Goal: Task Accomplishment & Management: Manage account settings

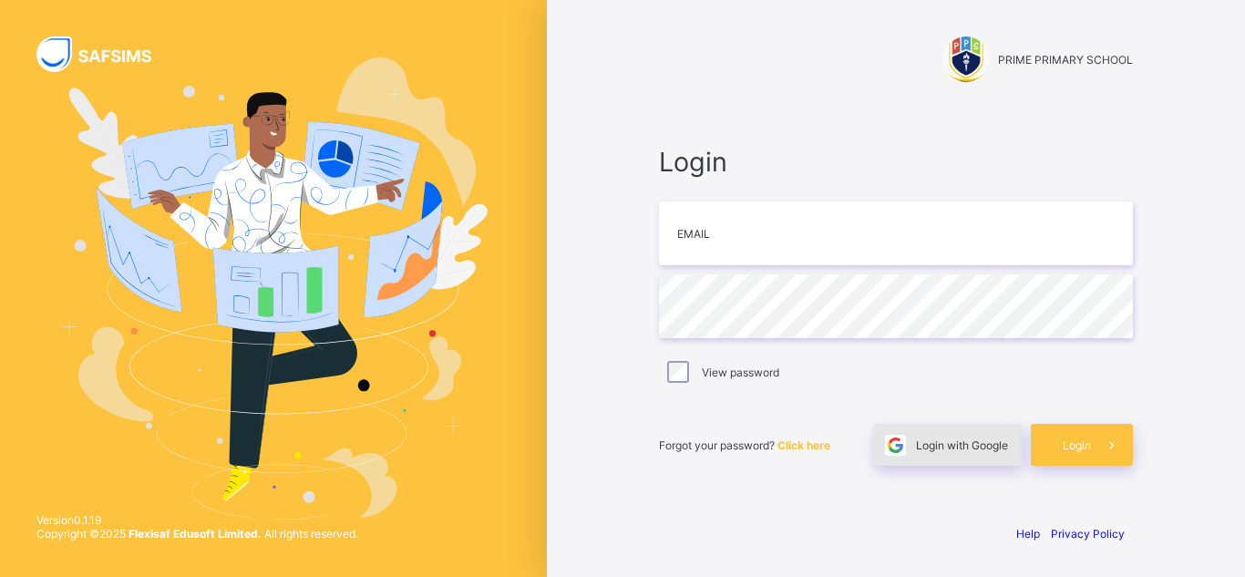
click at [948, 443] on span "Login with Google" at bounding box center [962, 445] width 92 height 14
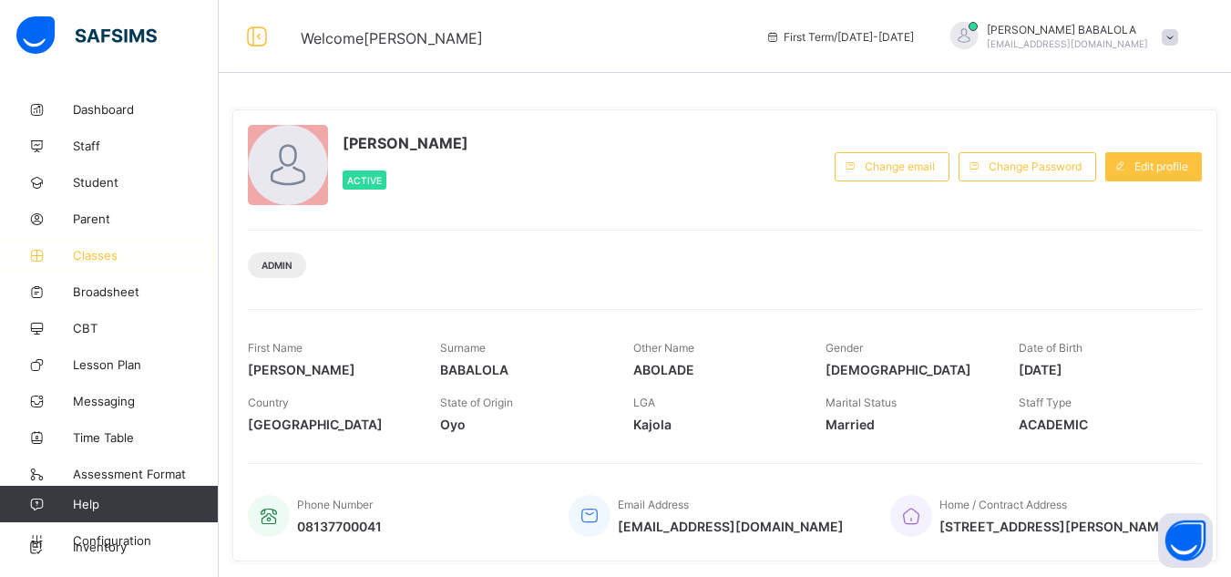
click at [100, 262] on span "Classes" at bounding box center [146, 255] width 146 height 15
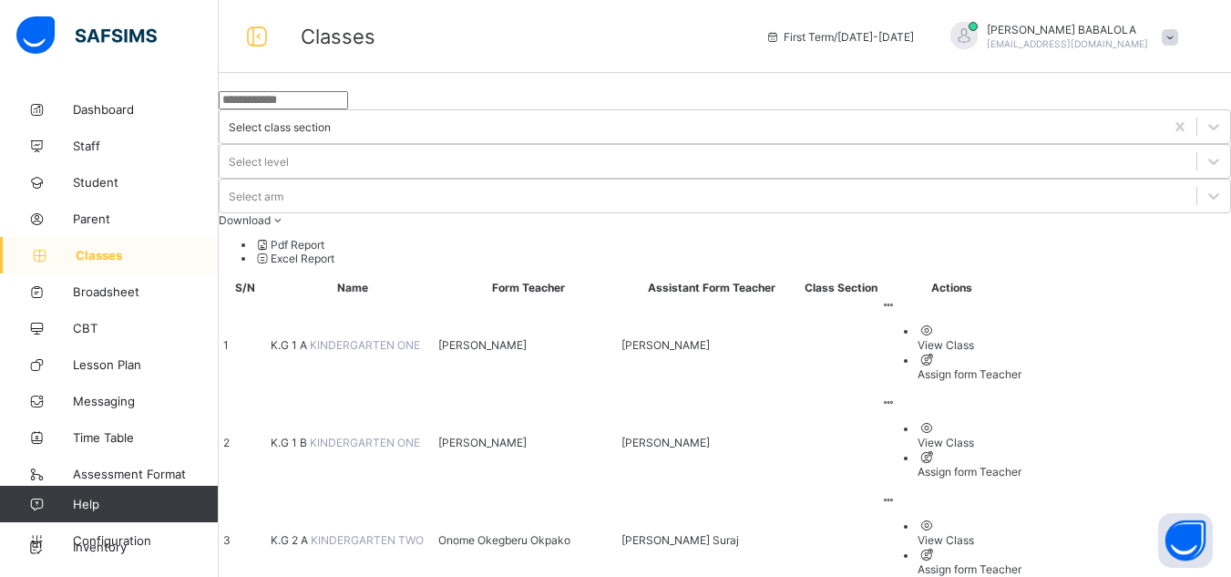
click at [311, 533] on span "K.G 2 A" at bounding box center [291, 540] width 40 height 14
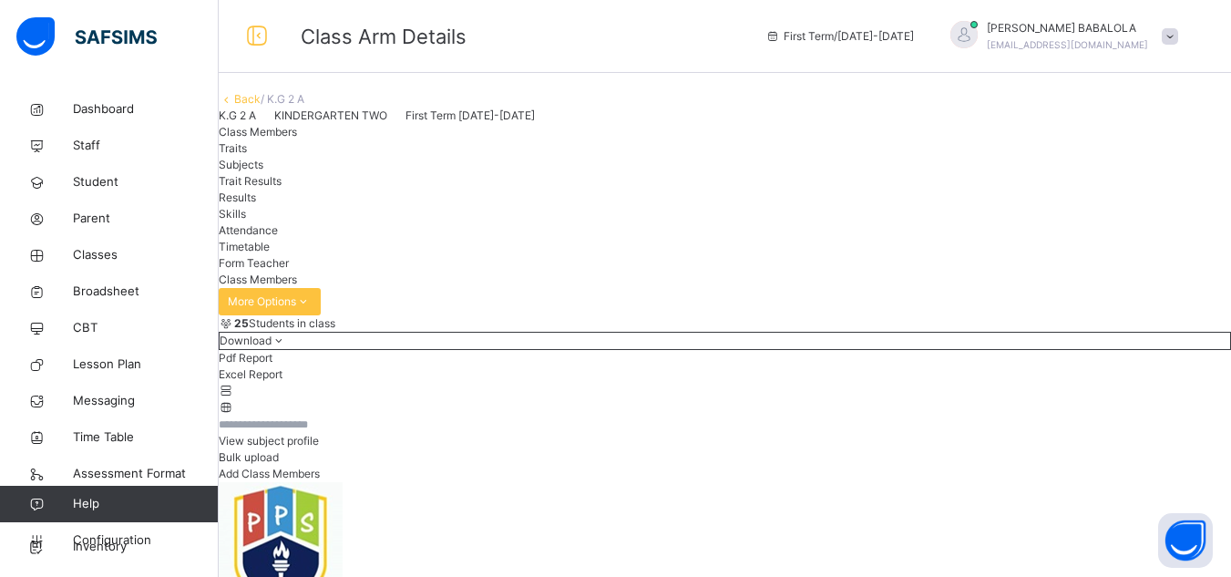
click at [263, 171] on span "Subjects" at bounding box center [241, 165] width 45 height 14
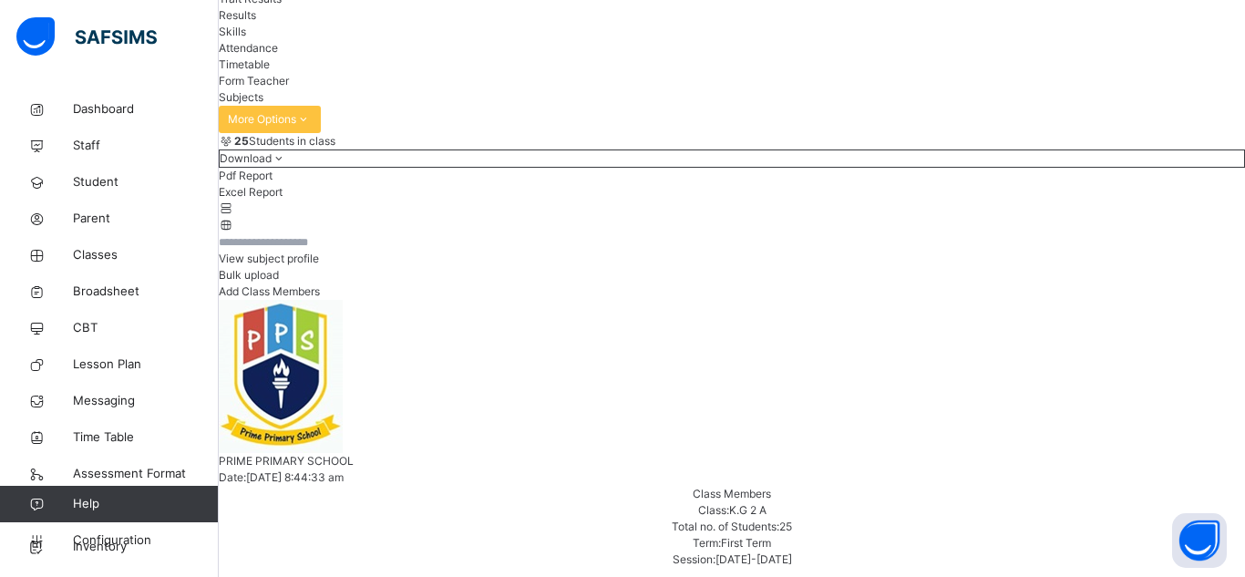
type input "***"
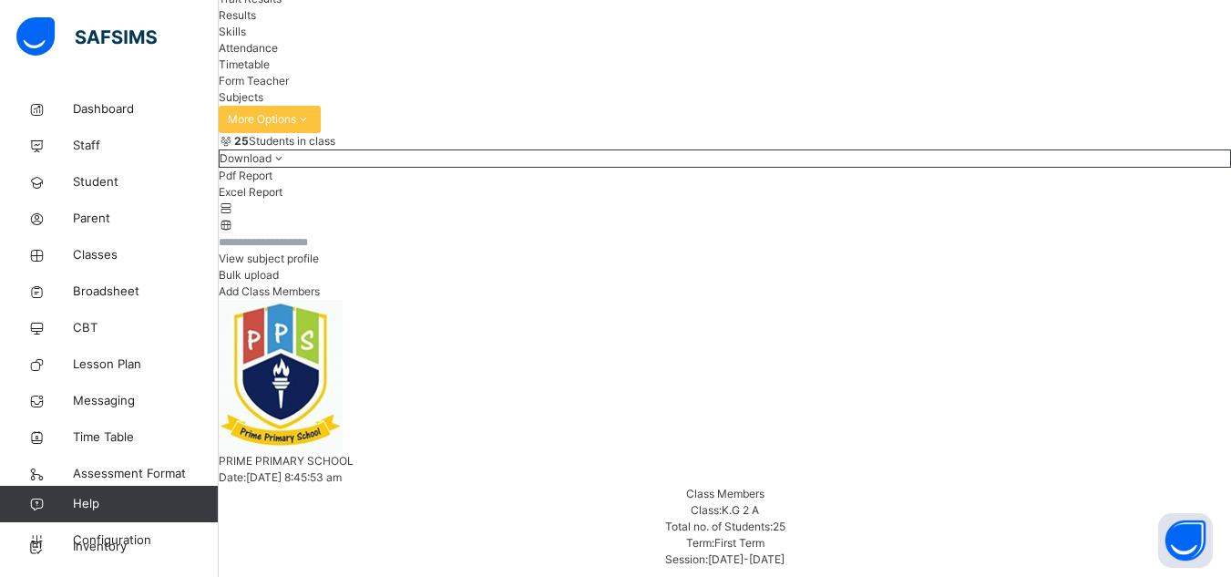
scroll to position [357, 0]
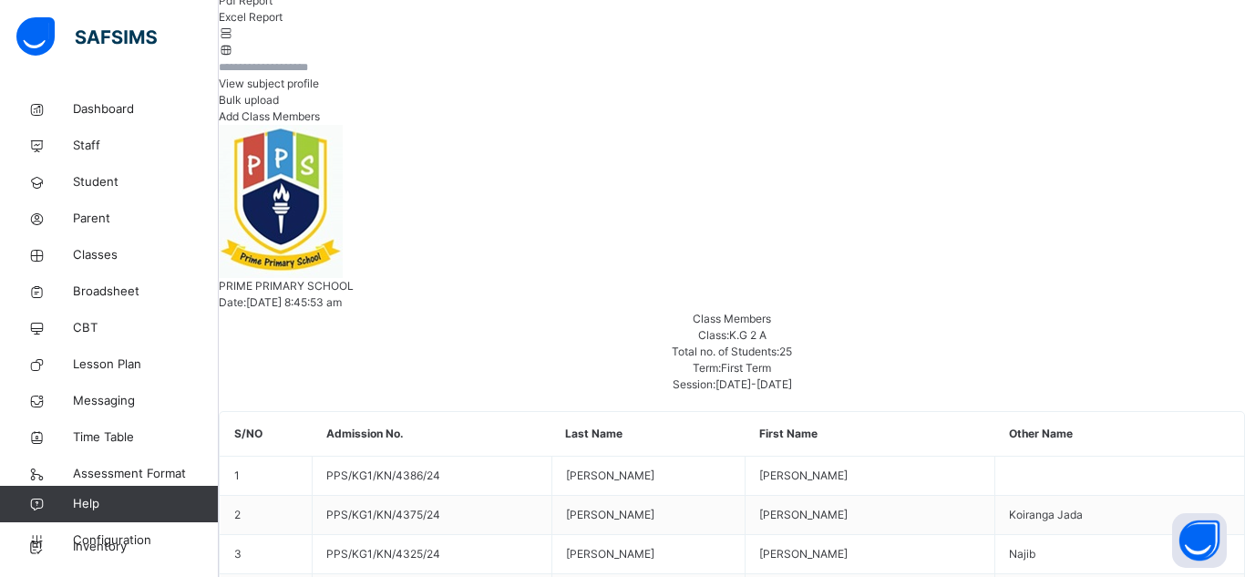
type input "****"
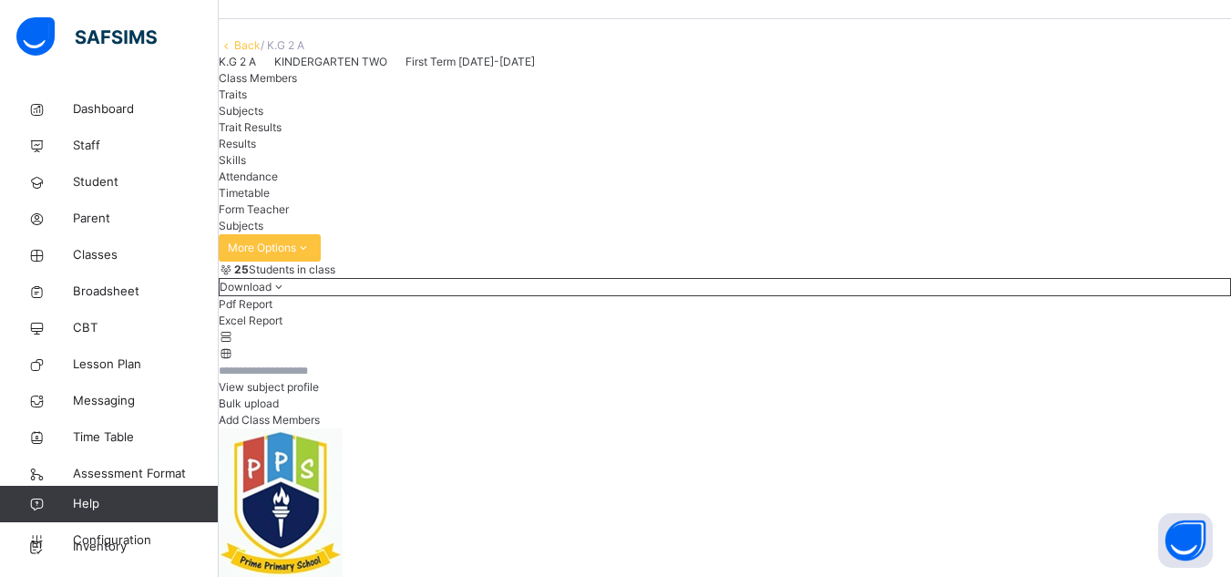
scroll to position [29, 0]
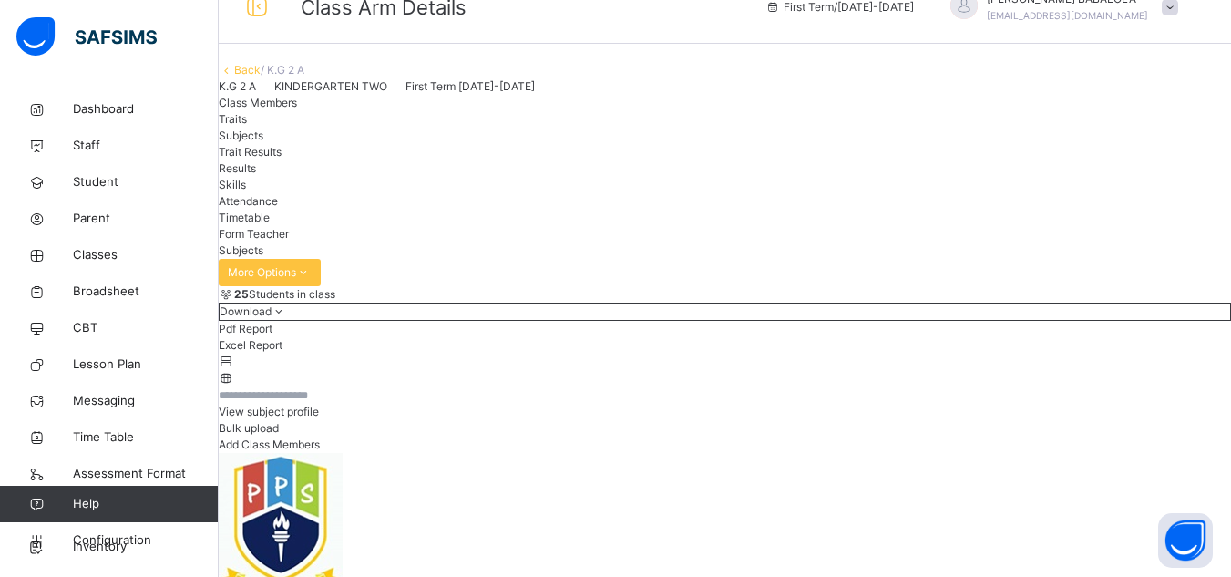
click at [261, 77] on link "Back" at bounding box center [247, 70] width 26 height 14
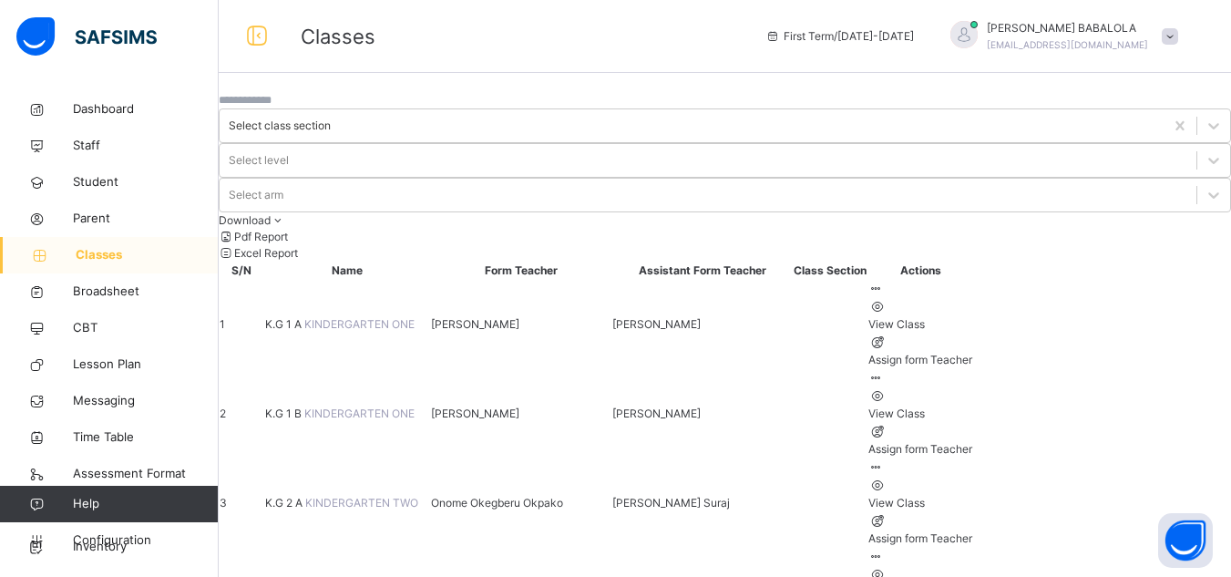
click at [305, 496] on span "K.G 2 A" at bounding box center [285, 503] width 40 height 14
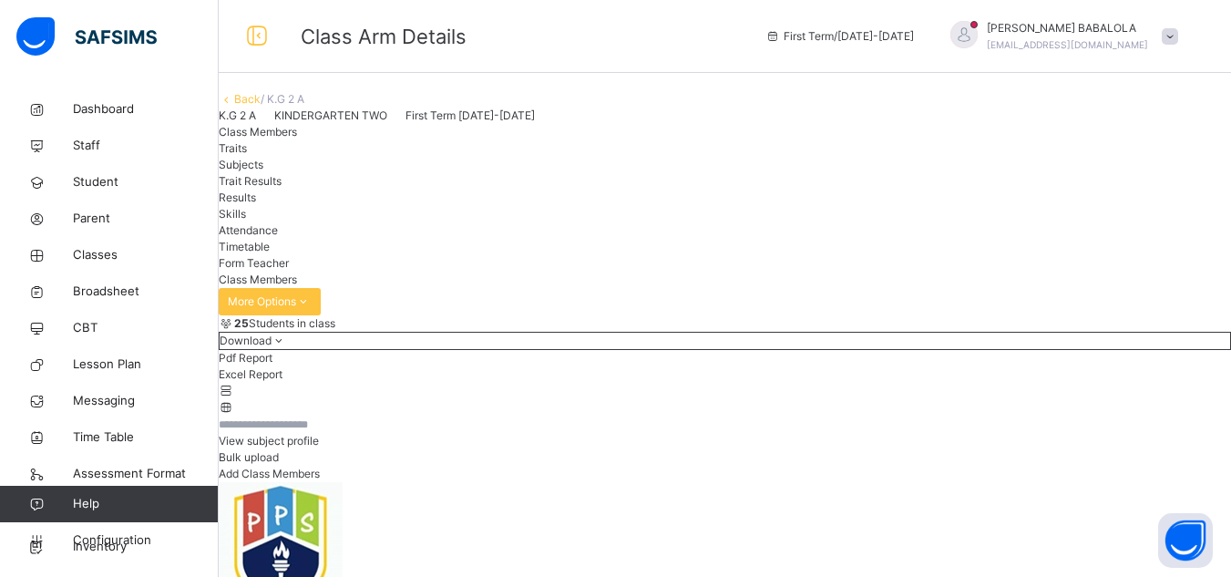
click at [263, 171] on span "Subjects" at bounding box center [241, 165] width 45 height 14
click at [261, 106] on link "Back" at bounding box center [247, 99] width 26 height 14
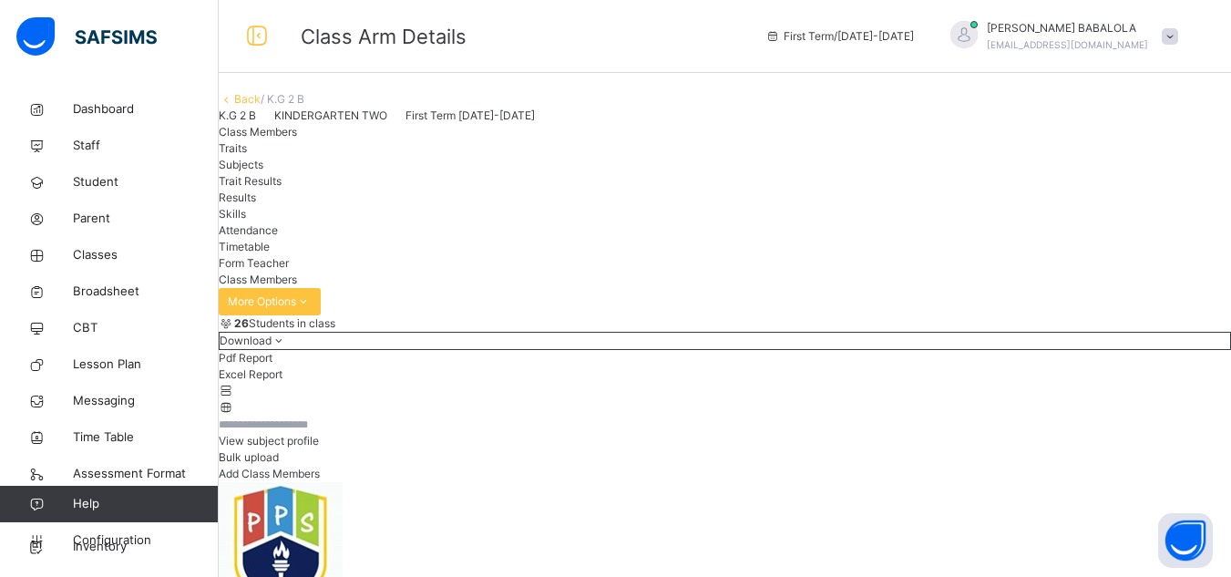
click at [263, 171] on span "Subjects" at bounding box center [241, 165] width 45 height 14
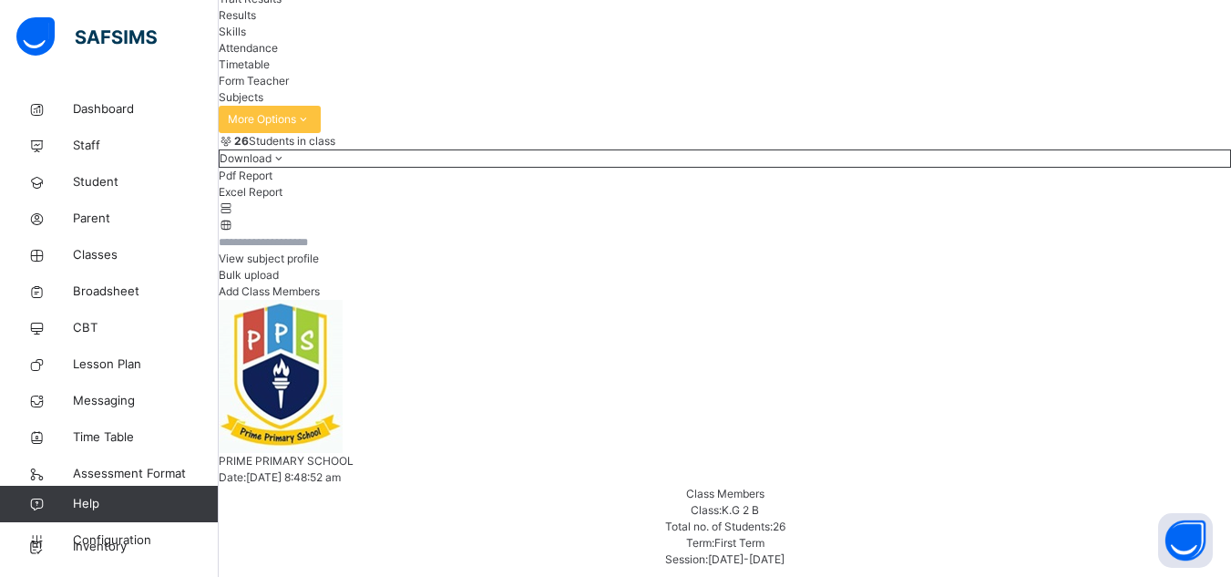
scroll to position [225, 0]
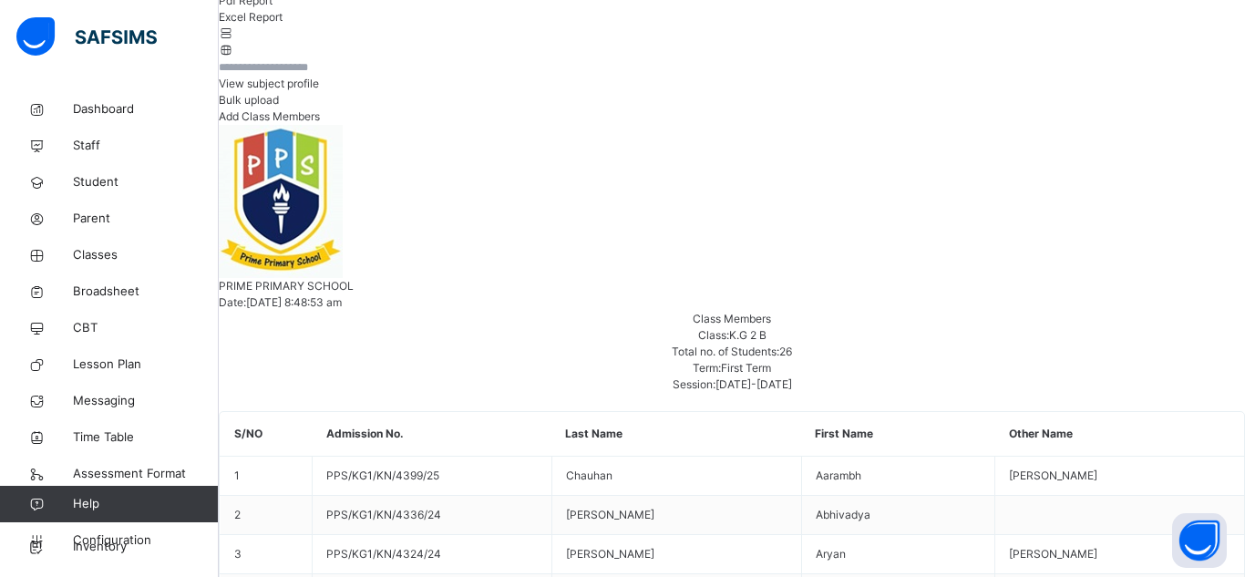
type input "***"
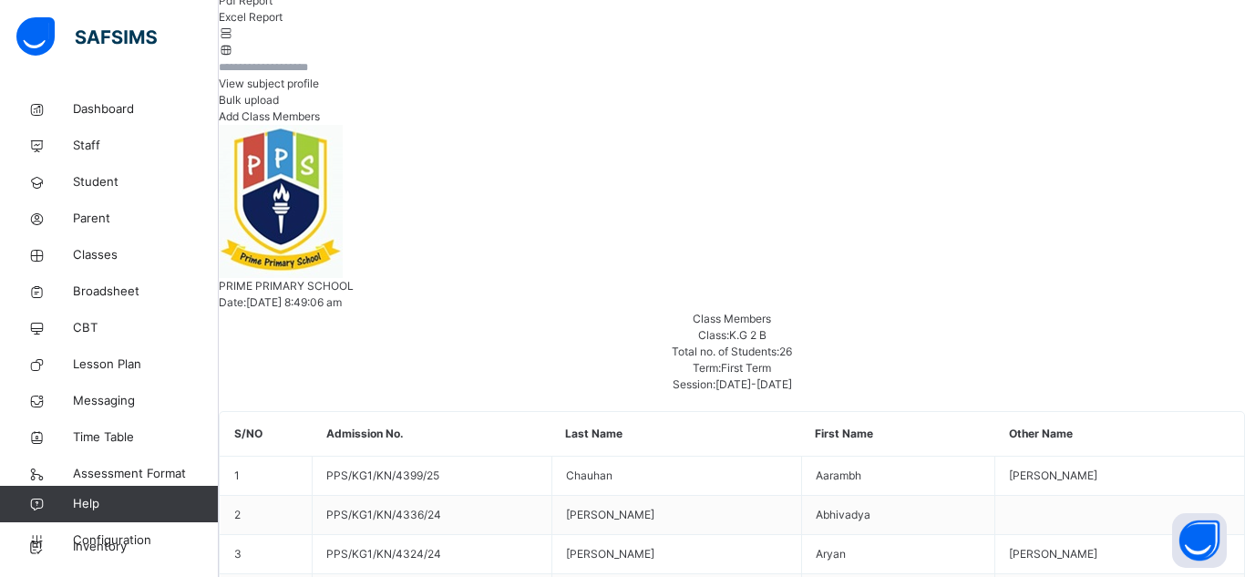
type input "***"
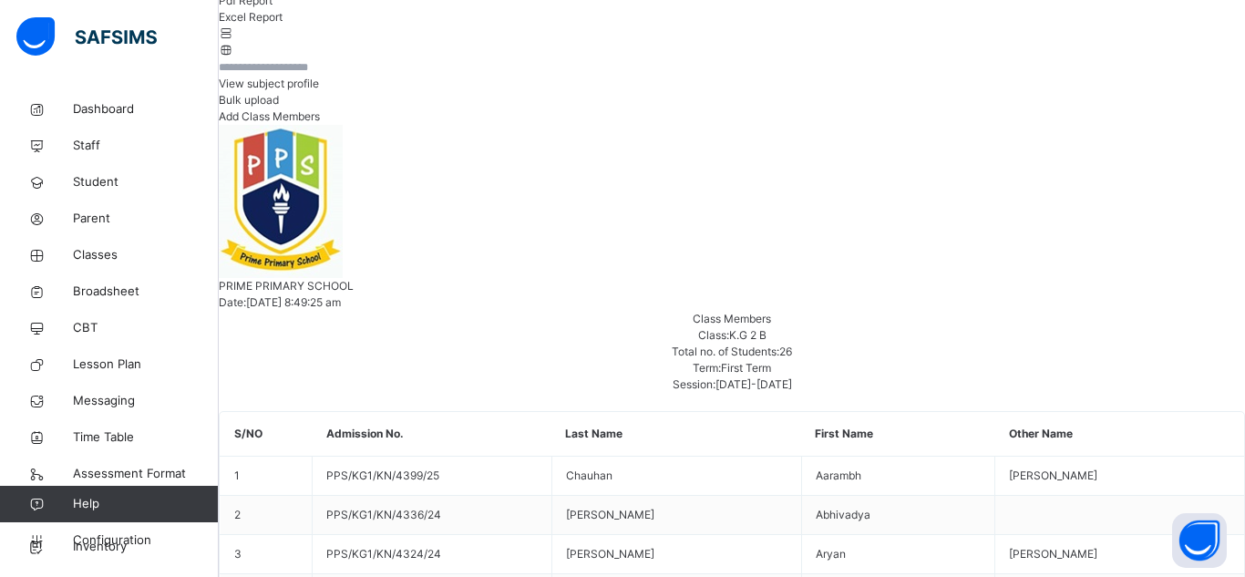
type input "**"
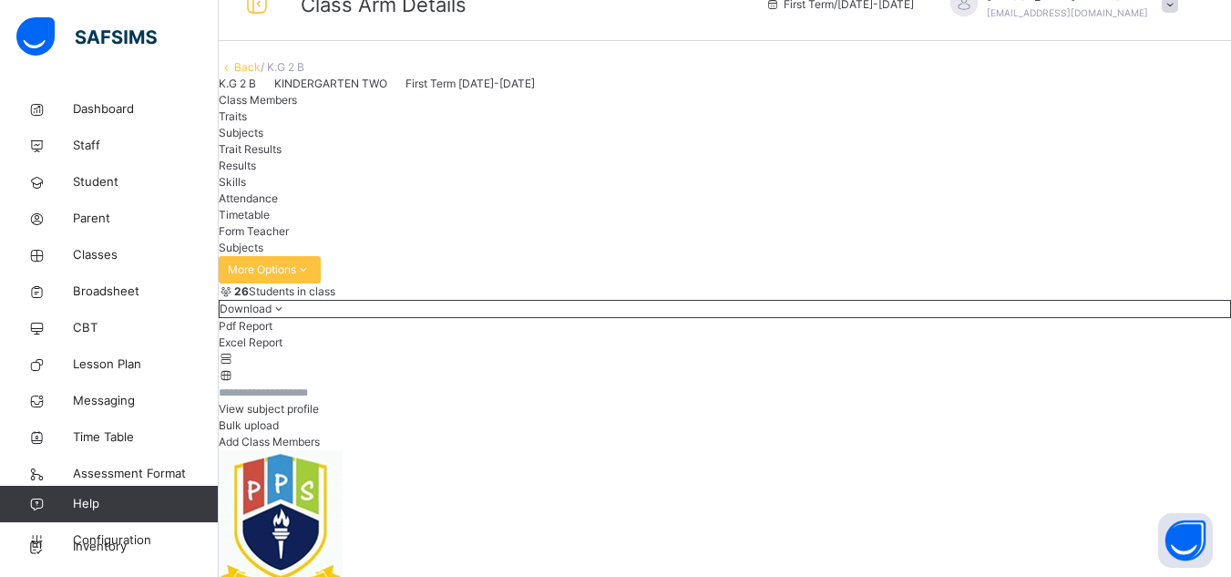
scroll to position [29, 0]
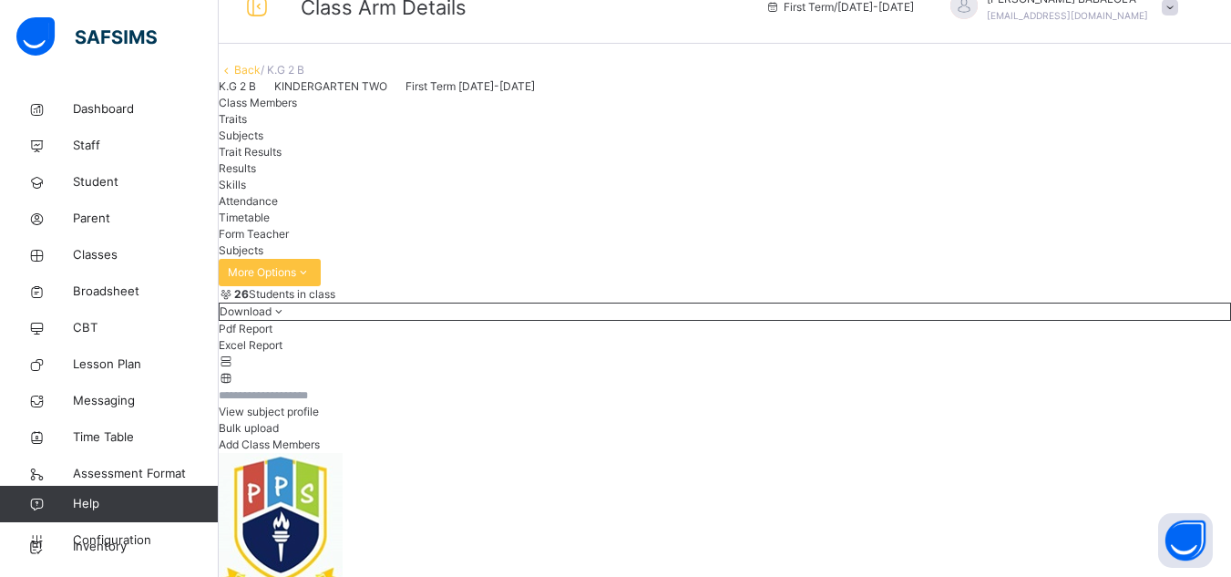
click at [261, 77] on link "Back" at bounding box center [247, 70] width 26 height 14
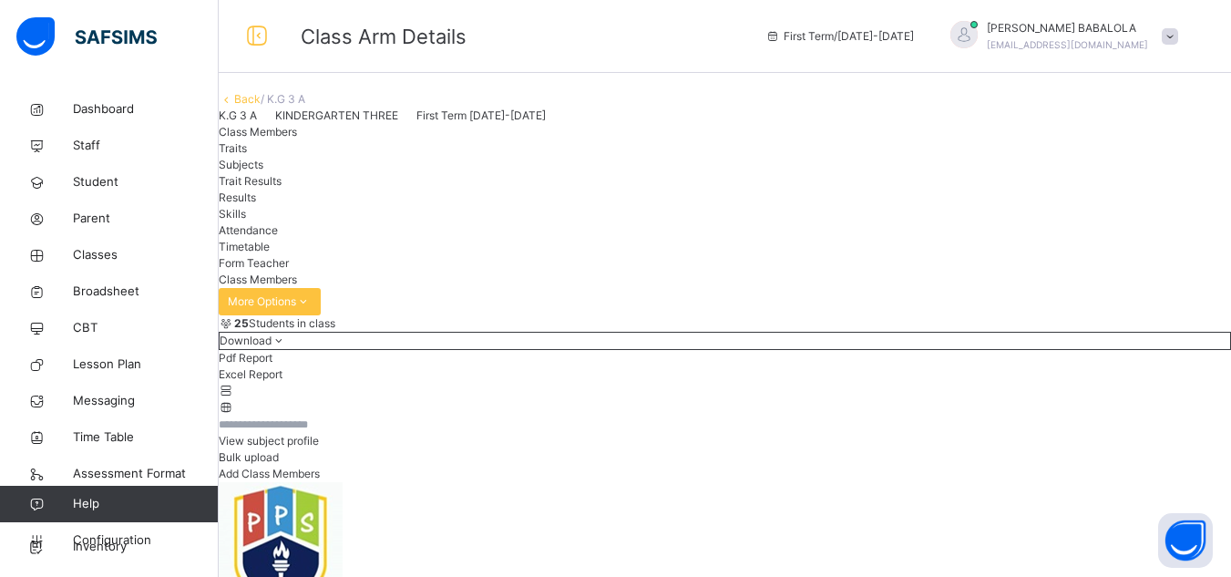
scroll to position [36, 0]
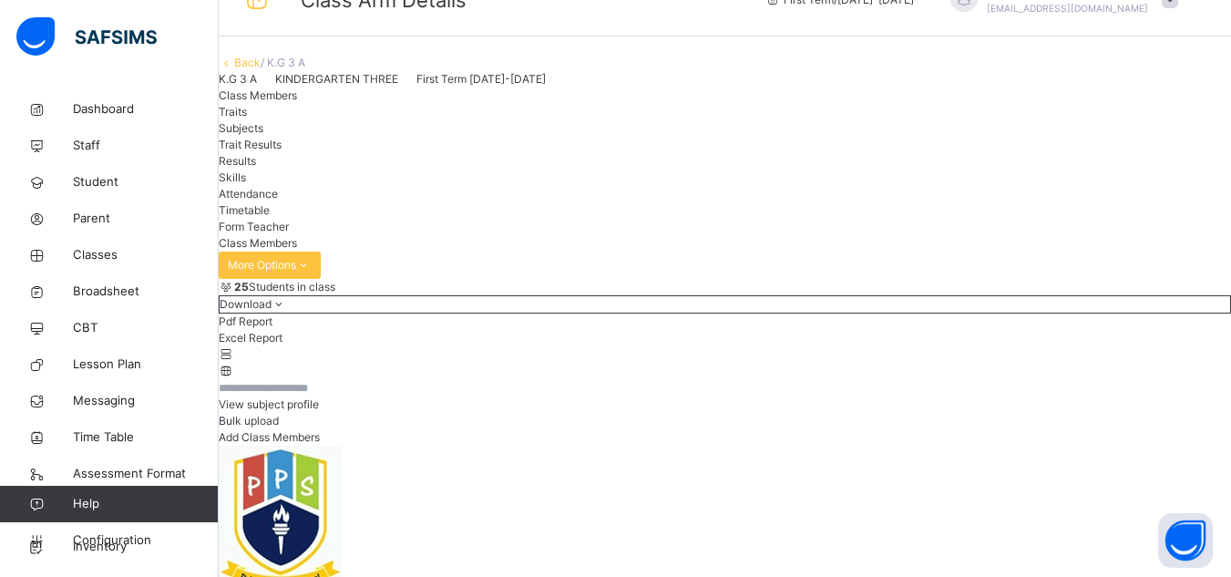
click at [263, 135] on span "Subjects" at bounding box center [241, 128] width 45 height 14
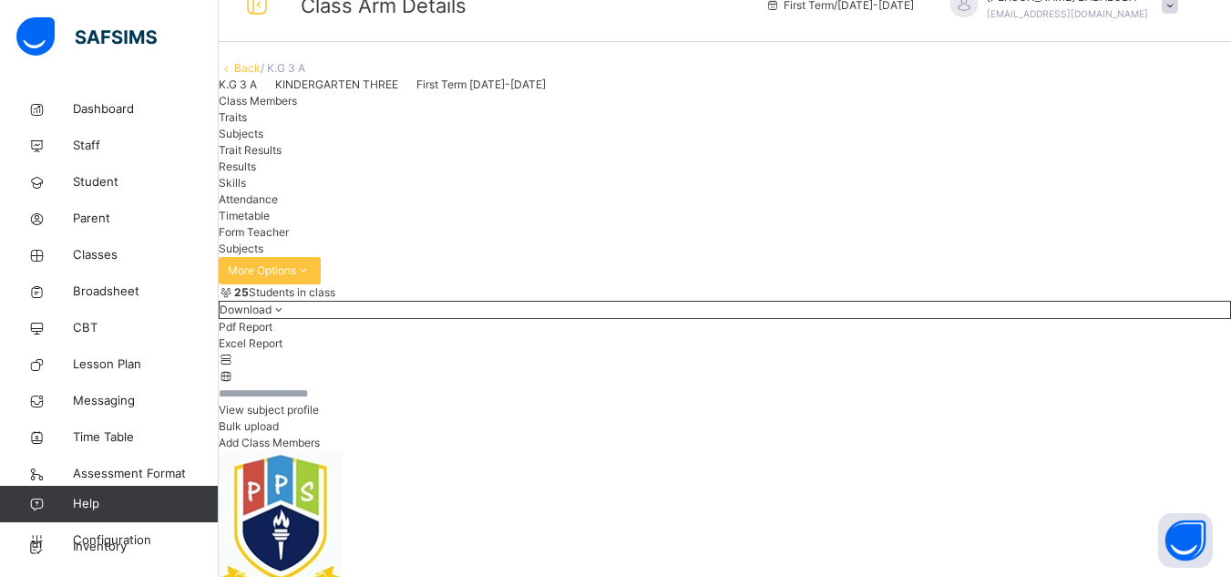
scroll to position [0, 0]
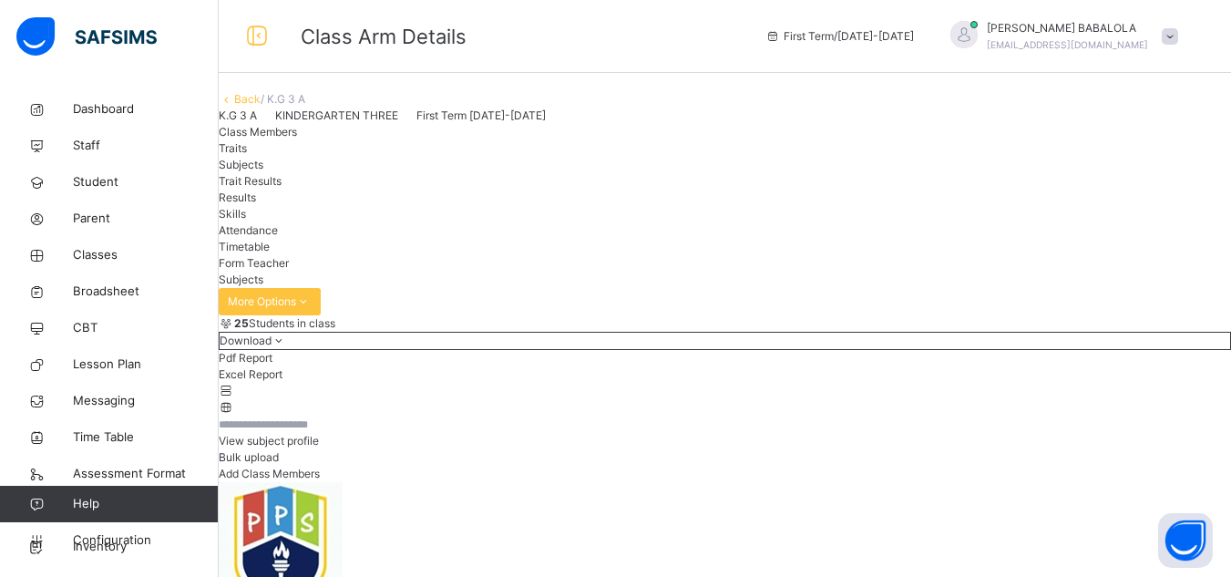
click at [261, 106] on link "Back" at bounding box center [247, 99] width 26 height 14
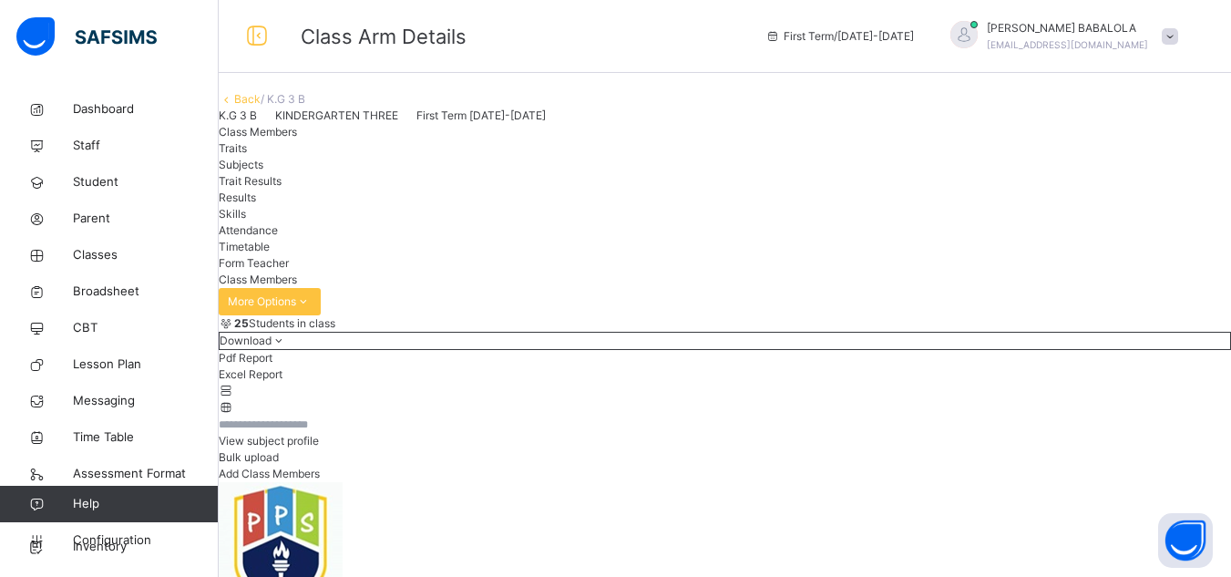
click at [263, 171] on span "Subjects" at bounding box center [241, 165] width 45 height 14
click at [261, 106] on link "Back" at bounding box center [247, 99] width 26 height 14
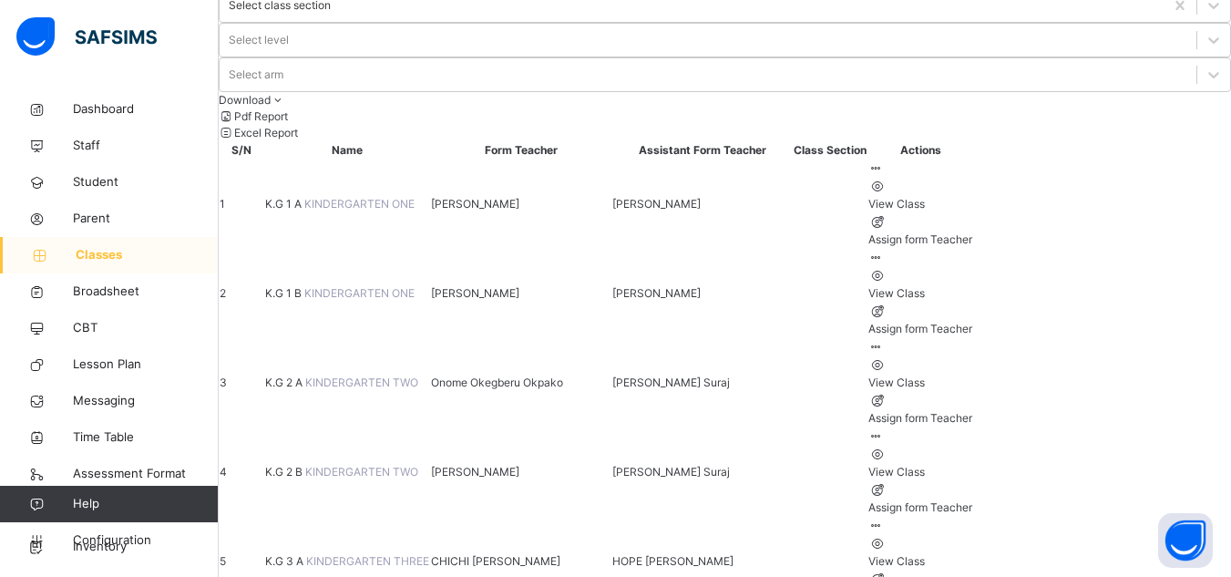
scroll to position [146, 0]
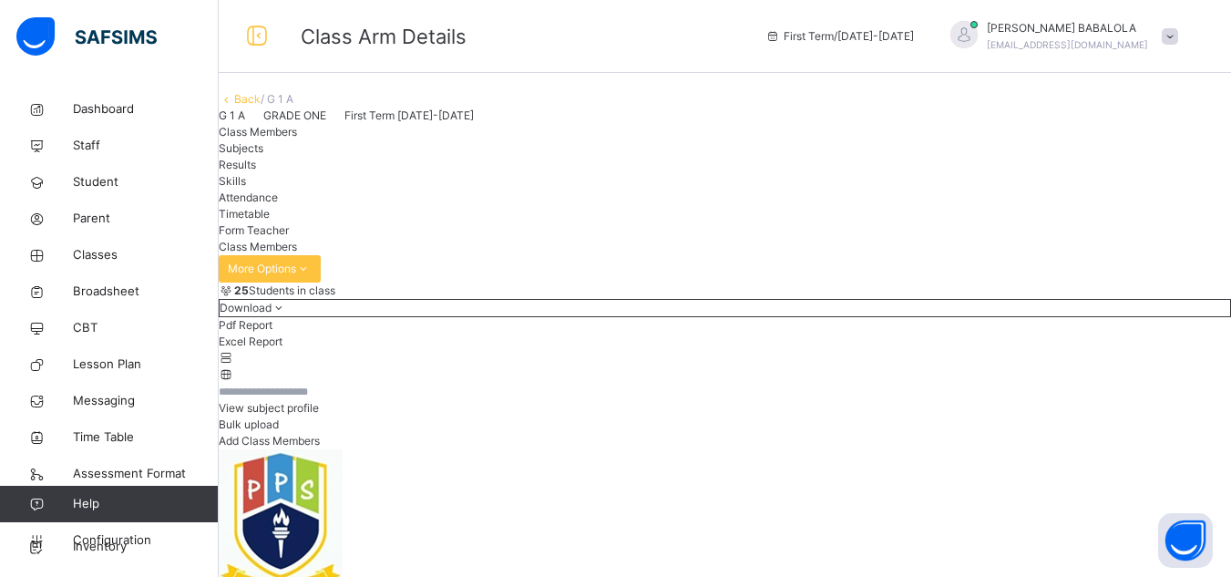
click at [263, 155] on span "Subjects" at bounding box center [241, 148] width 45 height 14
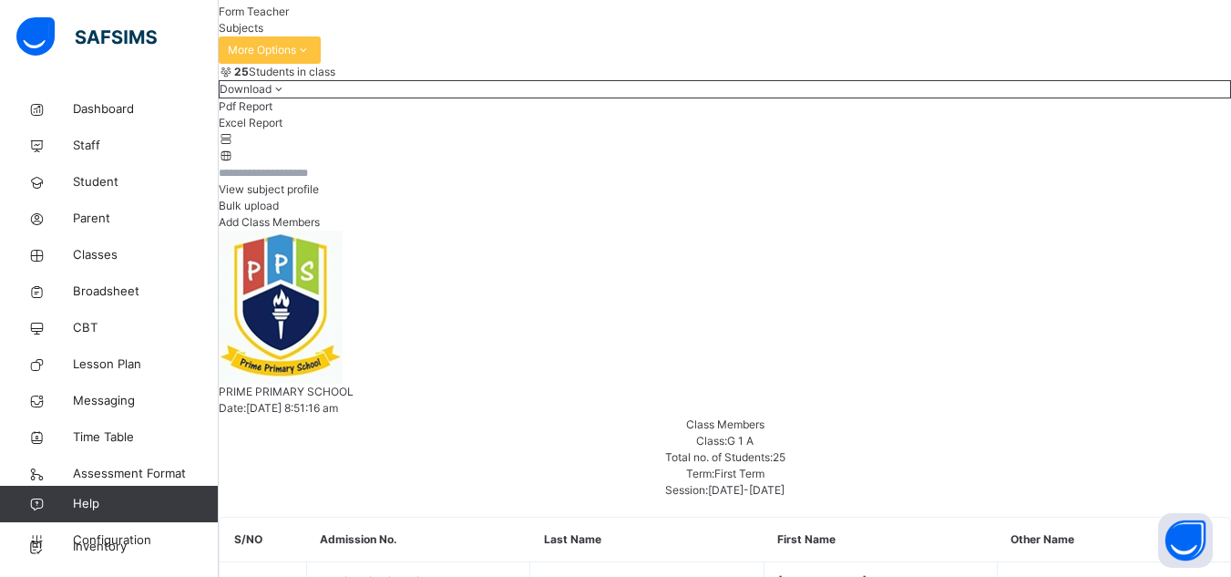
scroll to position [255, 0]
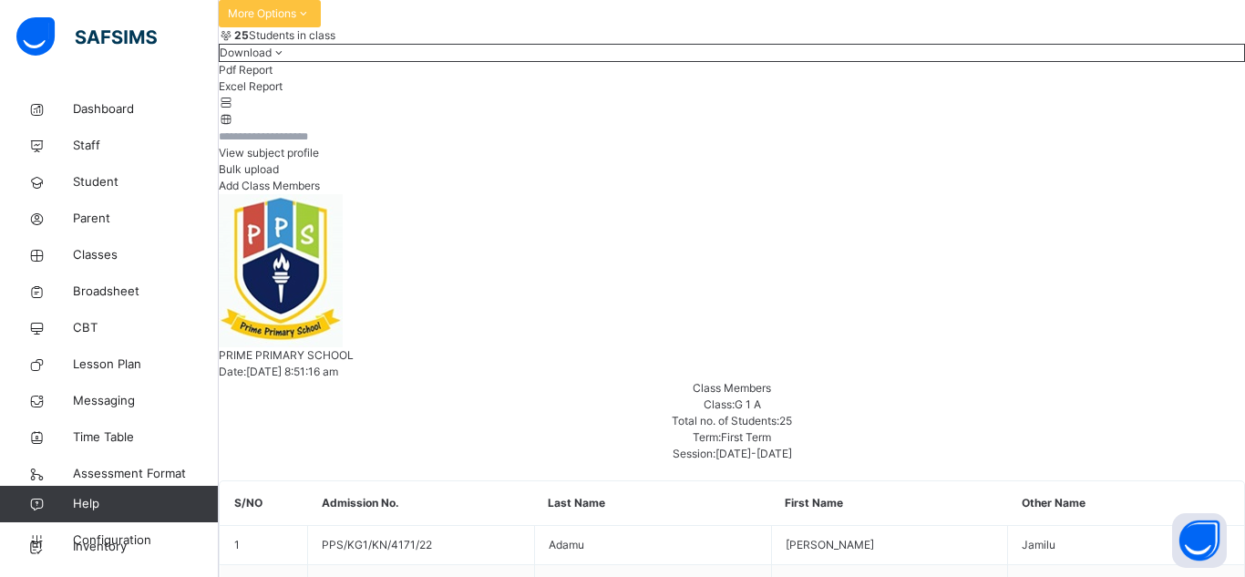
type input "***"
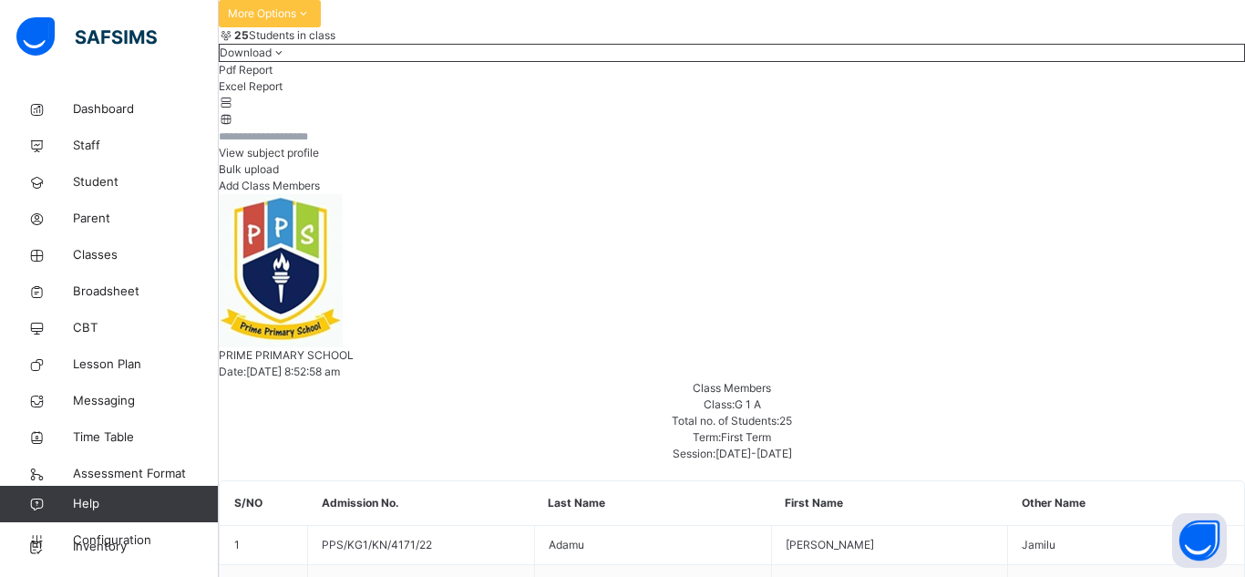
type input "****"
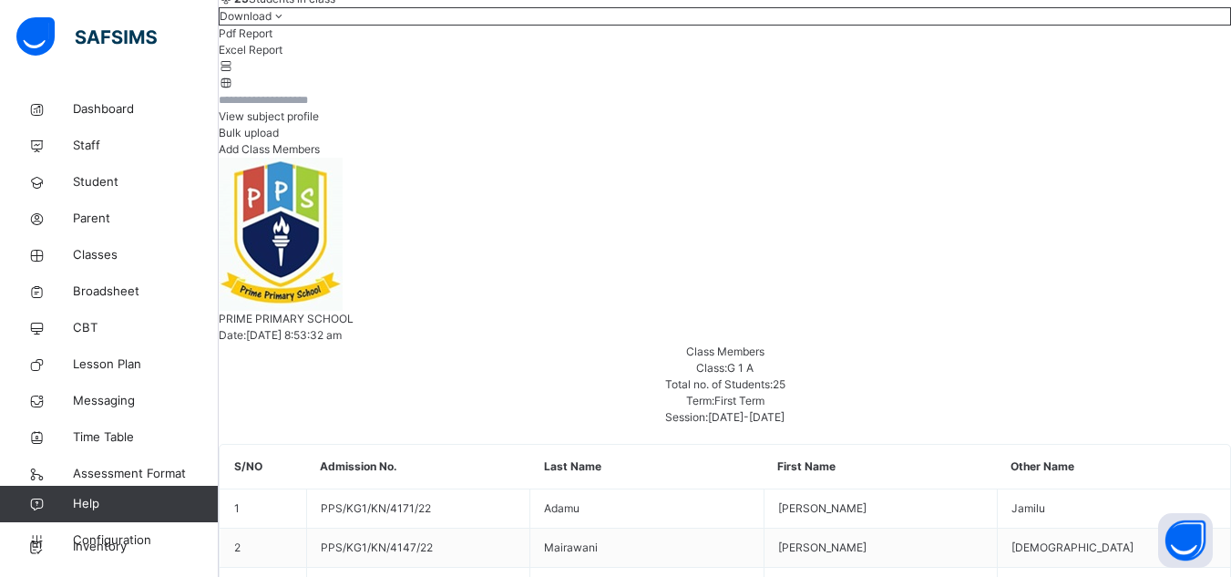
scroll to position [328, 0]
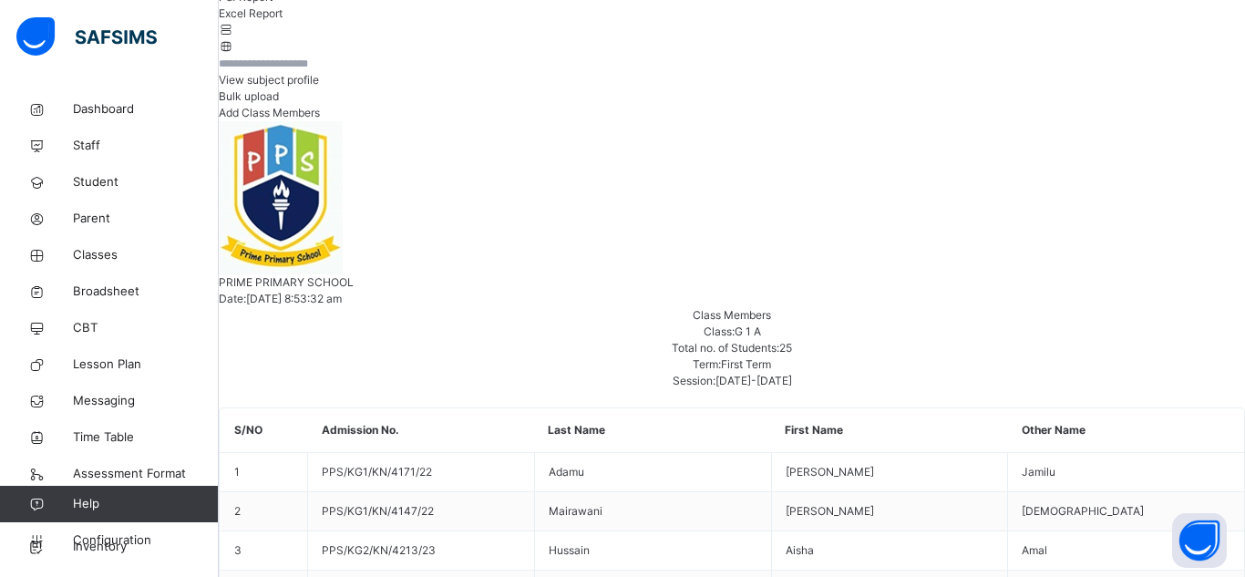
type input "***"
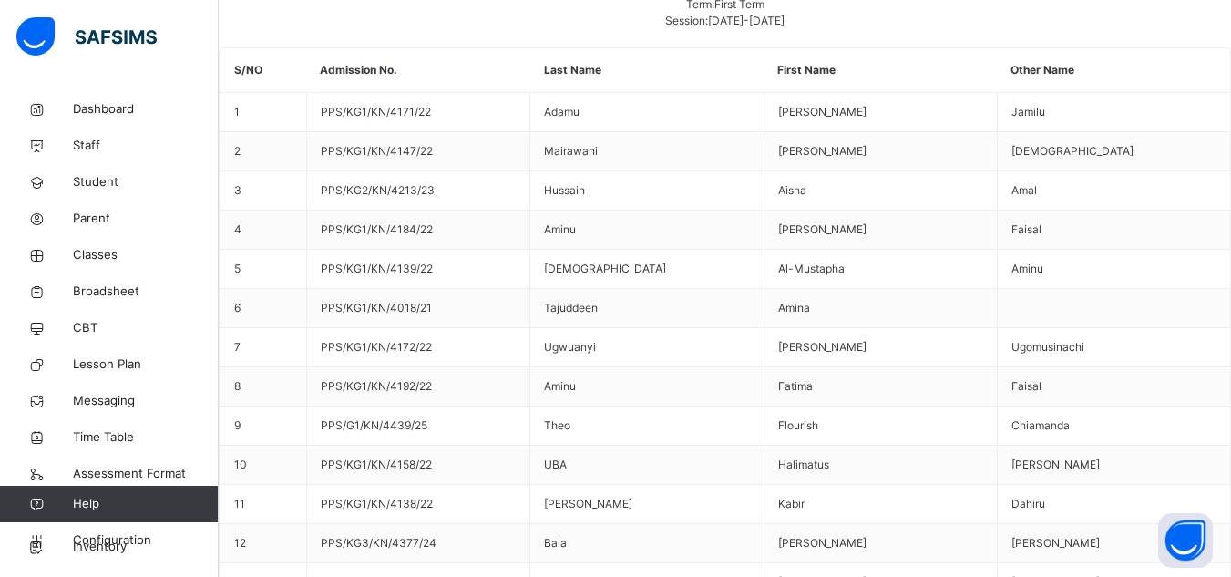
scroll to position [692, 0]
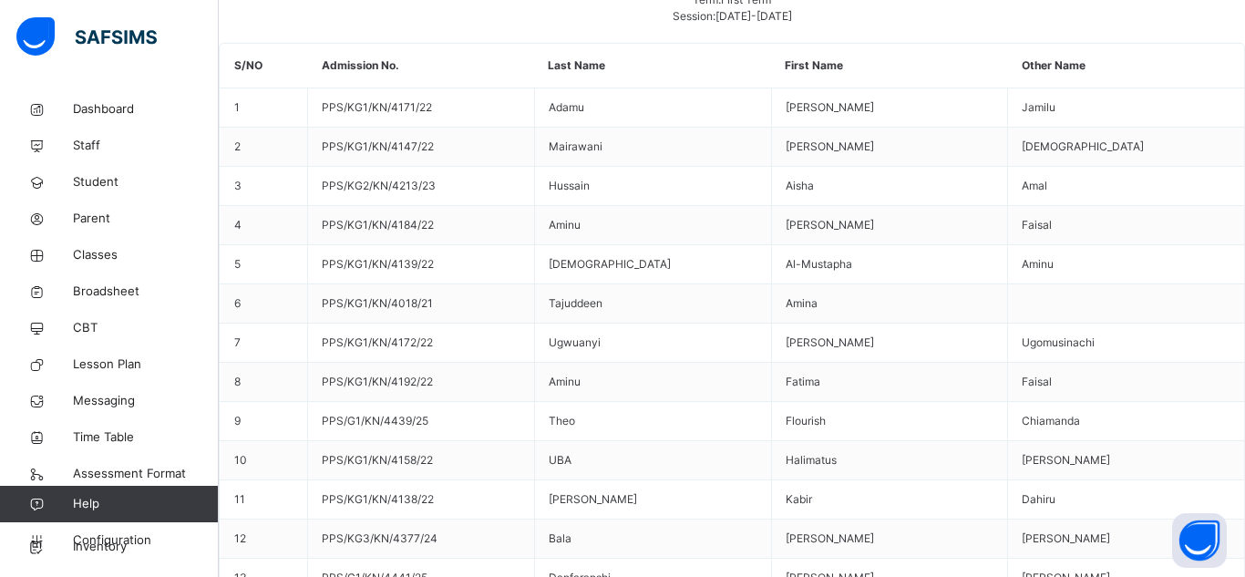
type input "**"
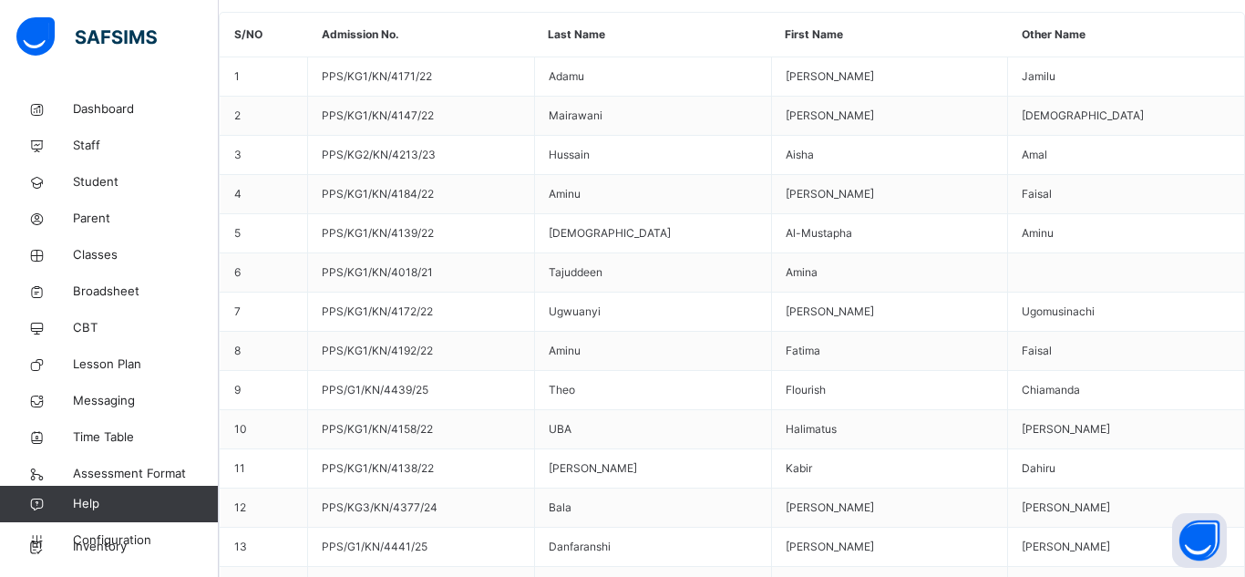
type input "****"
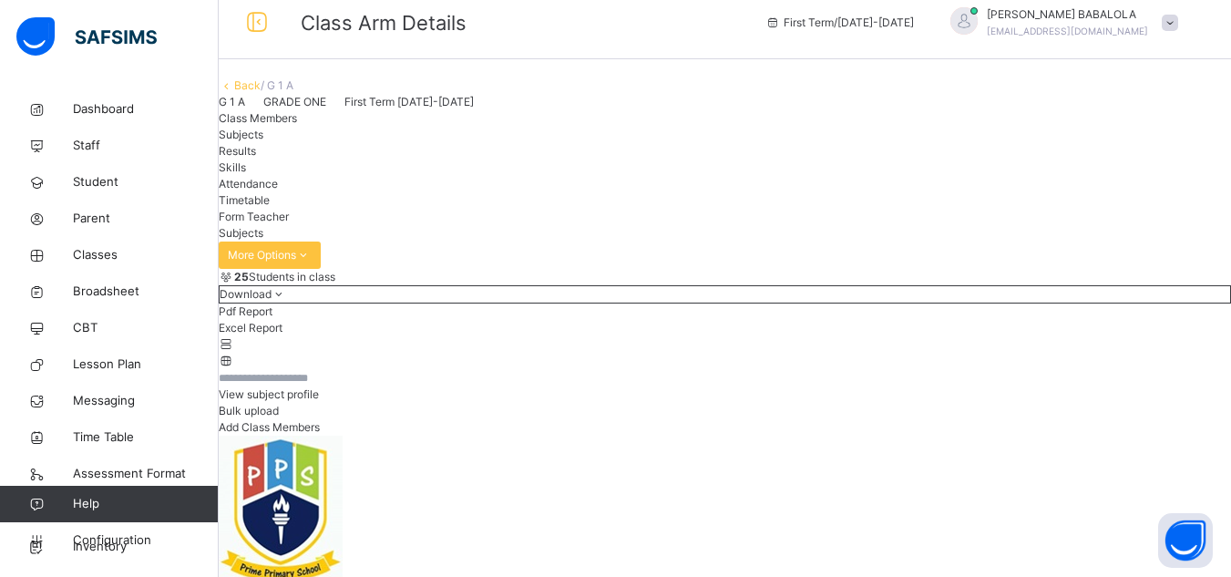
scroll to position [0, 0]
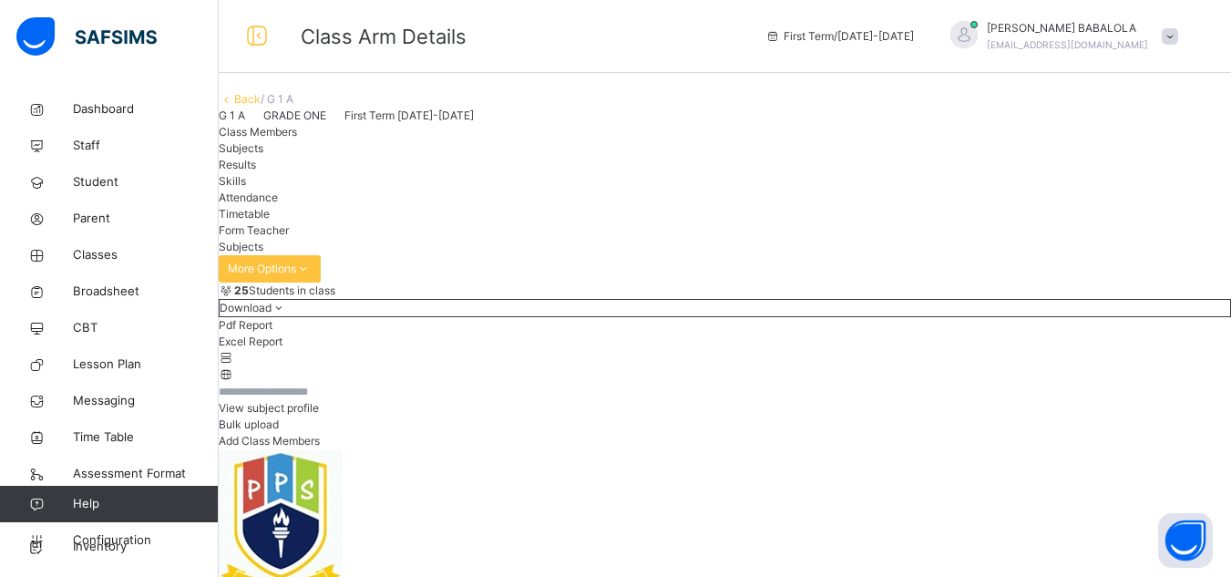
click at [261, 106] on link "Back" at bounding box center [247, 99] width 26 height 14
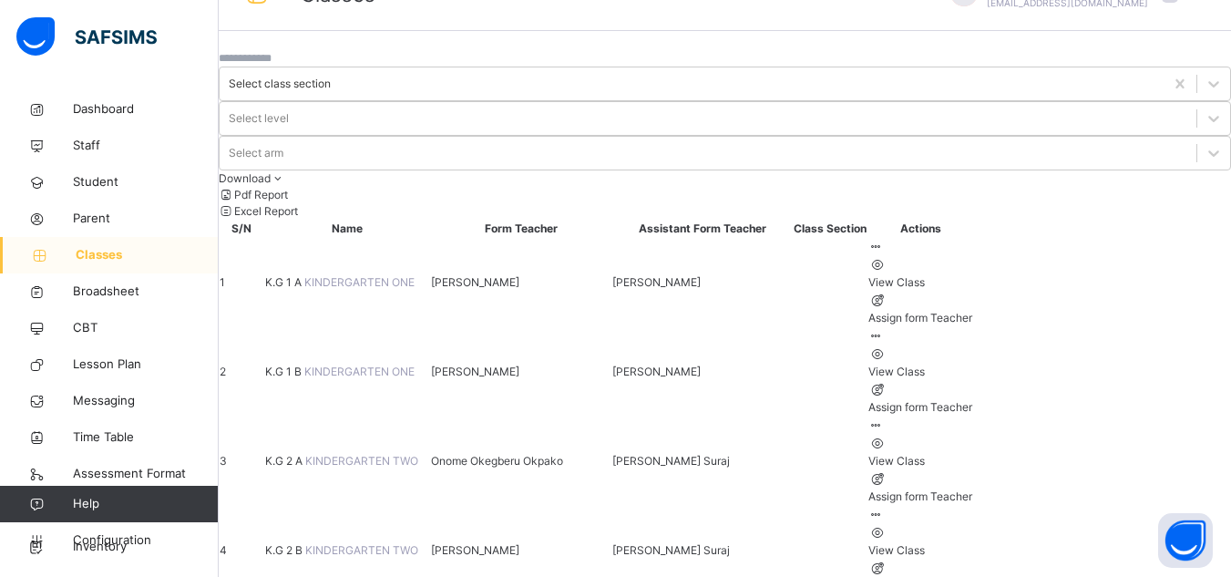
scroll to position [73, 0]
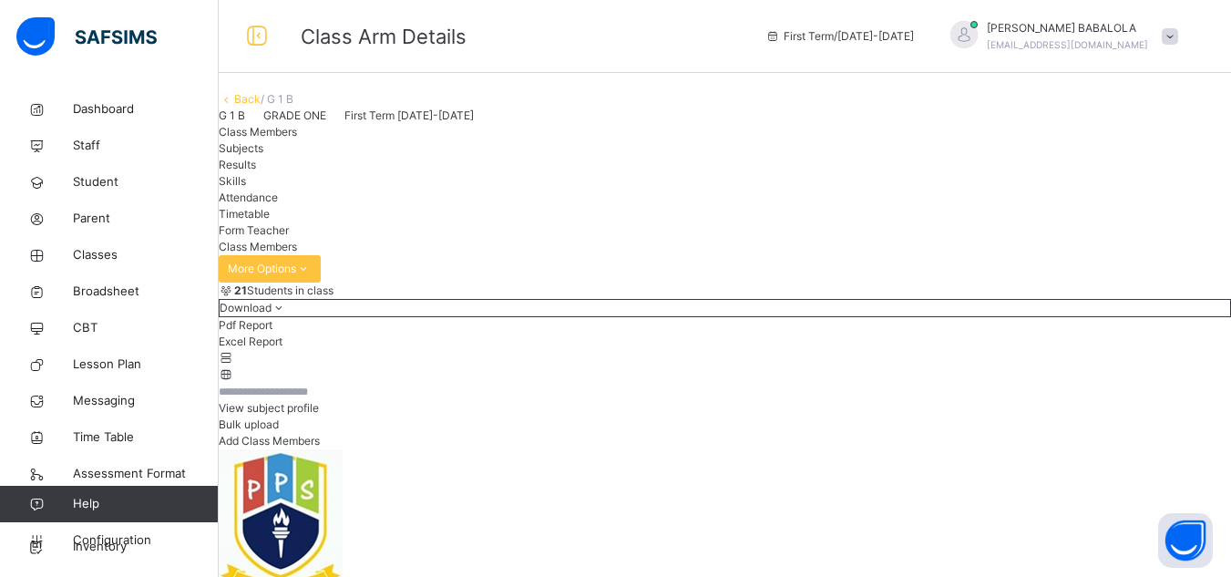
click at [263, 155] on span "Subjects" at bounding box center [241, 148] width 45 height 14
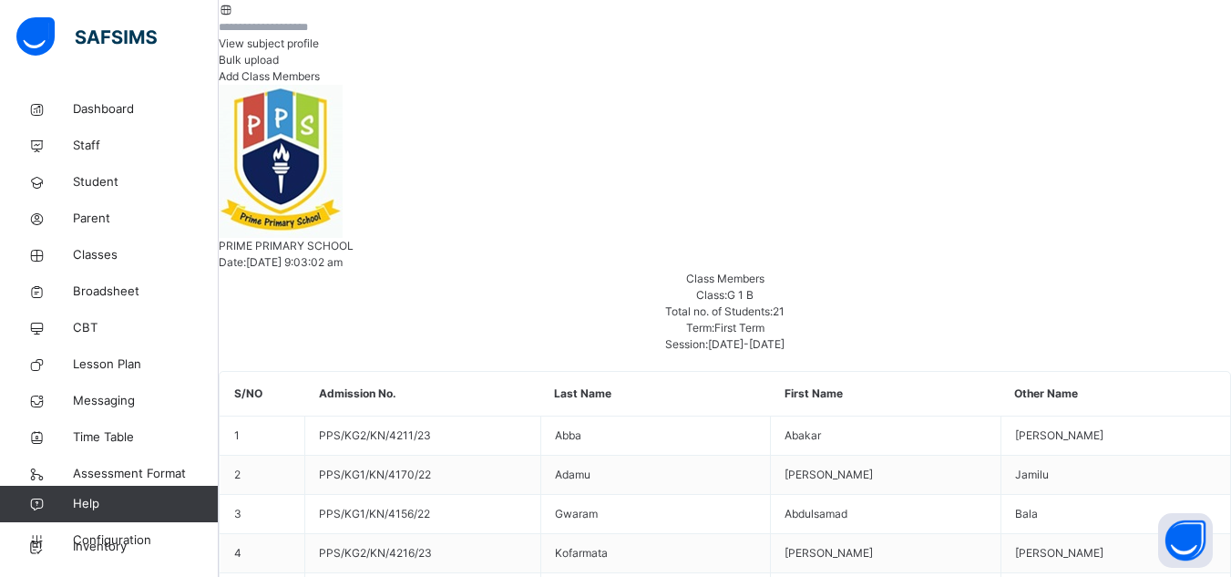
scroll to position [401, 0]
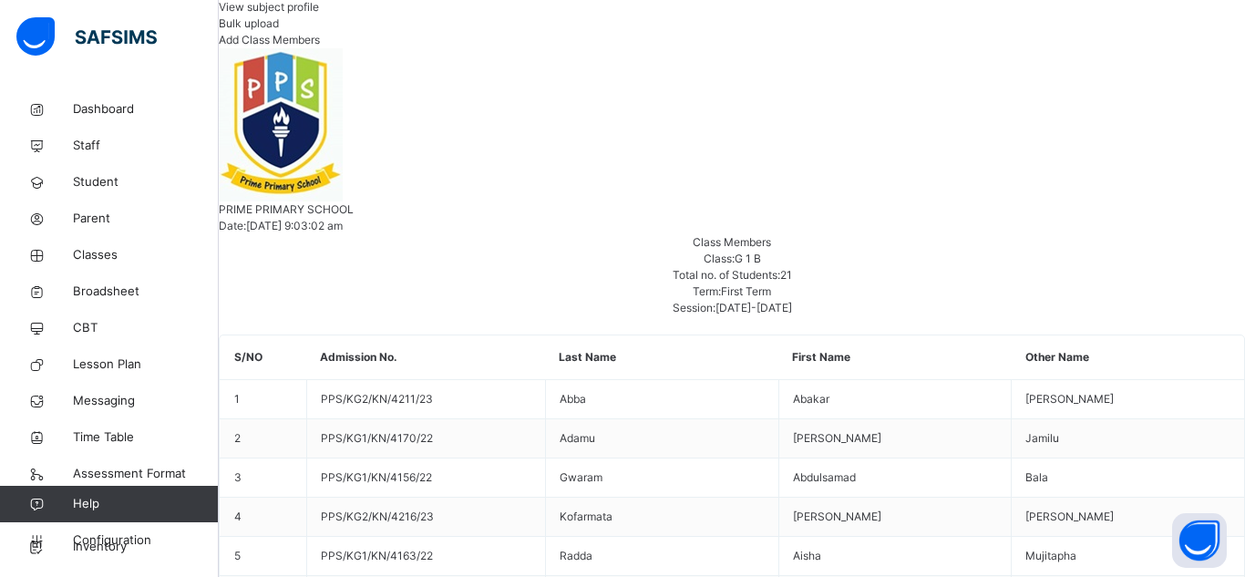
type input "***"
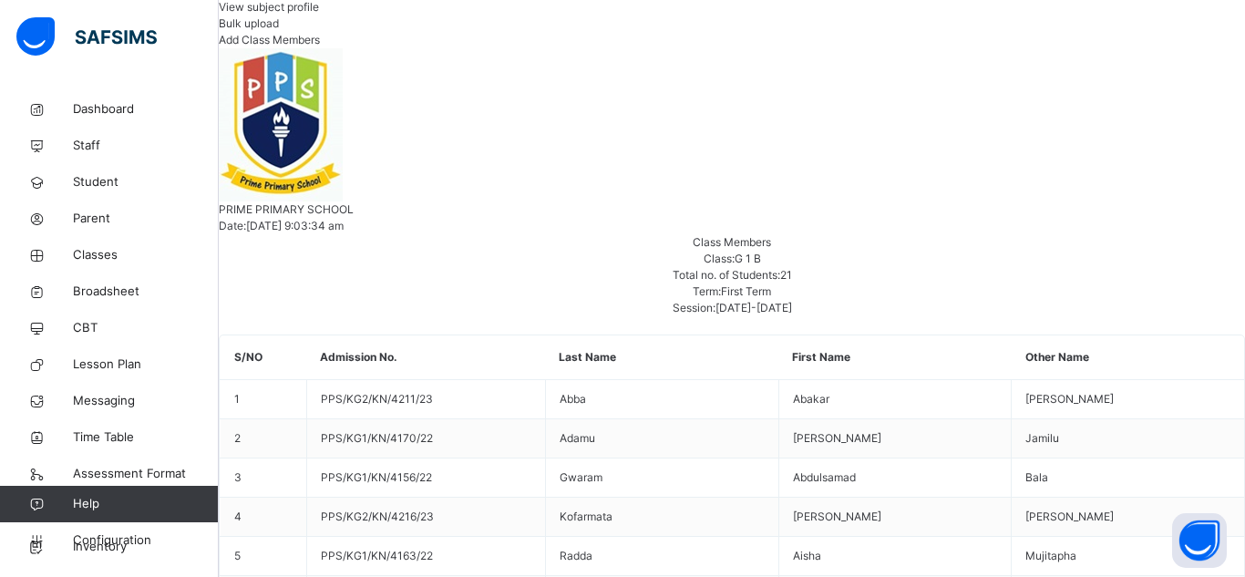
type input "****"
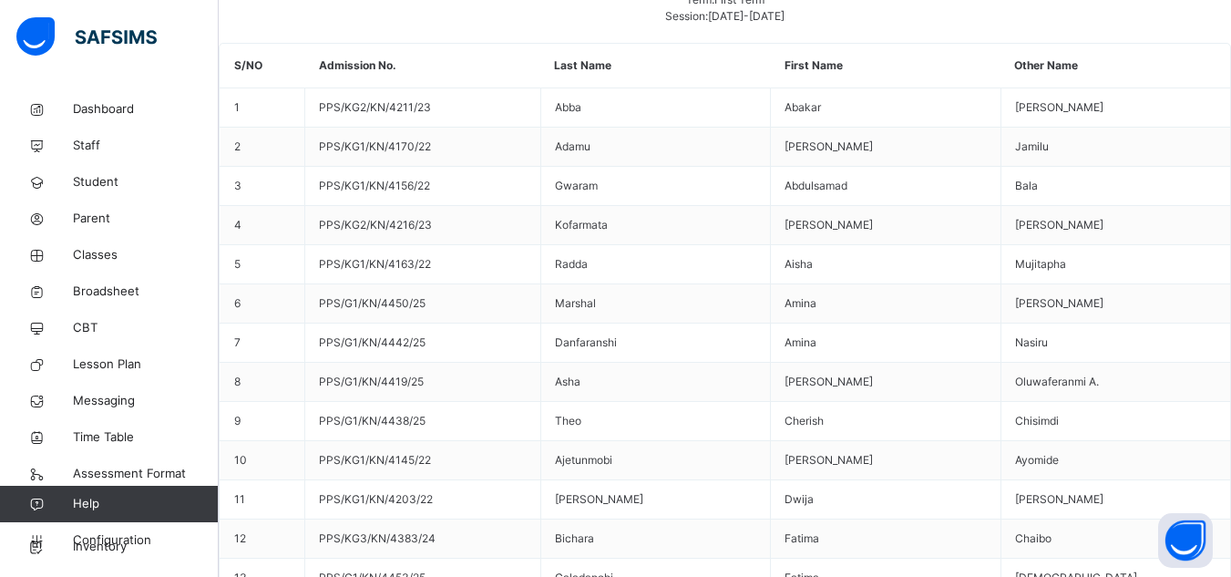
scroll to position [723, 0]
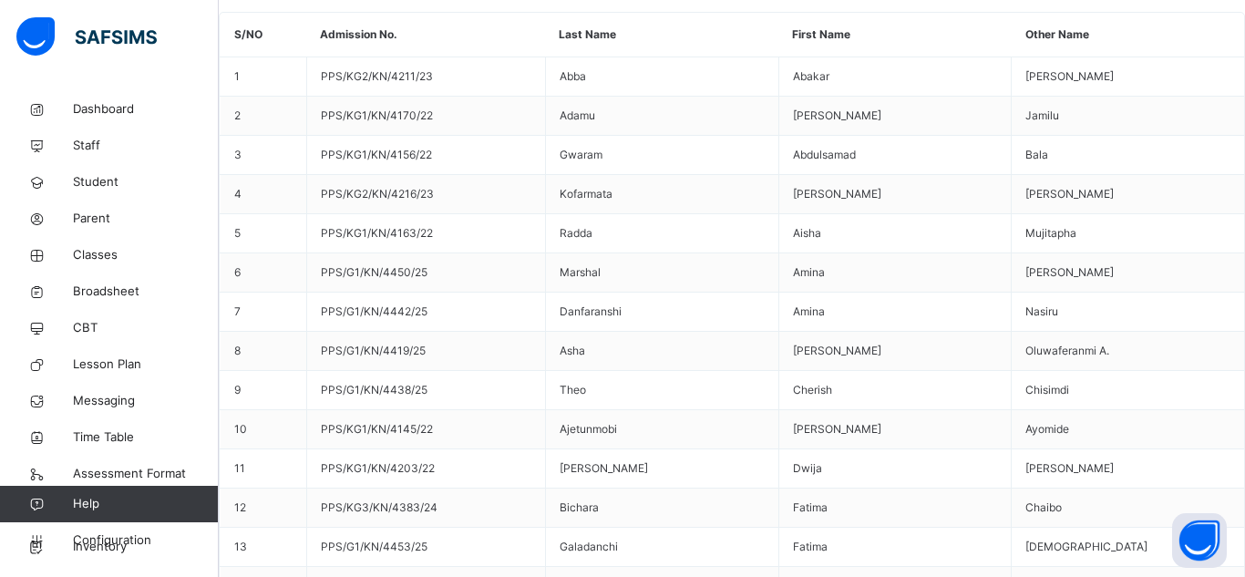
type input "****"
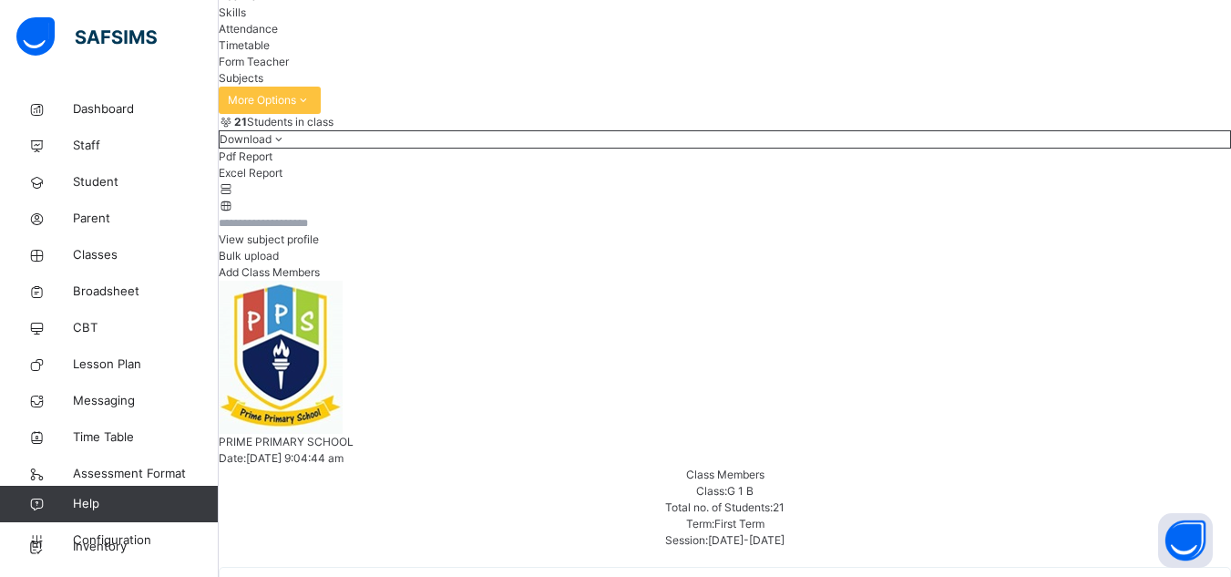
scroll to position [0, 0]
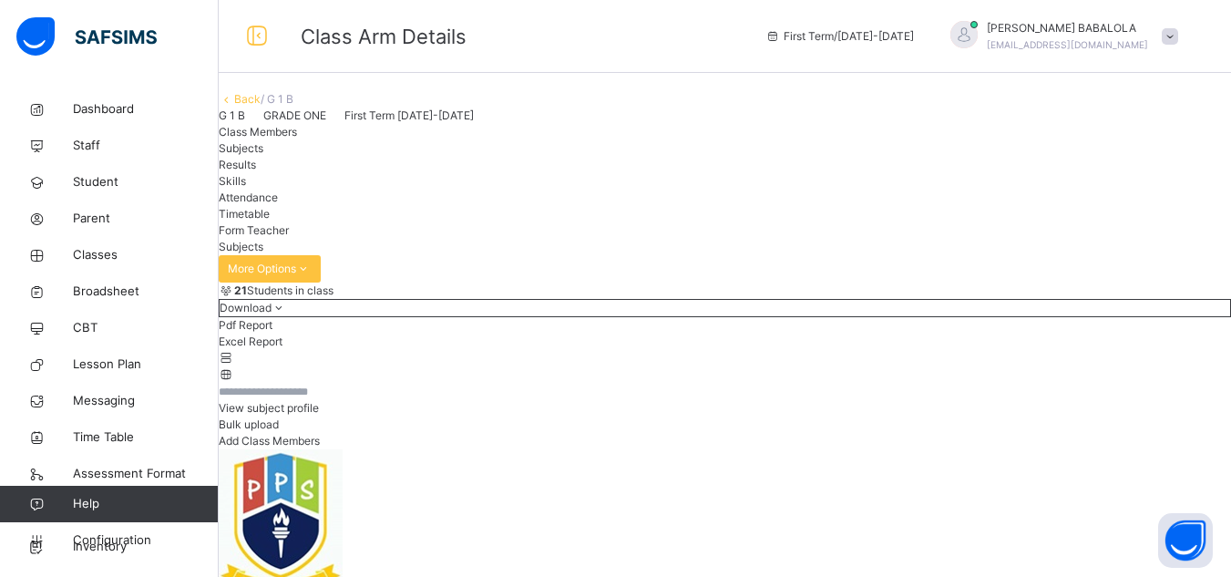
click at [261, 106] on link "Back" at bounding box center [247, 99] width 26 height 14
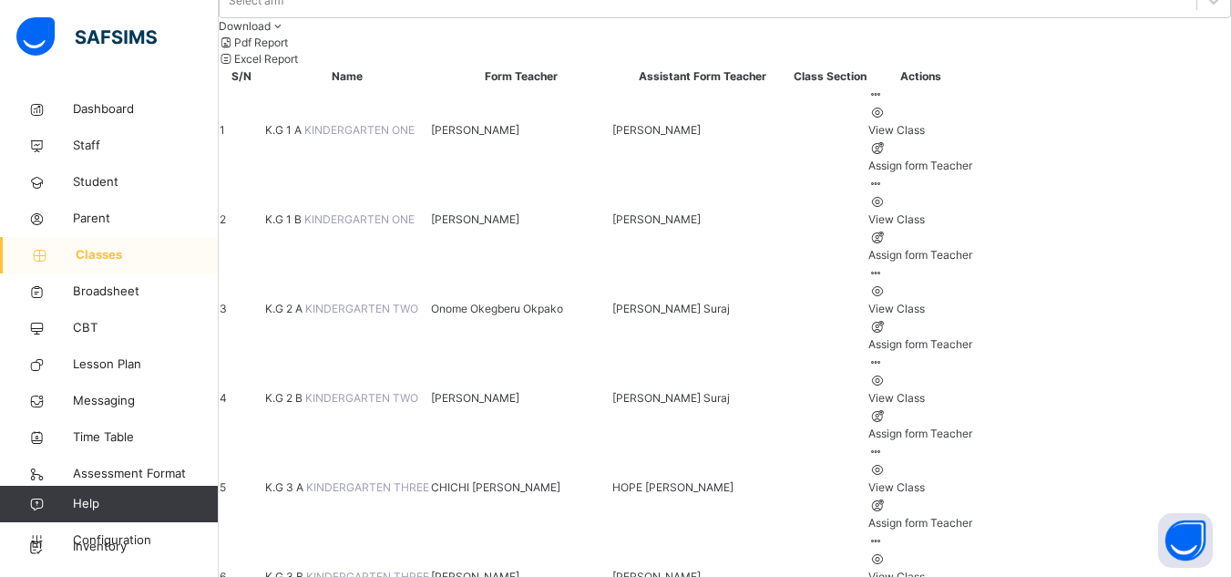
scroll to position [255, 0]
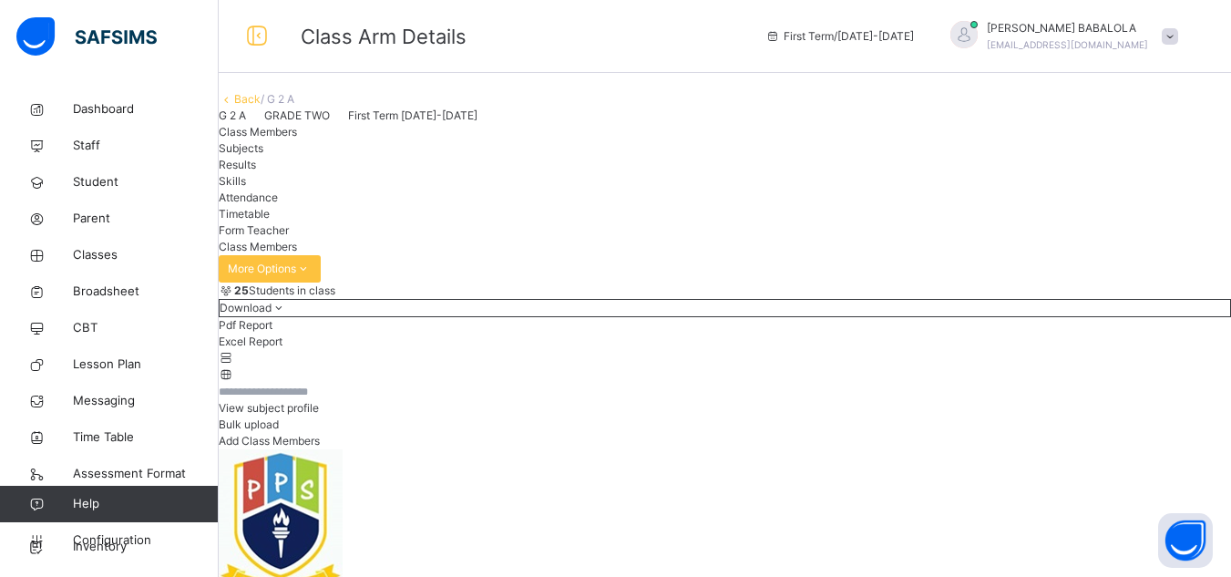
click at [263, 155] on span "Subjects" at bounding box center [241, 148] width 45 height 14
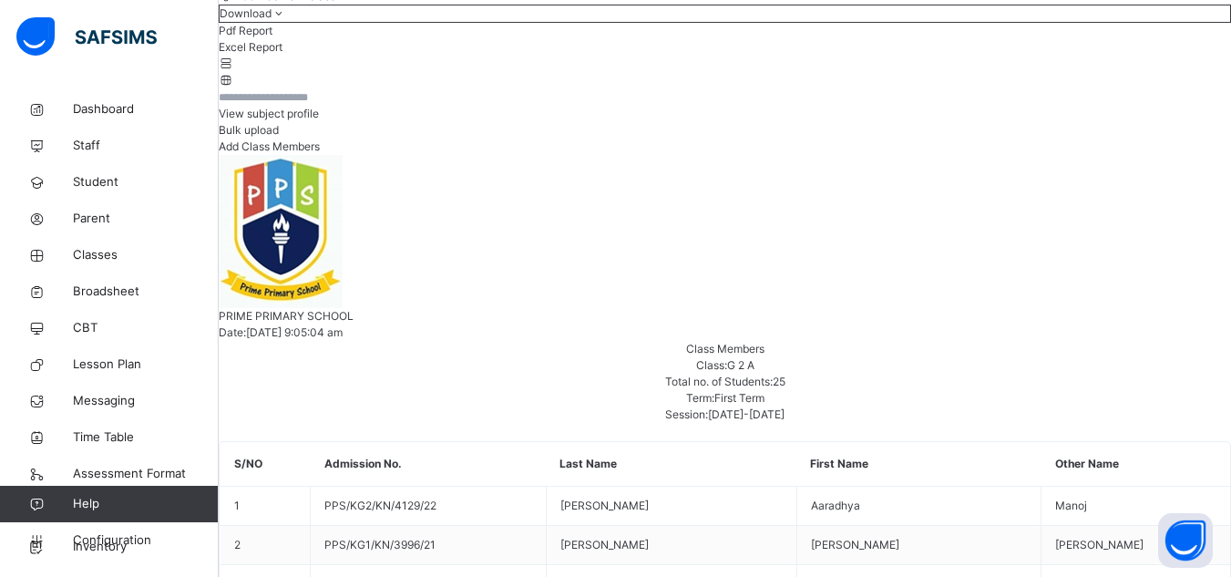
scroll to position [328, 0]
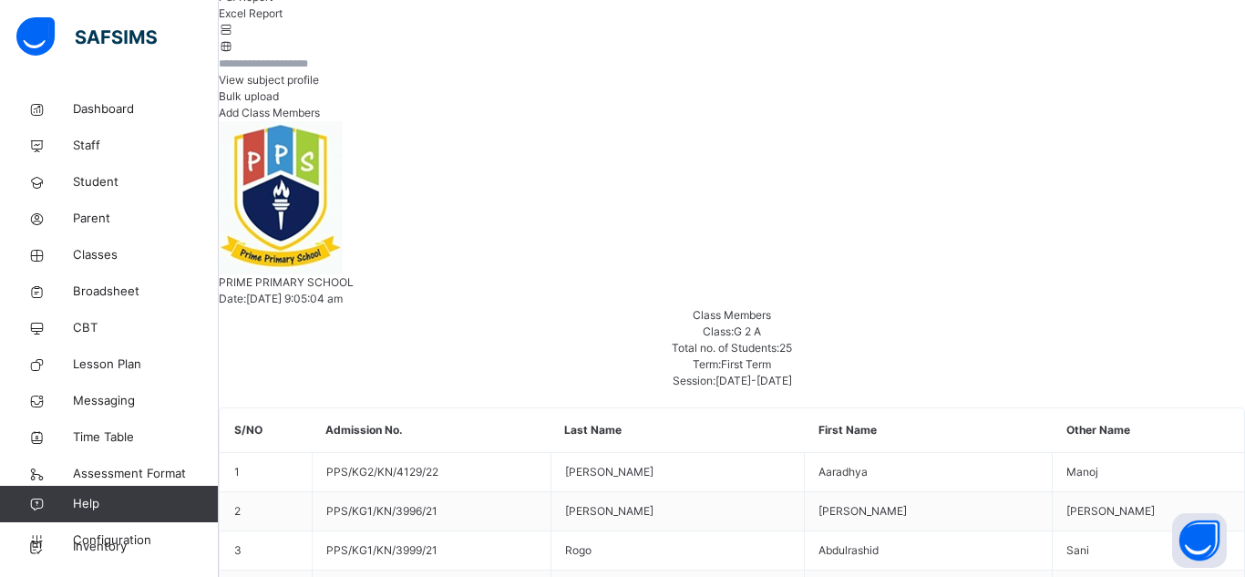
type input "***"
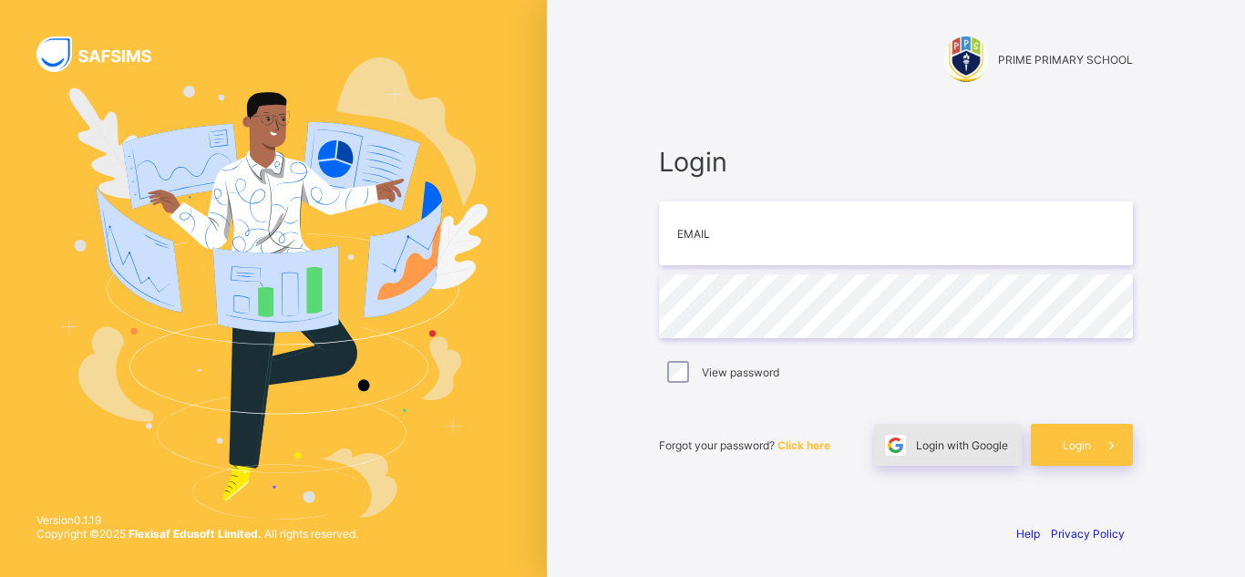
click at [953, 457] on div "Login with Google" at bounding box center [948, 445] width 148 height 42
click at [931, 450] on span "Login with Google" at bounding box center [962, 445] width 92 height 14
click at [928, 443] on span "Login with Google" at bounding box center [962, 445] width 92 height 14
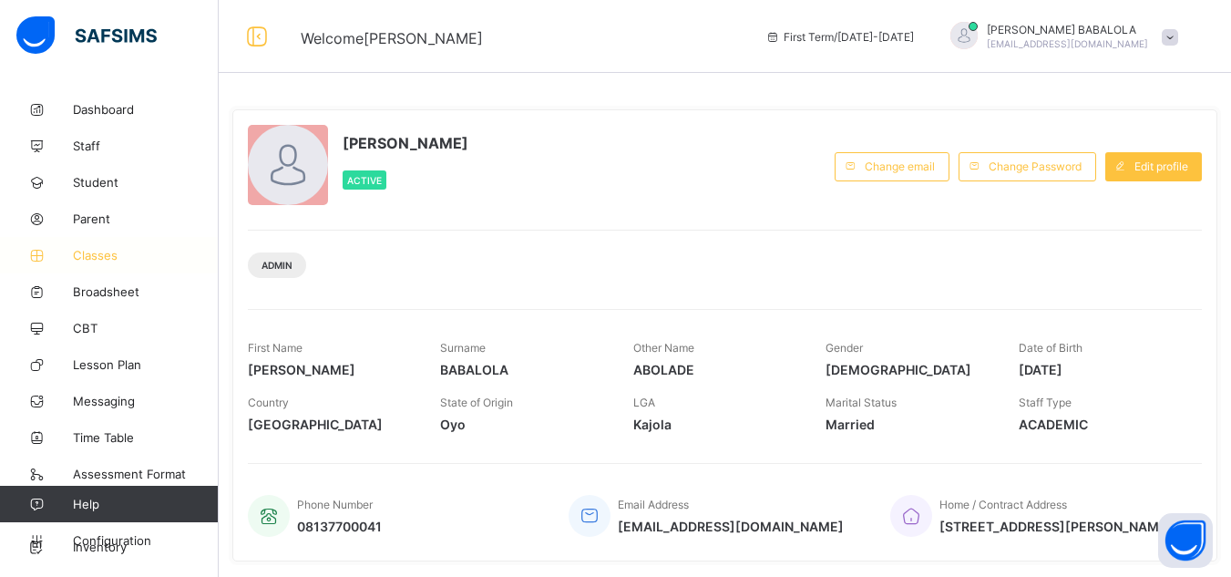
click at [87, 260] on span "Classes" at bounding box center [146, 255] width 146 height 15
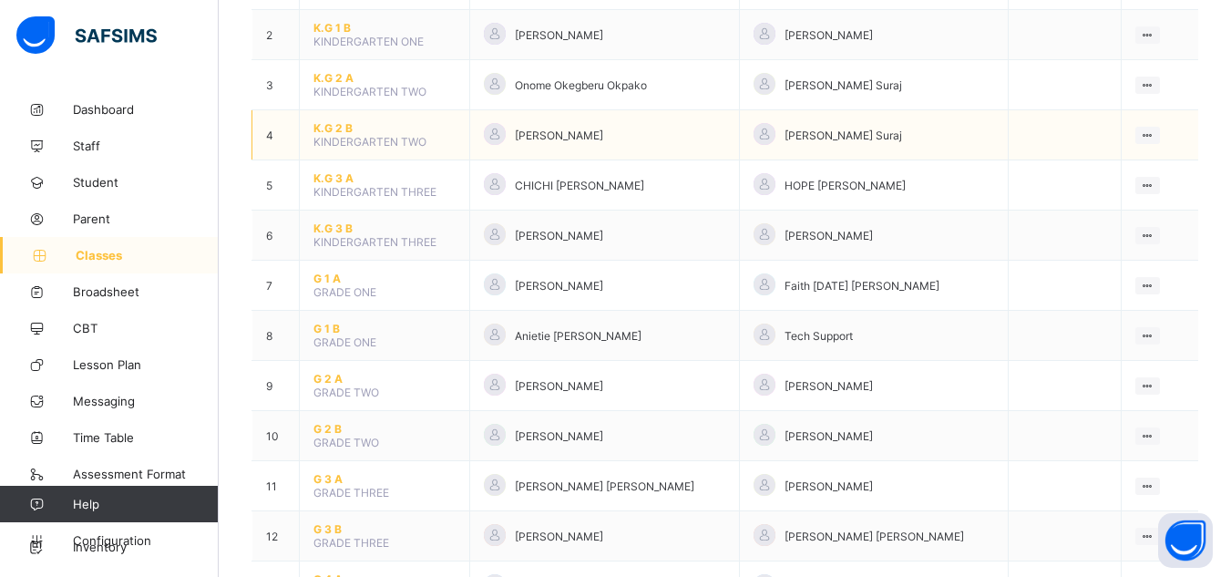
scroll to position [255, 0]
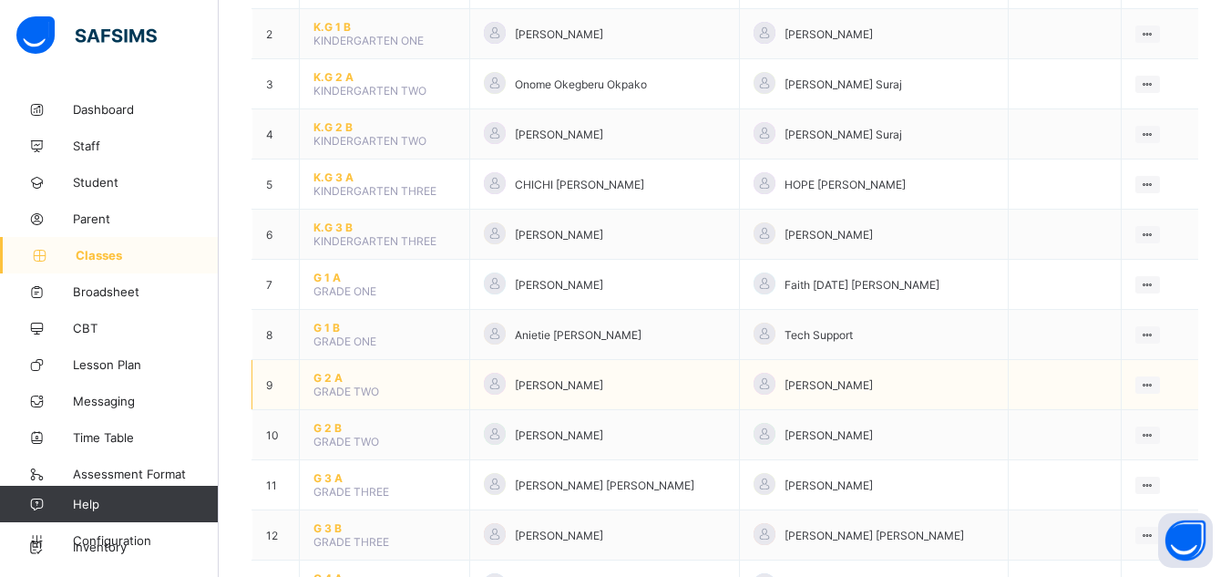
click at [322, 376] on span "G 2 A" at bounding box center [384, 378] width 142 height 14
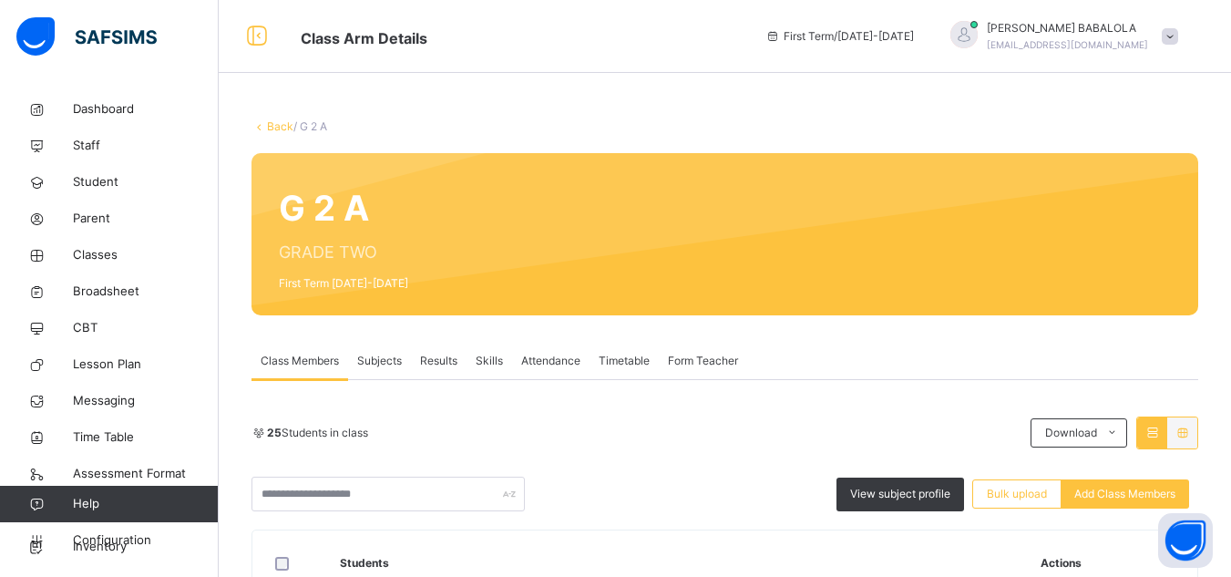
click at [383, 361] on span "Subjects" at bounding box center [379, 361] width 45 height 16
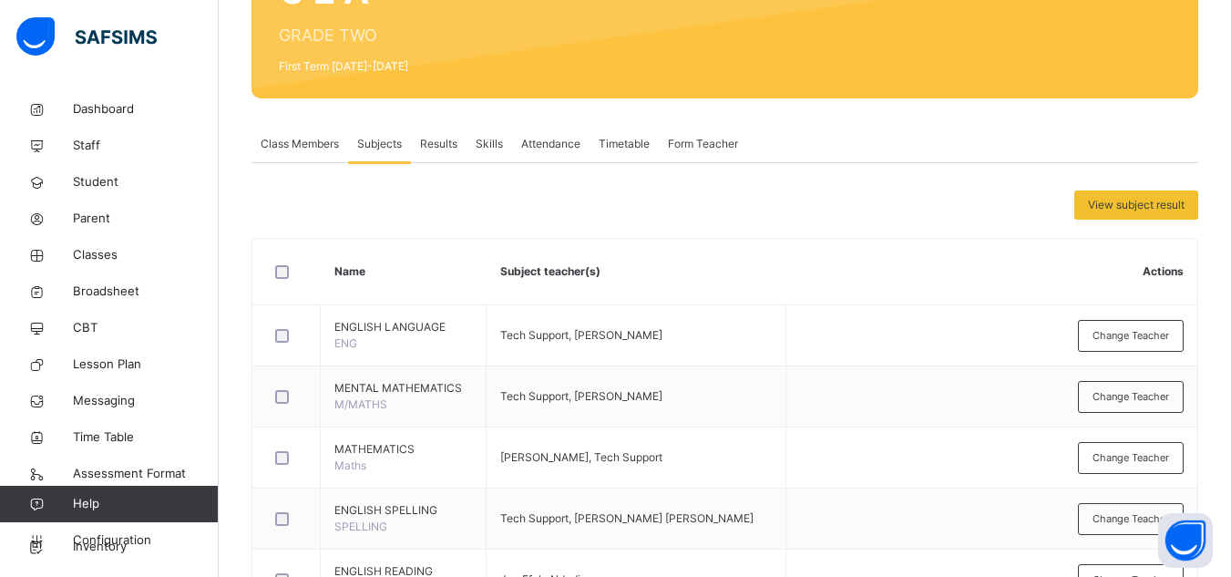
scroll to position [219, 0]
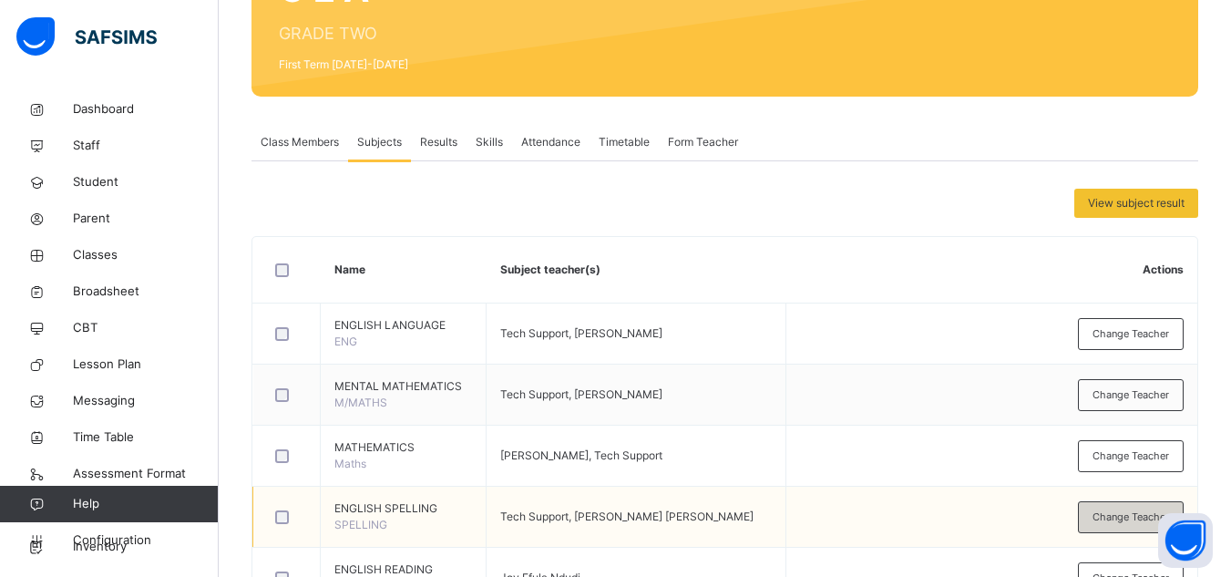
click at [1113, 517] on span "Change Teacher" at bounding box center [1130, 516] width 77 height 15
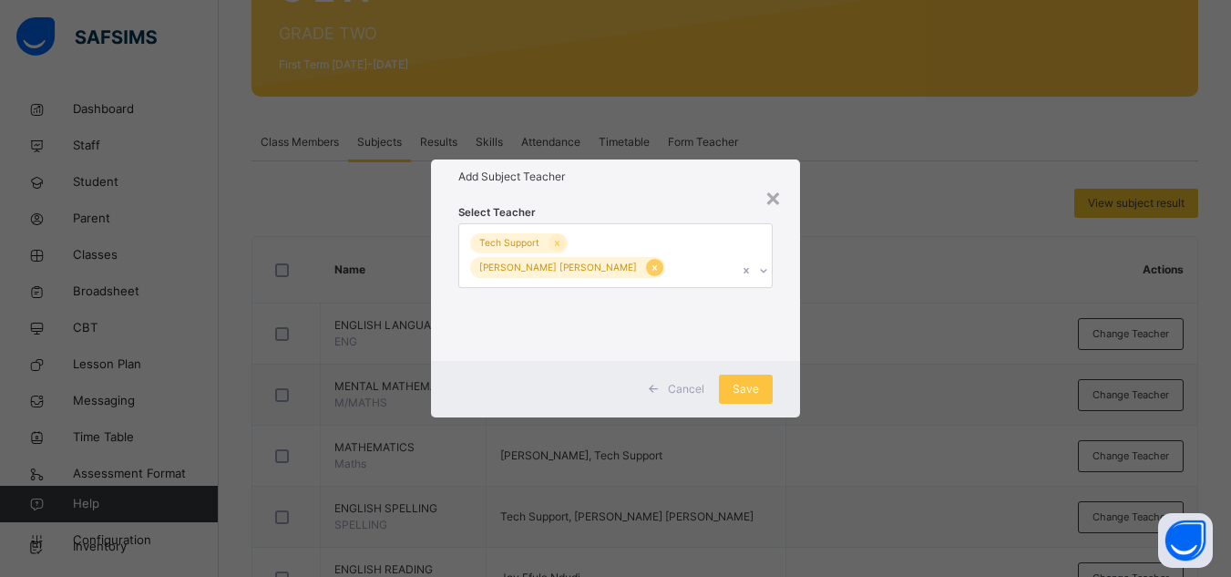
click at [660, 262] on icon at bounding box center [655, 268] width 10 height 13
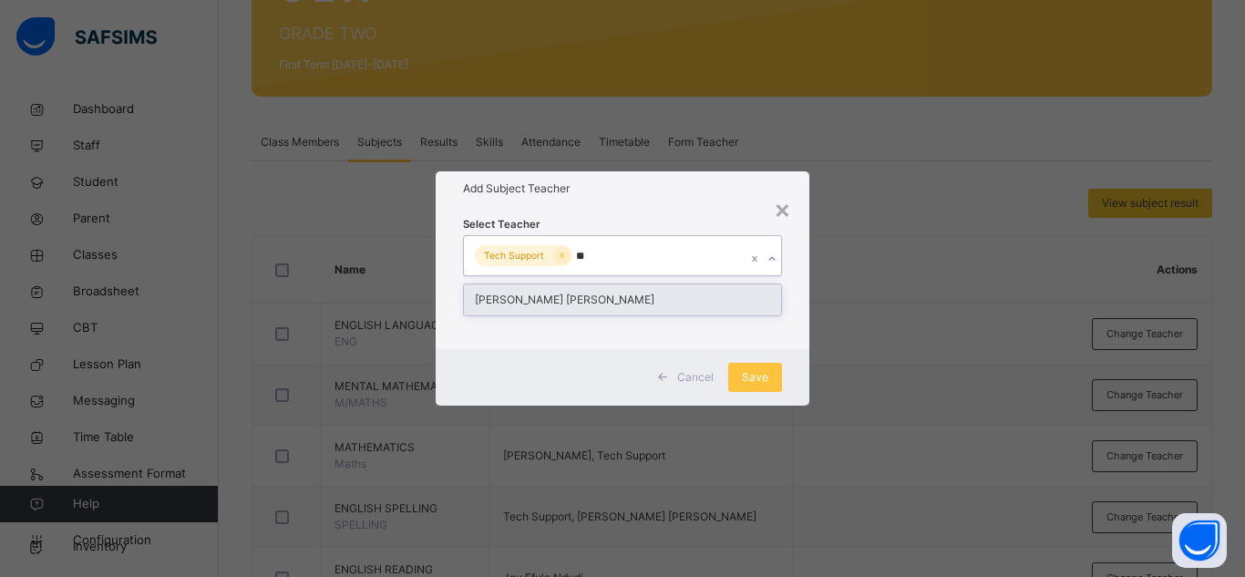
type input "***"
click at [671, 297] on div "[PERSON_NAME] [PERSON_NAME]" at bounding box center [622, 299] width 317 height 31
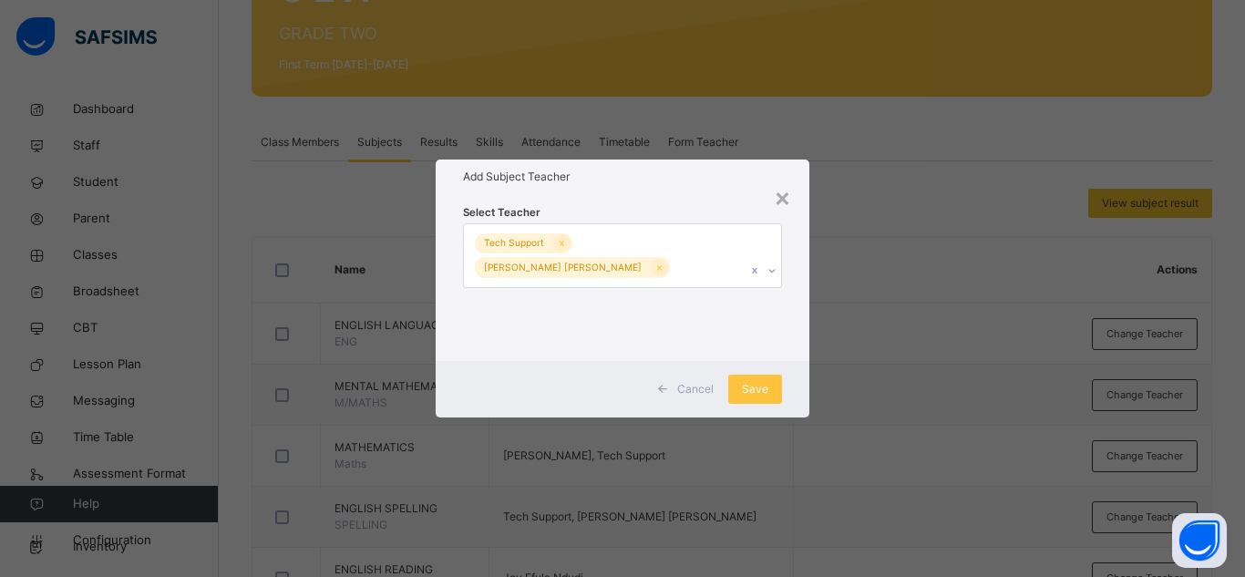
click at [786, 373] on div "Cancel Save" at bounding box center [623, 389] width 374 height 56
click at [738, 393] on div "Save" at bounding box center [755, 388] width 54 height 29
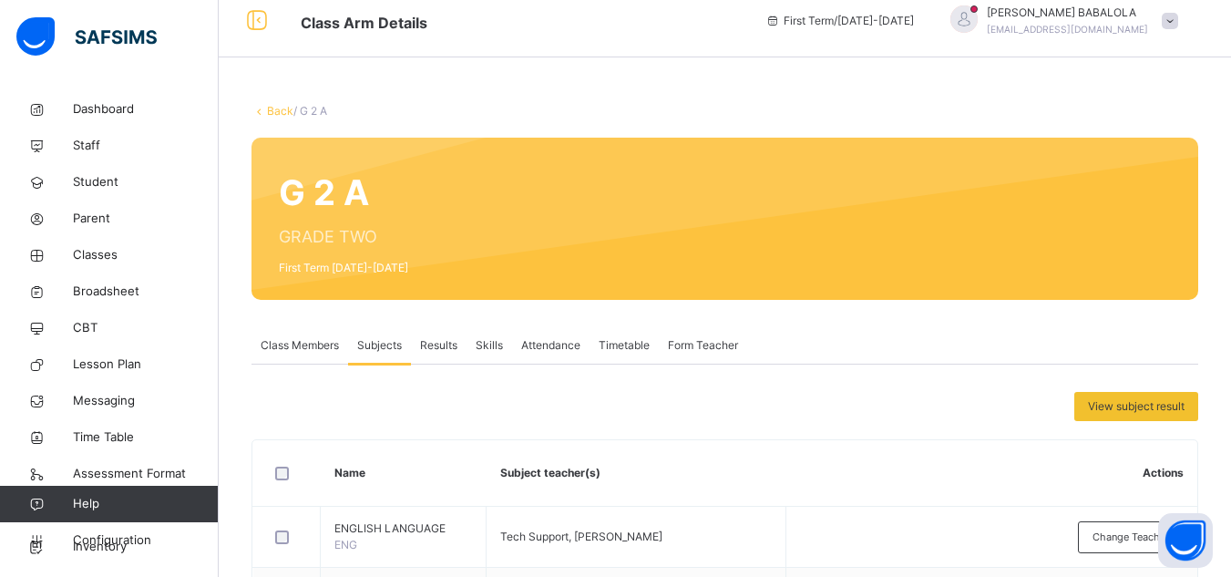
scroll to position [0, 0]
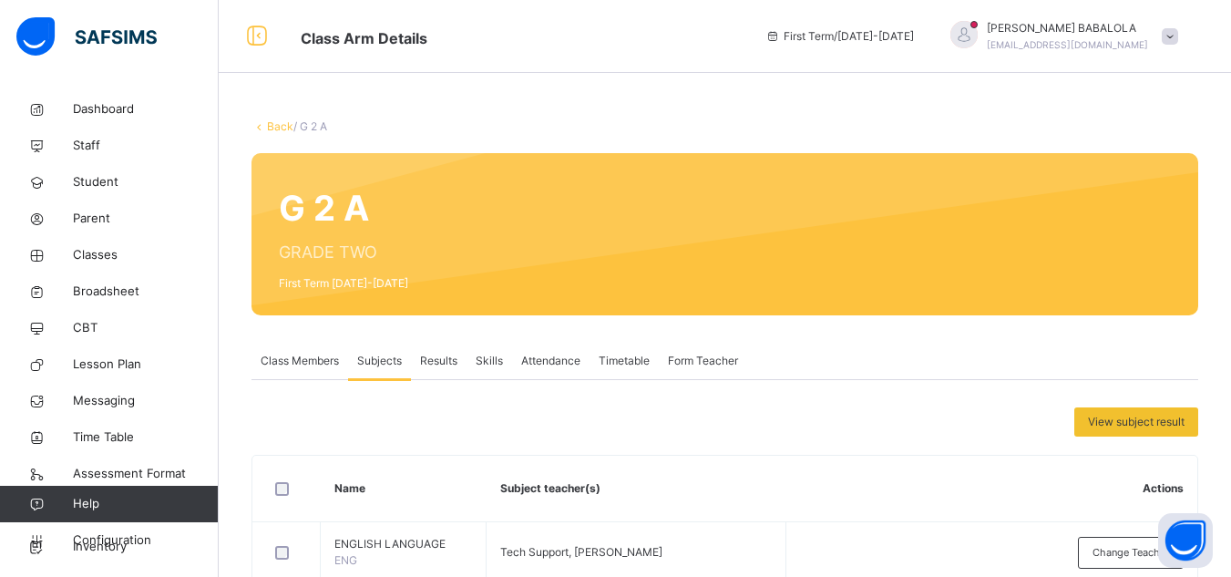
click at [279, 123] on link "Back" at bounding box center [280, 126] width 26 height 14
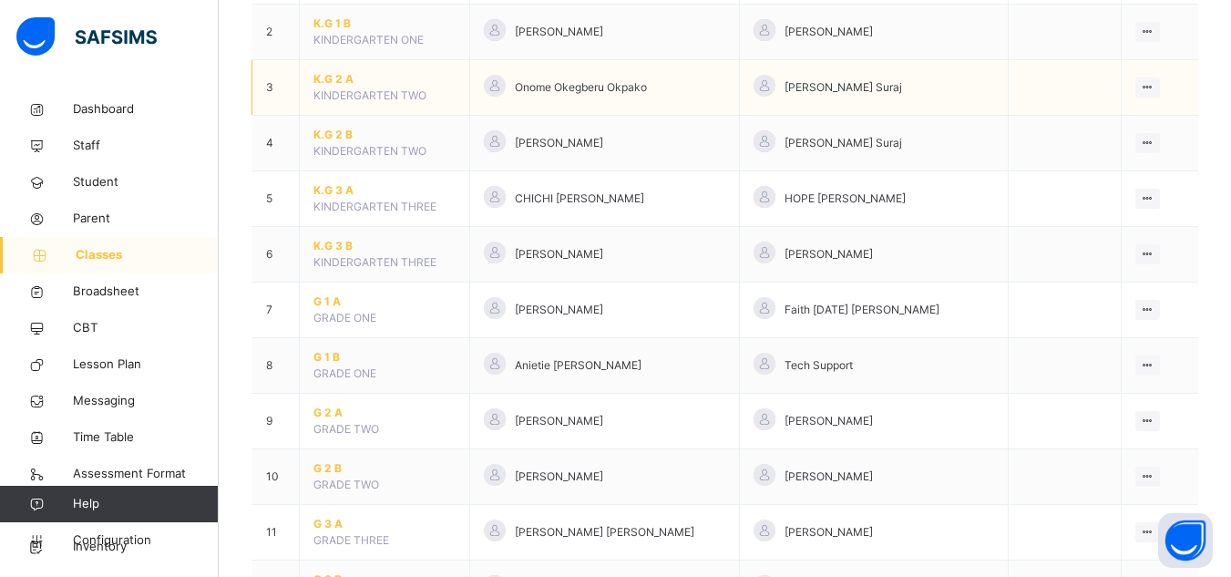
scroll to position [292, 0]
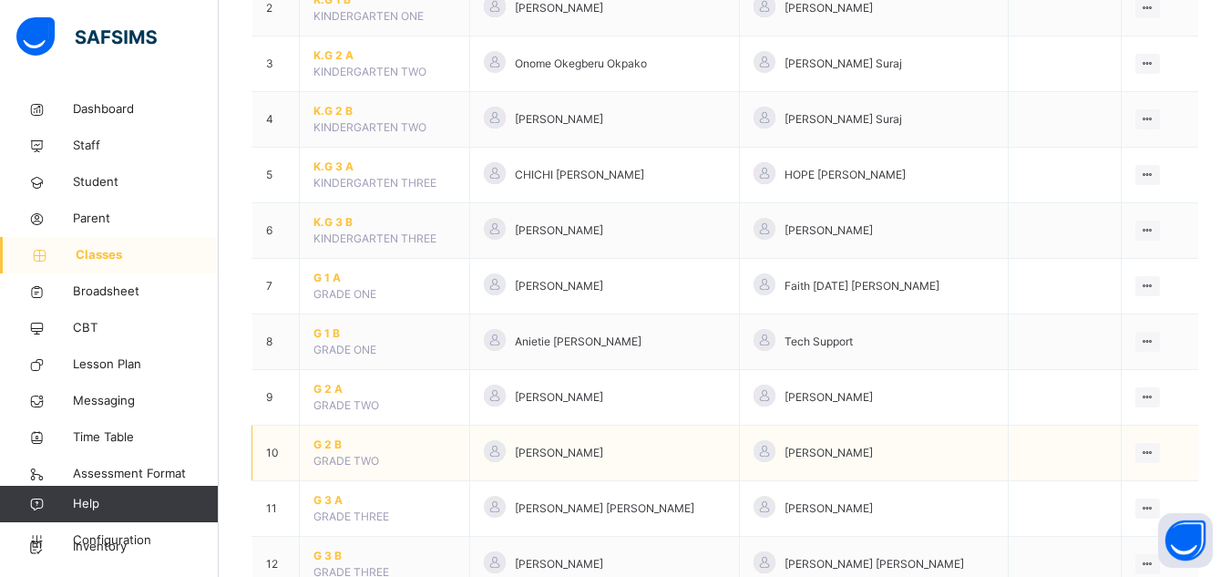
click at [326, 443] on span "G 2 B" at bounding box center [384, 444] width 142 height 16
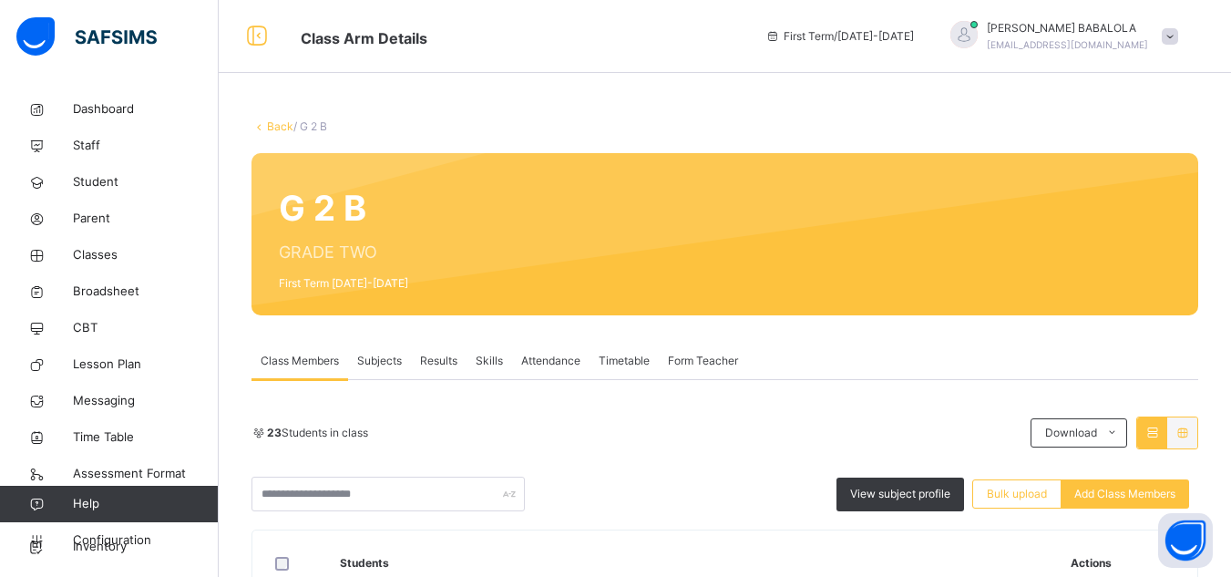
click at [383, 362] on span "Subjects" at bounding box center [379, 361] width 45 height 16
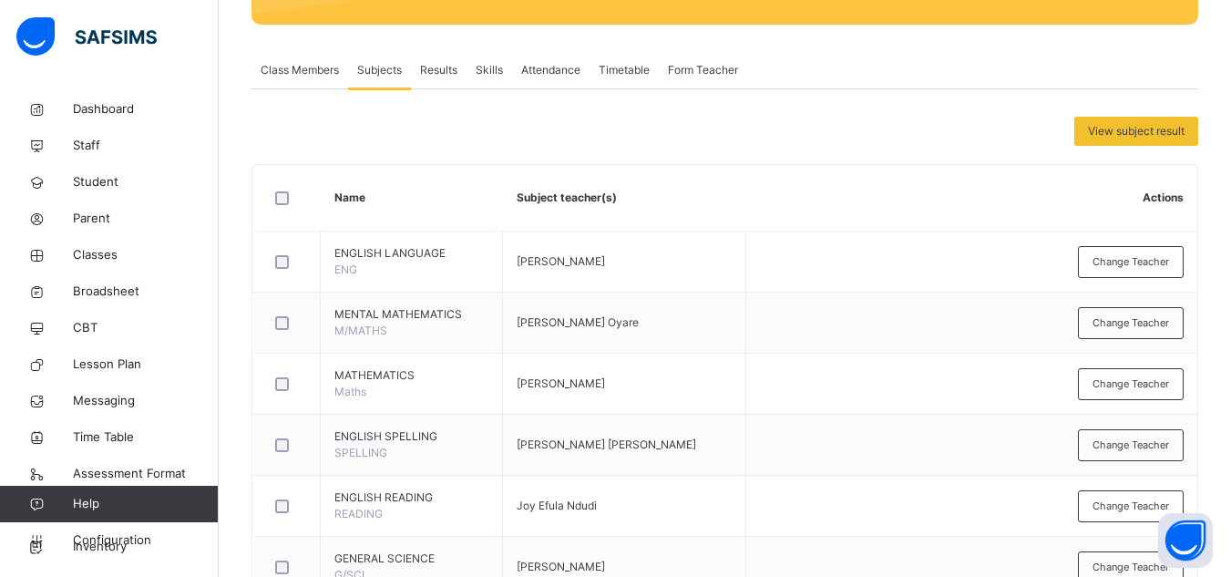
scroll to position [328, 0]
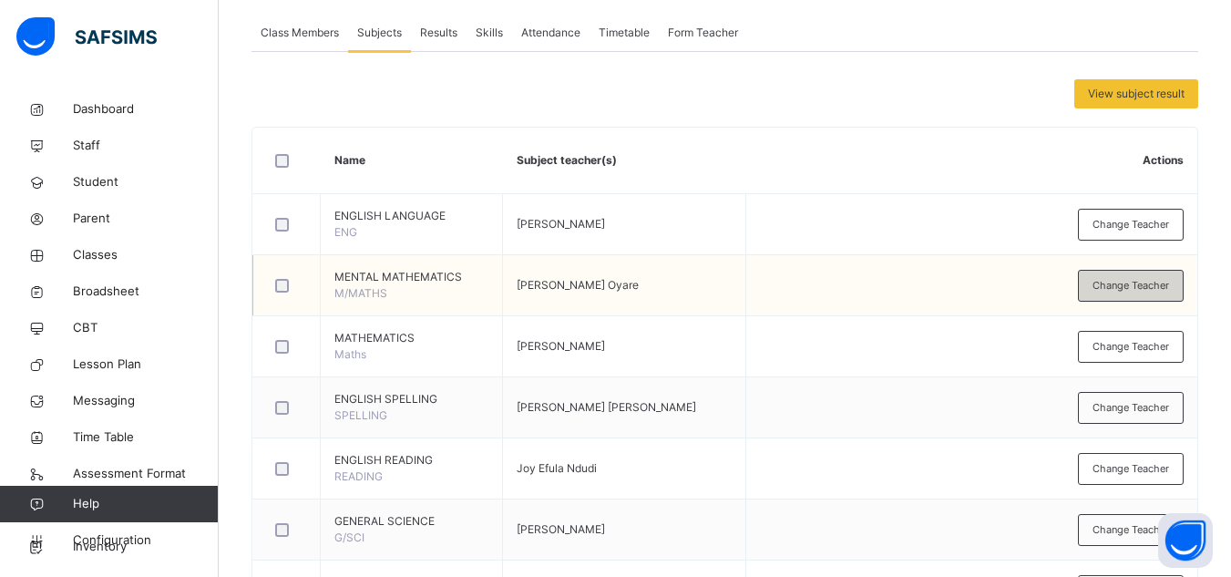
click at [1126, 289] on span "Change Teacher" at bounding box center [1130, 285] width 77 height 15
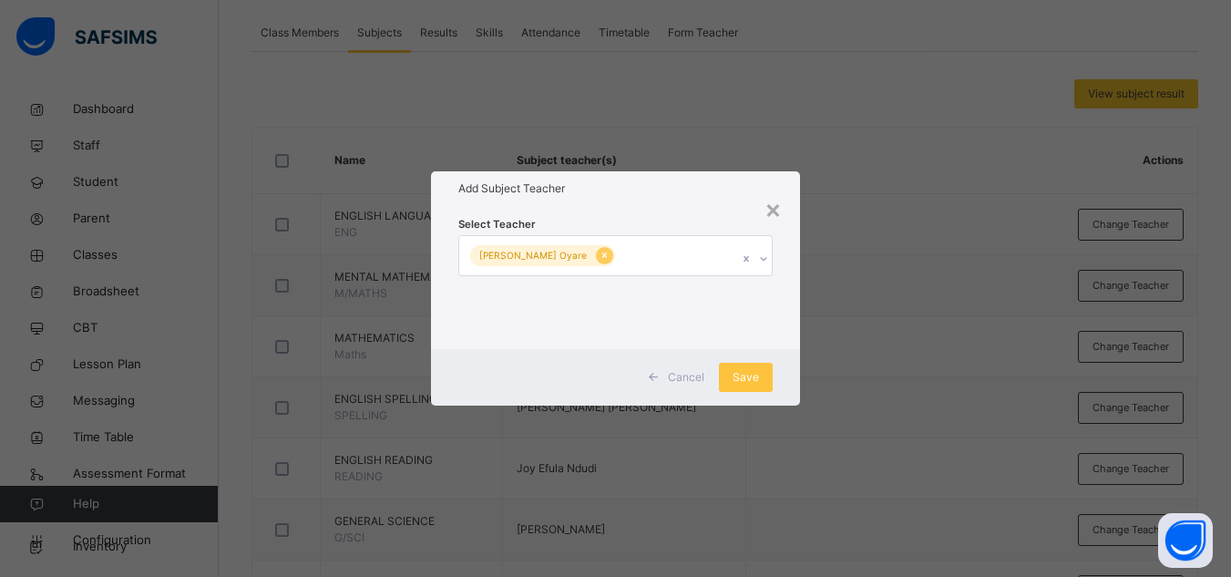
click at [600, 258] on icon at bounding box center [605, 255] width 10 height 13
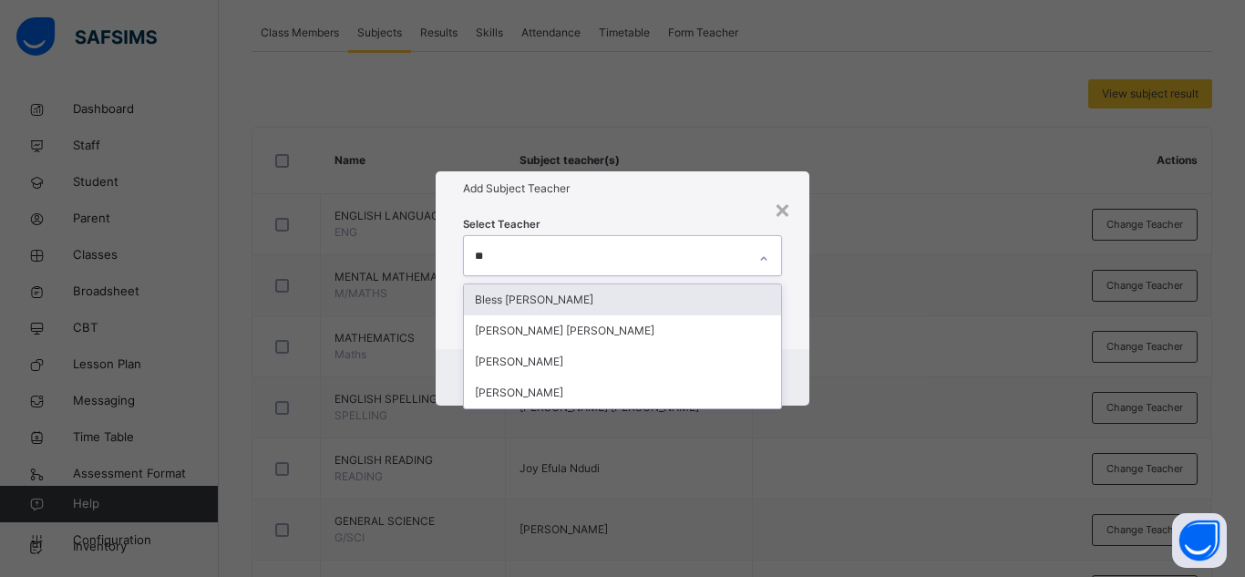
type input "***"
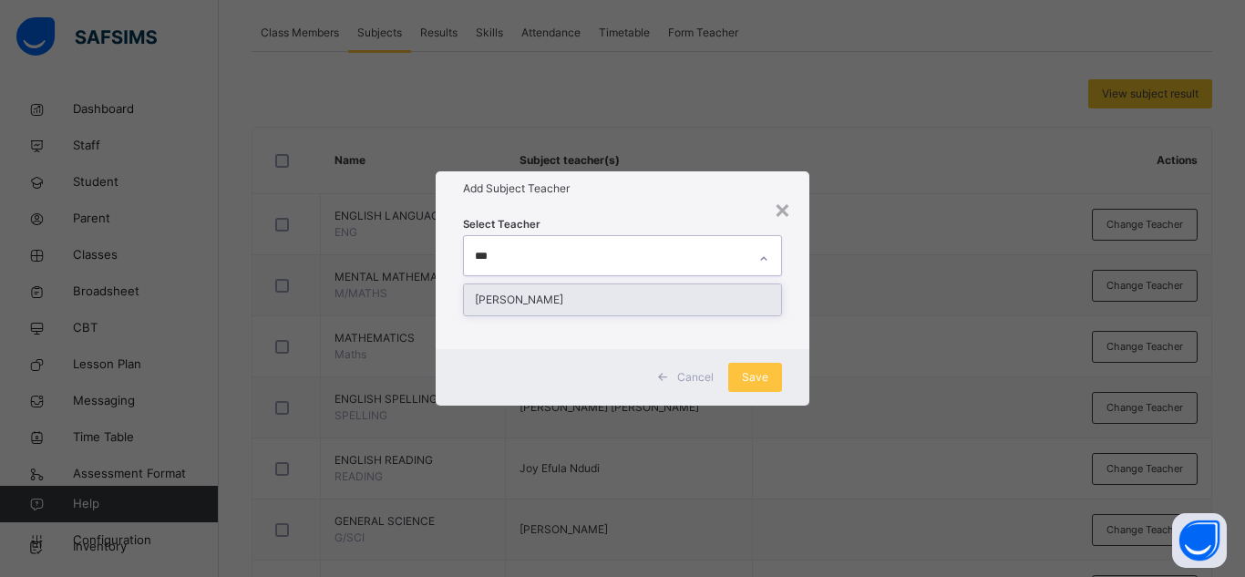
click at [560, 304] on div "[PERSON_NAME]" at bounding box center [622, 299] width 317 height 31
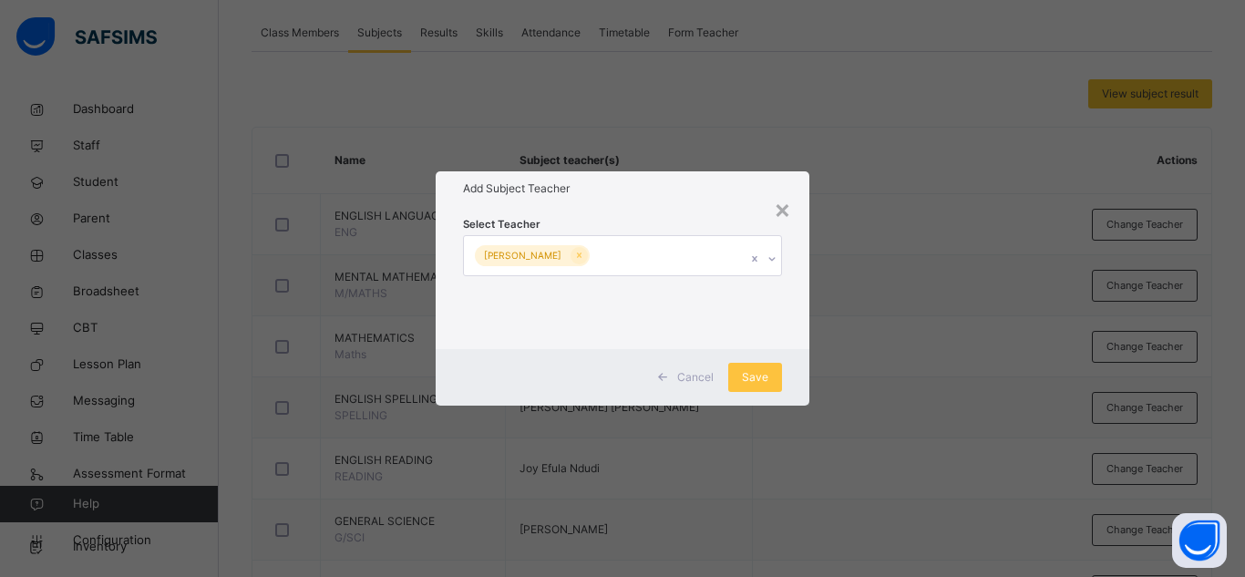
click at [783, 356] on div "Cancel Save" at bounding box center [623, 377] width 374 height 56
click at [765, 375] on span "Save" at bounding box center [755, 377] width 26 height 16
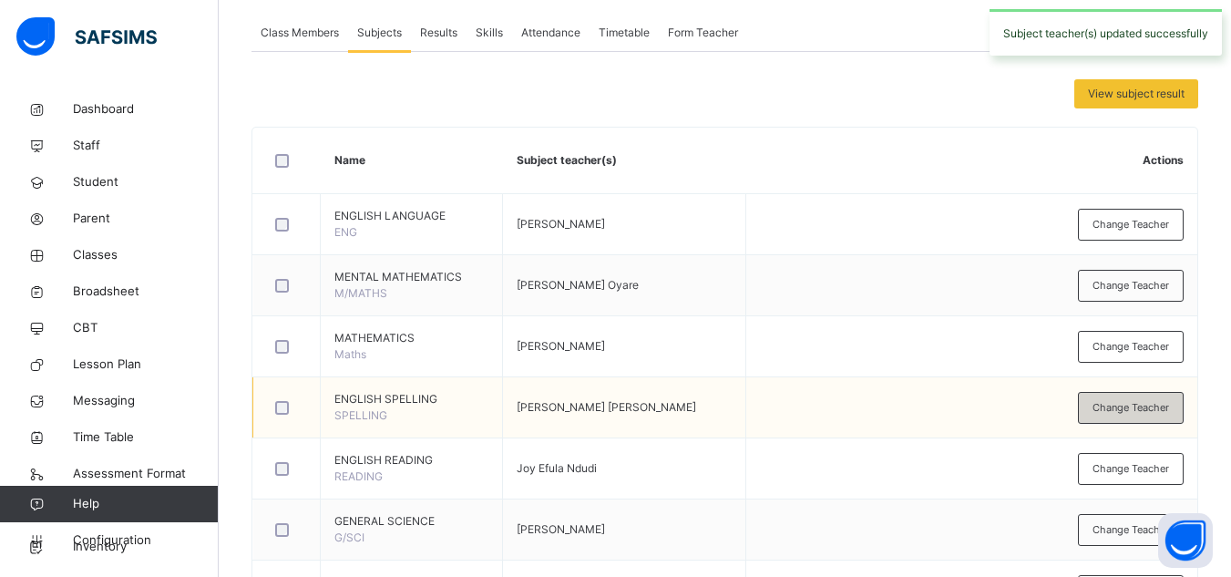
click at [1120, 407] on span "Change Teacher" at bounding box center [1130, 407] width 77 height 15
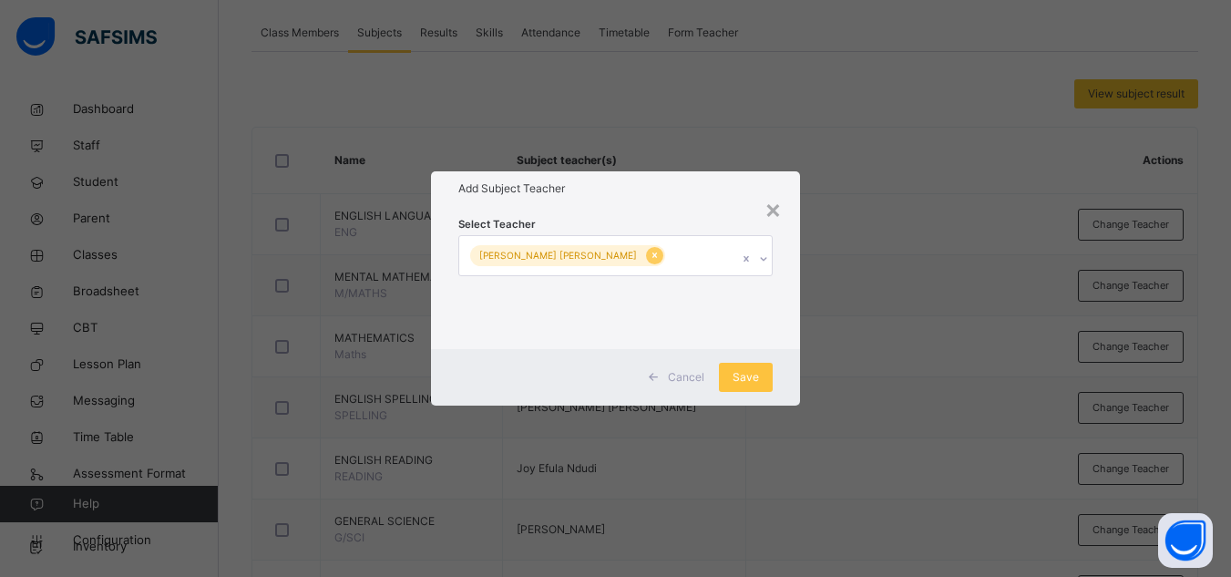
click at [650, 259] on icon at bounding box center [655, 255] width 10 height 13
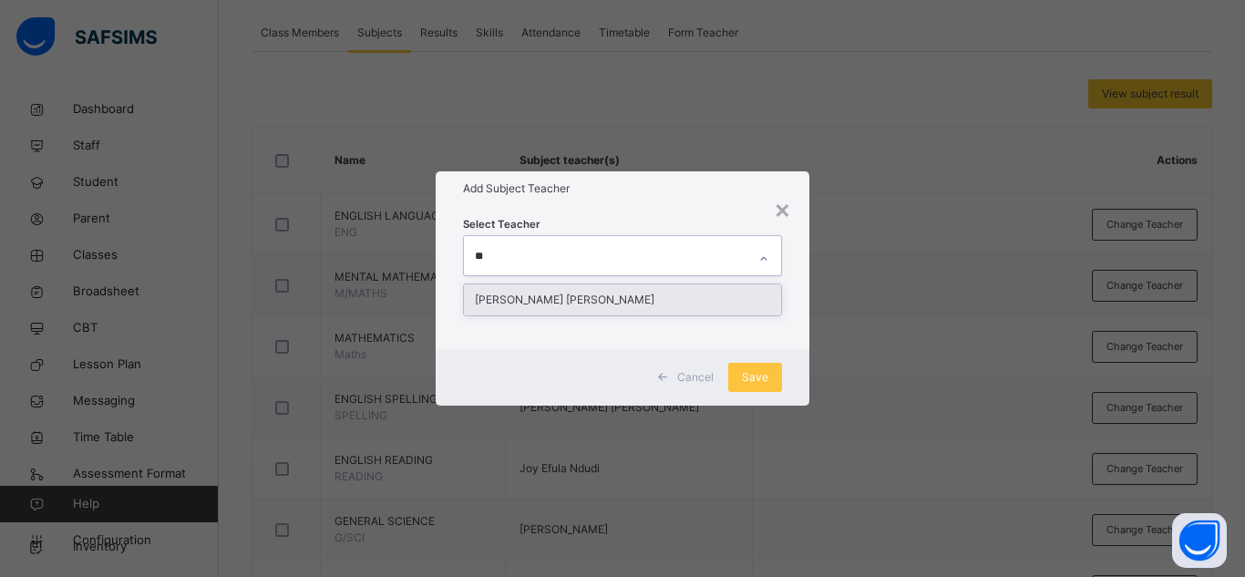
type input "***"
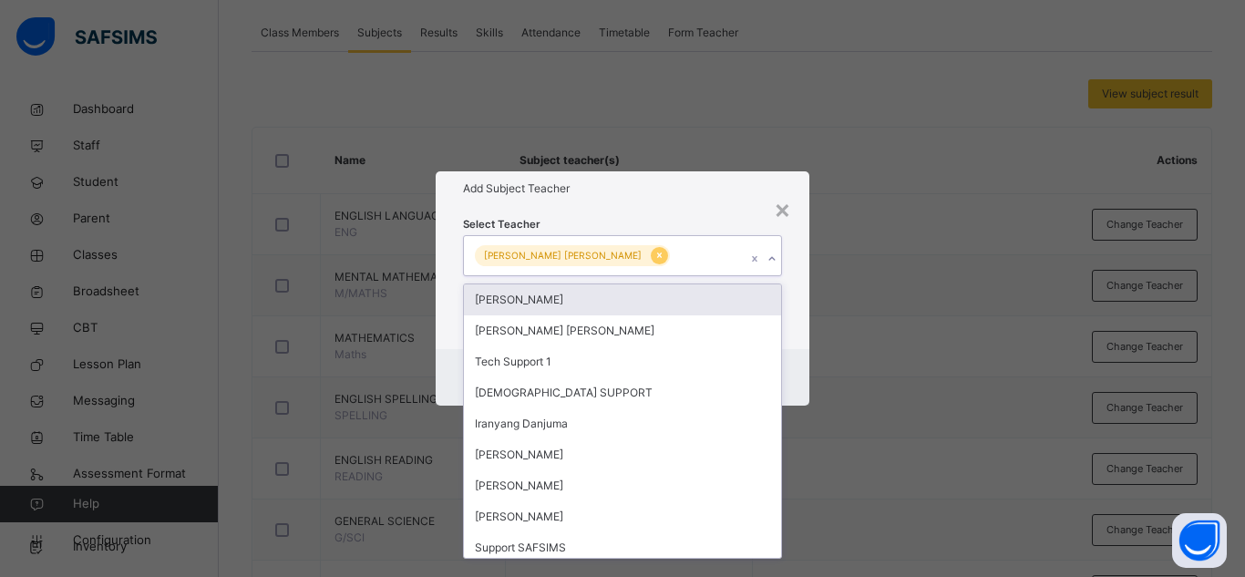
click at [654, 254] on icon at bounding box center [659, 255] width 10 height 13
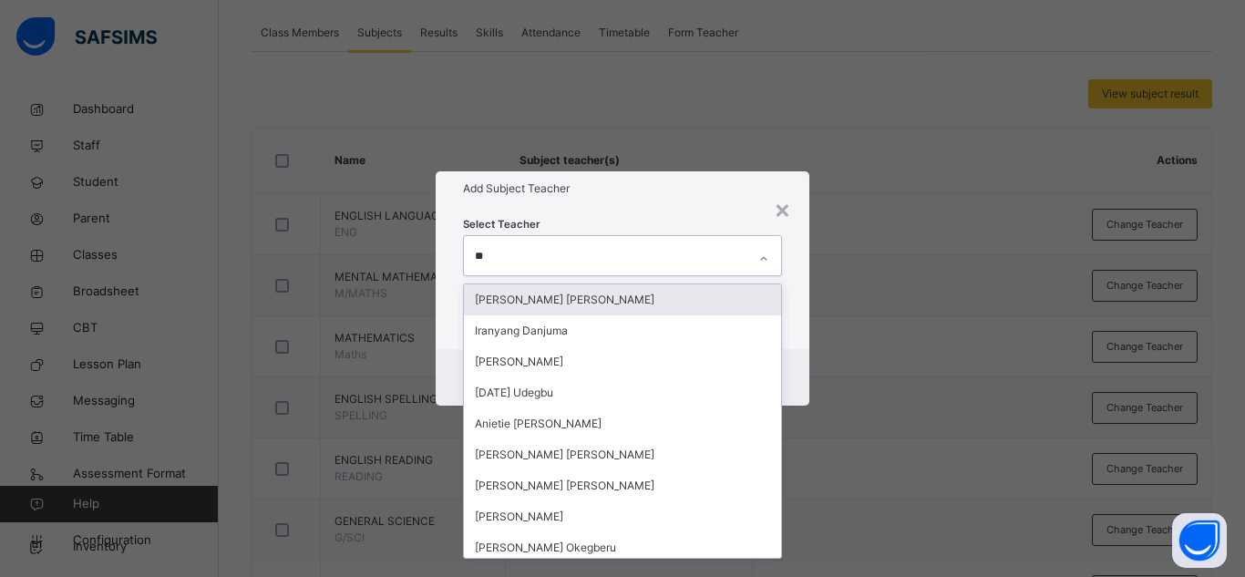
type input "***"
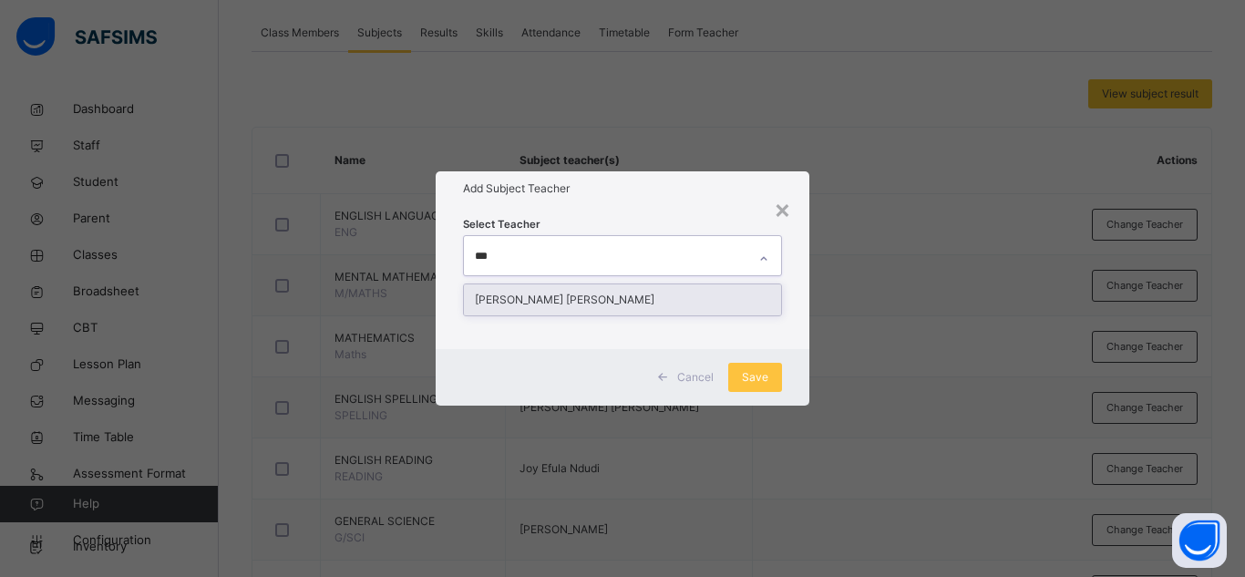
click at [565, 294] on div "[PERSON_NAME] [PERSON_NAME]" at bounding box center [622, 299] width 317 height 31
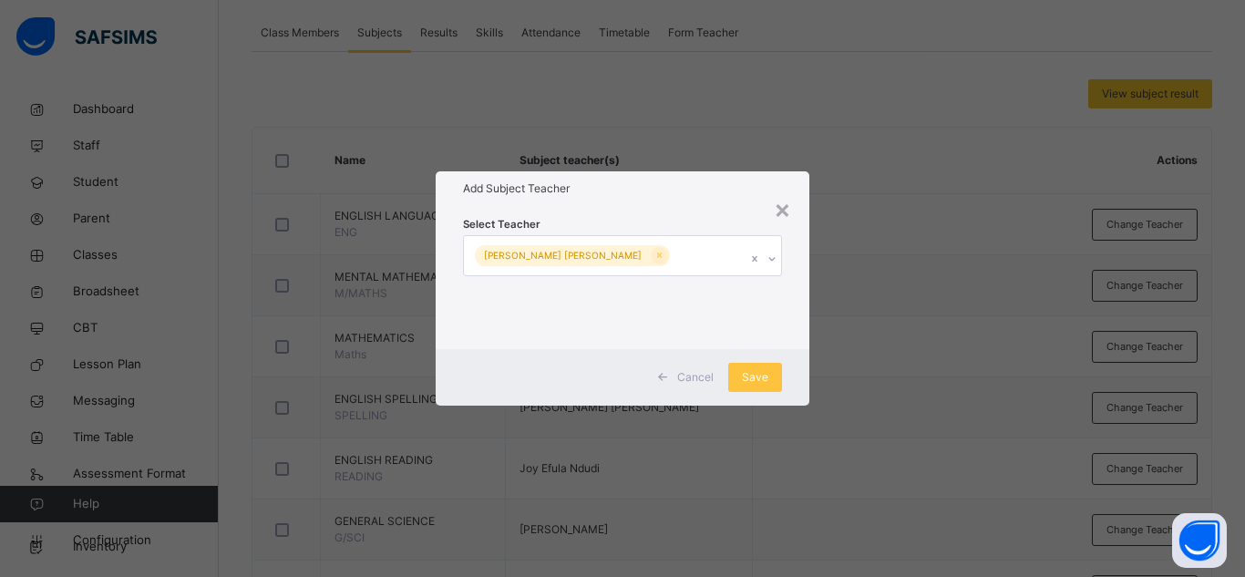
click at [793, 367] on div "Cancel Save" at bounding box center [623, 377] width 374 height 56
click at [773, 379] on div "Save" at bounding box center [755, 377] width 54 height 29
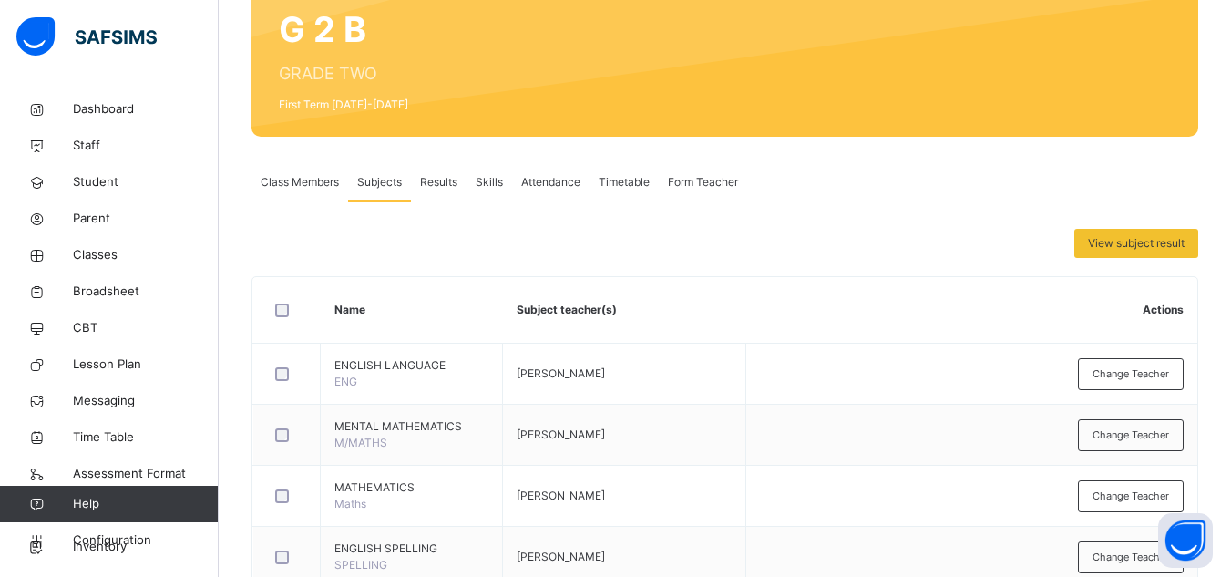
scroll to position [0, 0]
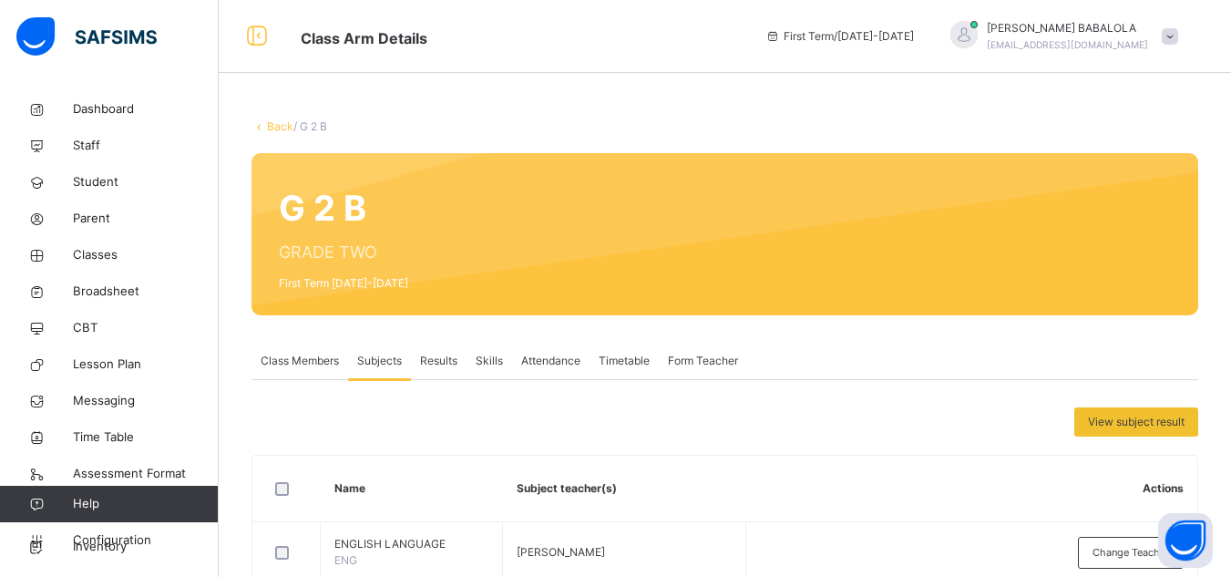
click at [272, 124] on link "Back" at bounding box center [280, 126] width 26 height 14
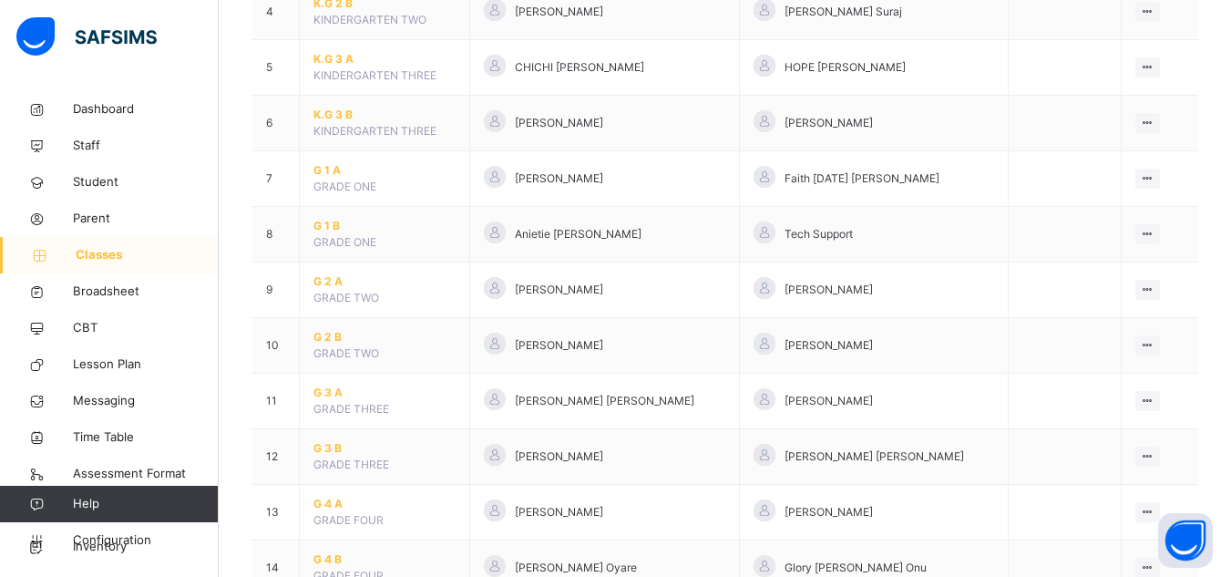
scroll to position [401, 0]
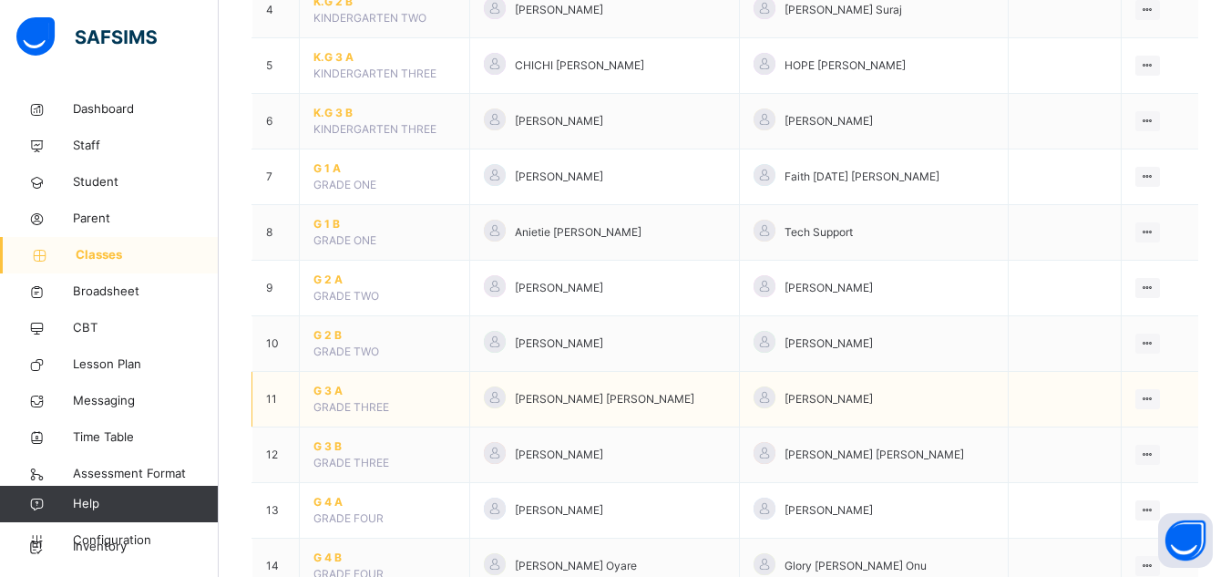
click at [326, 390] on span "G 3 A" at bounding box center [384, 391] width 142 height 16
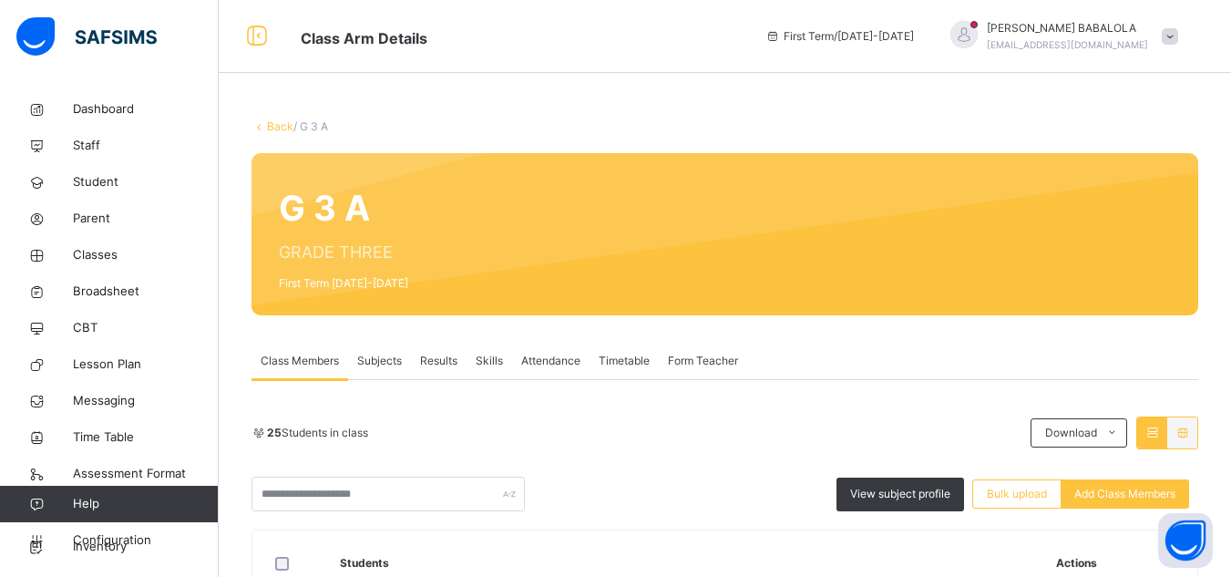
click at [370, 358] on span "Subjects" at bounding box center [379, 361] width 45 height 16
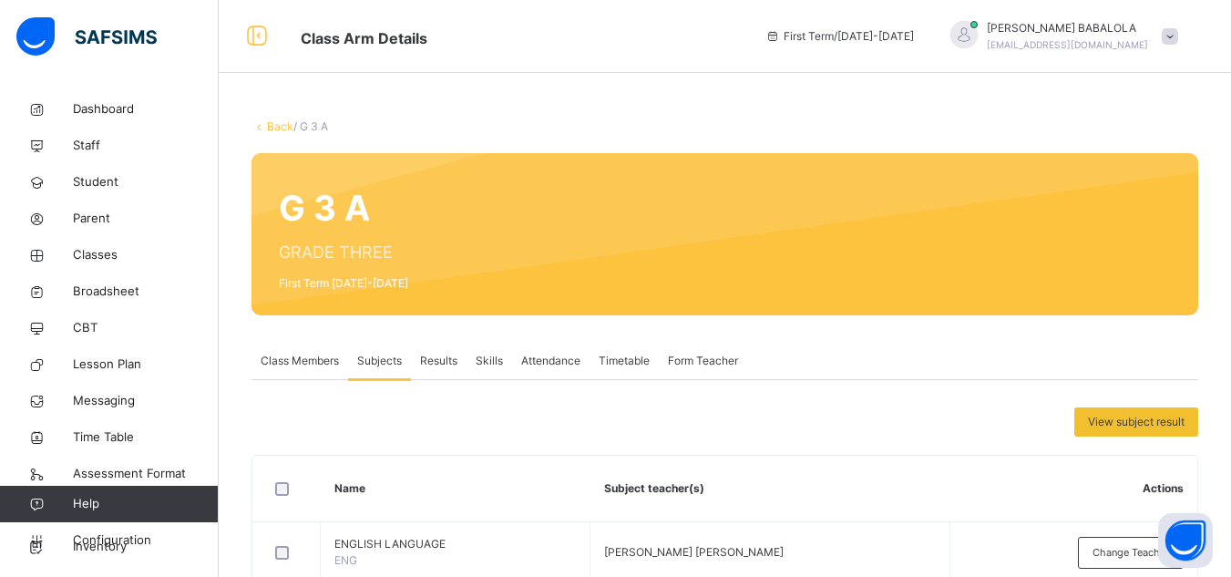
click at [274, 128] on link "Back" at bounding box center [280, 126] width 26 height 14
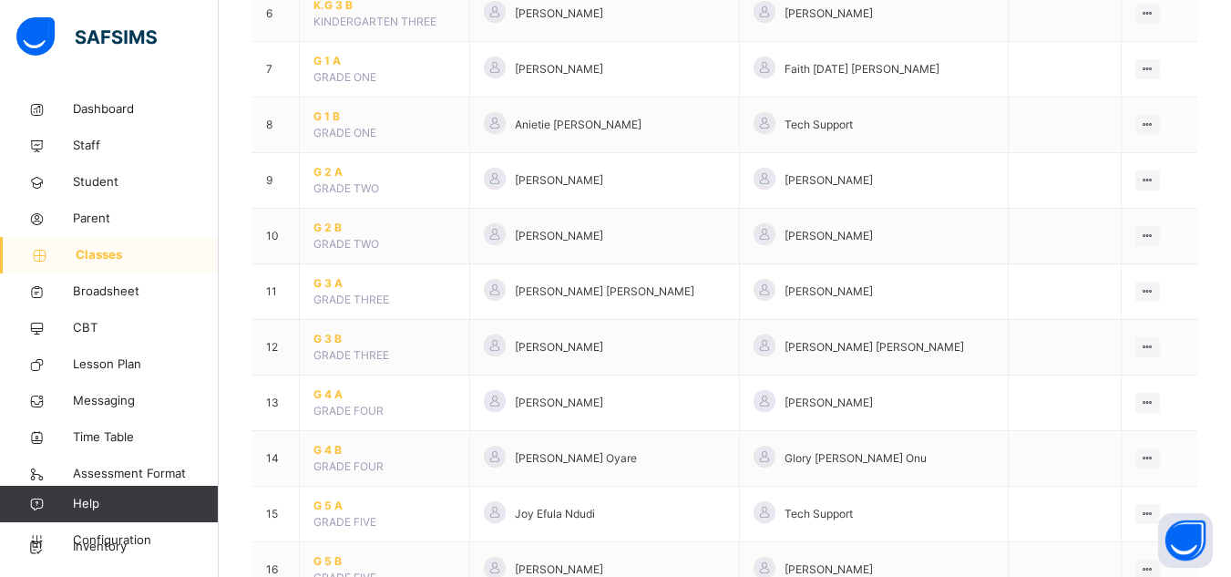
scroll to position [510, 0]
click at [320, 337] on span "G 3 B" at bounding box center [384, 337] width 142 height 16
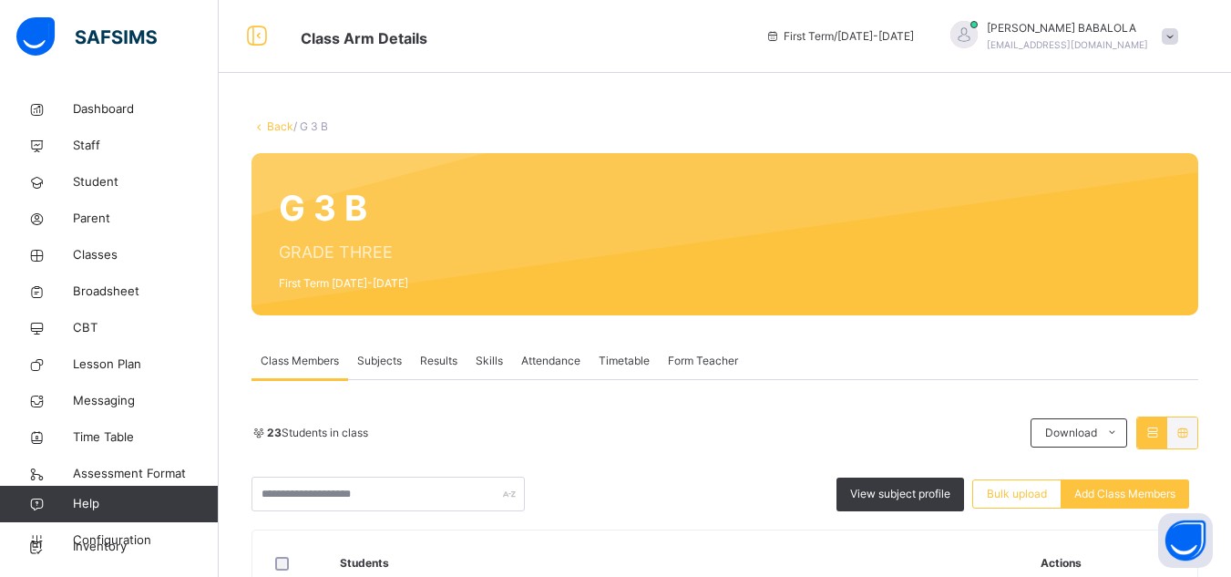
click at [383, 360] on span "Subjects" at bounding box center [379, 361] width 45 height 16
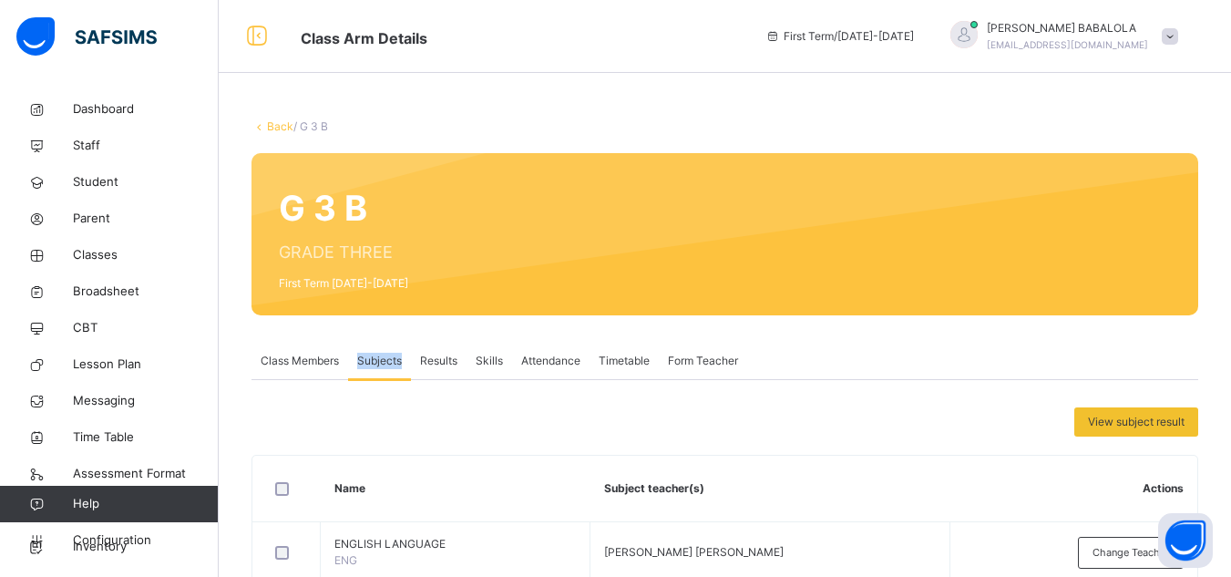
click at [383, 360] on span "Subjects" at bounding box center [379, 361] width 45 height 16
click at [271, 124] on link "Back" at bounding box center [280, 126] width 26 height 14
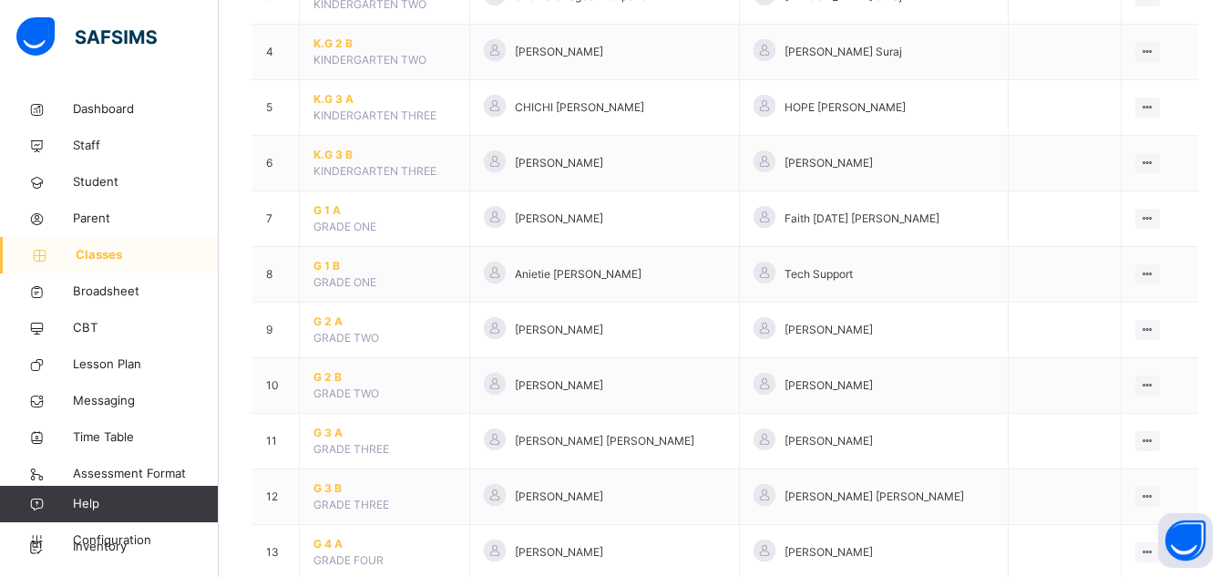
scroll to position [364, 0]
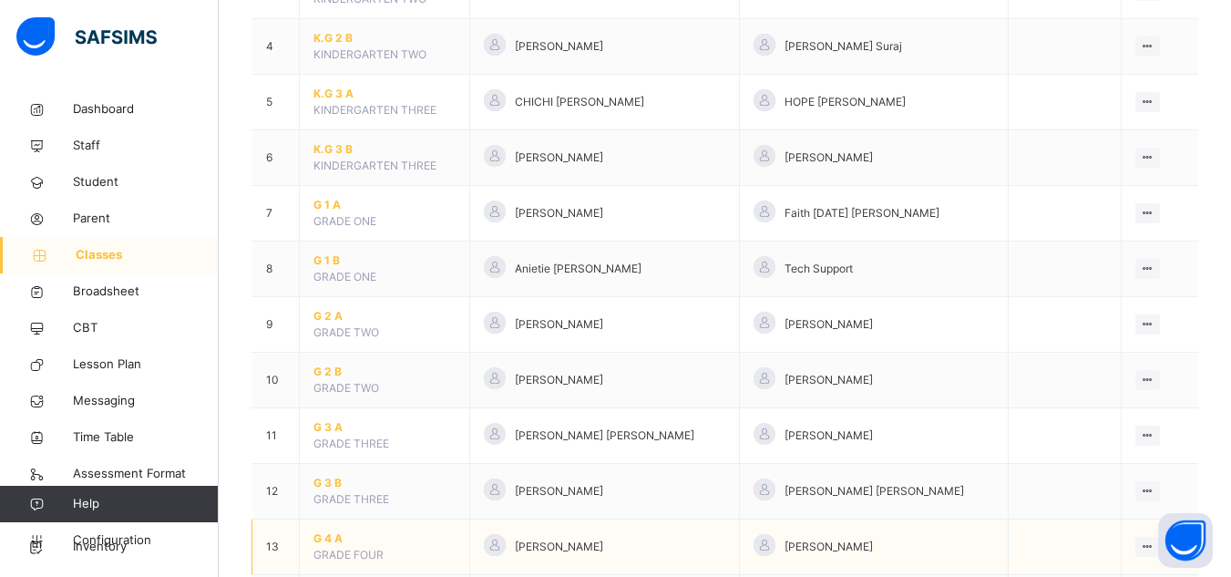
click at [330, 533] on span "G 4 A" at bounding box center [384, 538] width 142 height 16
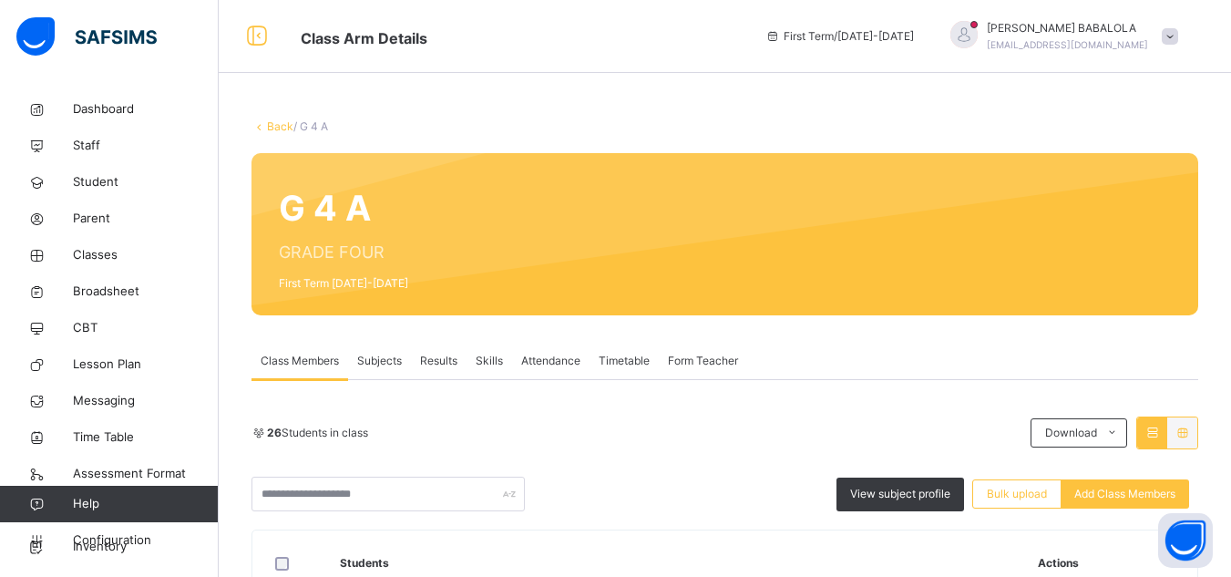
click at [366, 362] on span "Subjects" at bounding box center [379, 361] width 45 height 16
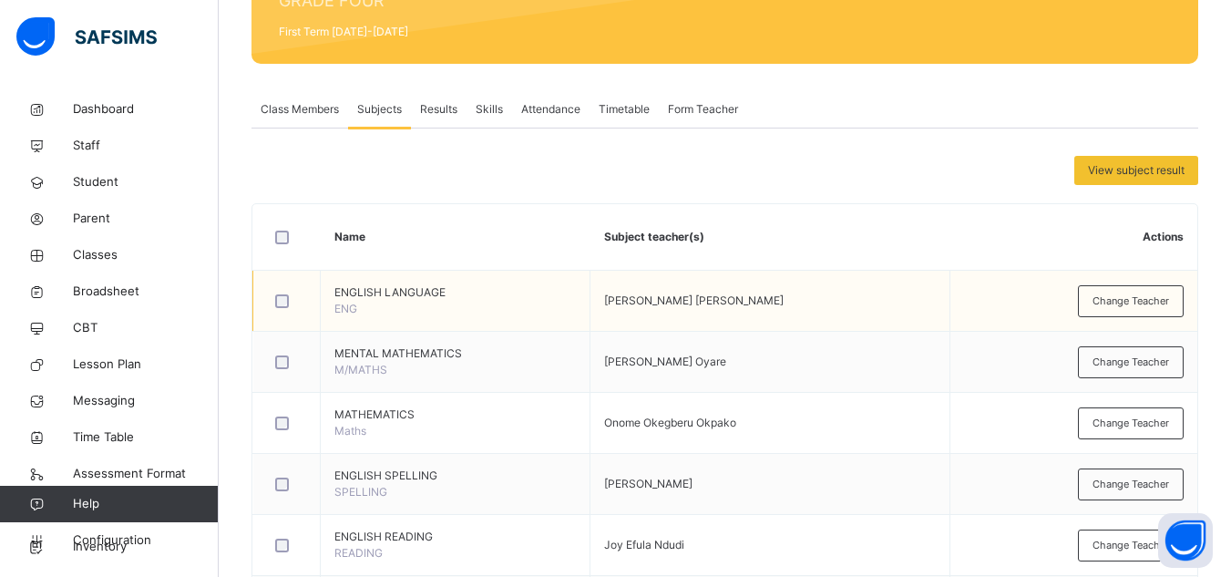
scroll to position [255, 0]
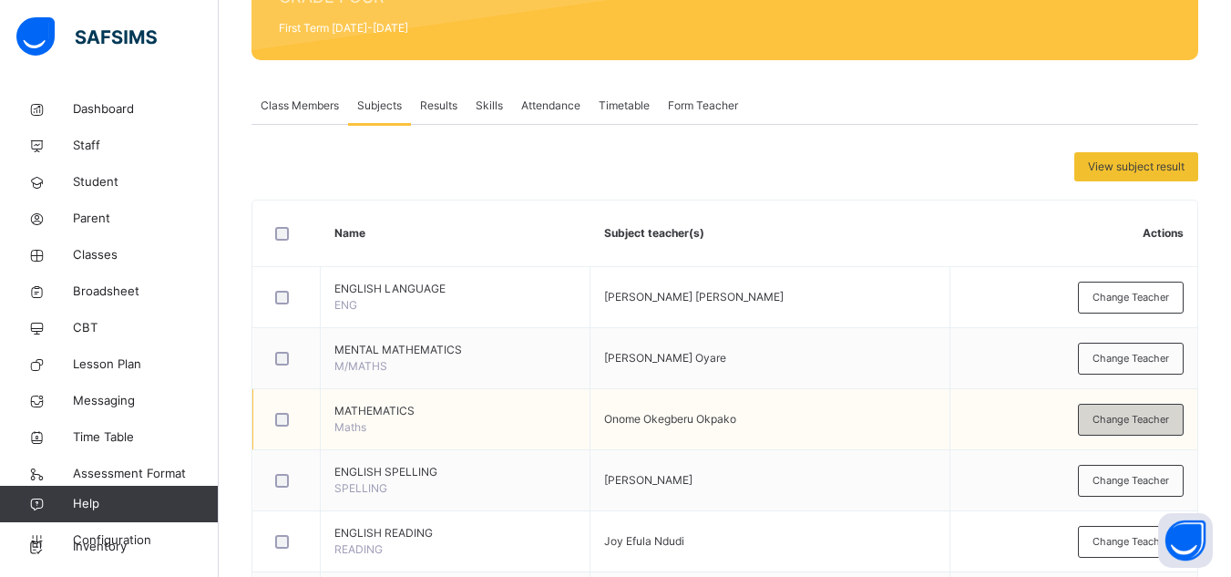
click at [1133, 412] on span "Change Teacher" at bounding box center [1130, 419] width 77 height 15
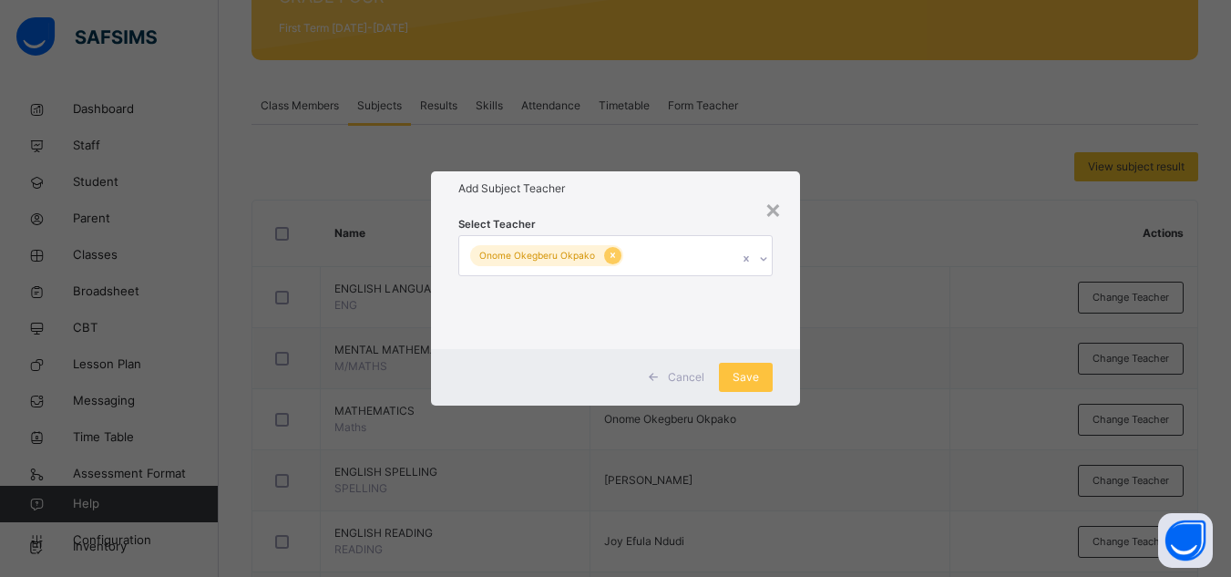
click at [608, 251] on icon at bounding box center [613, 255] width 10 height 13
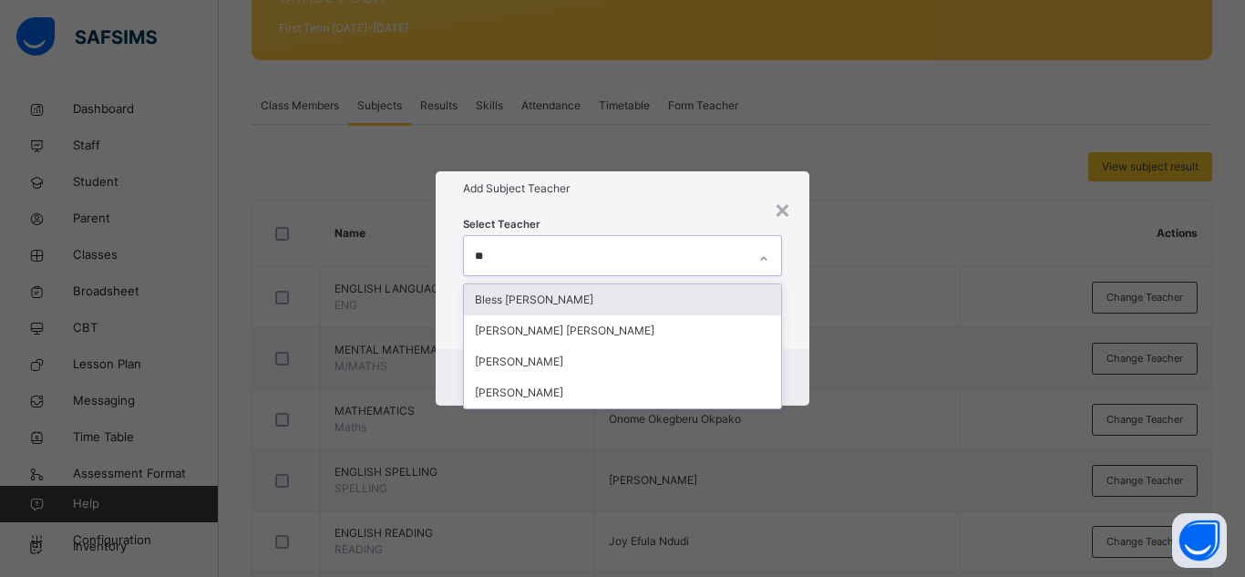
type input "***"
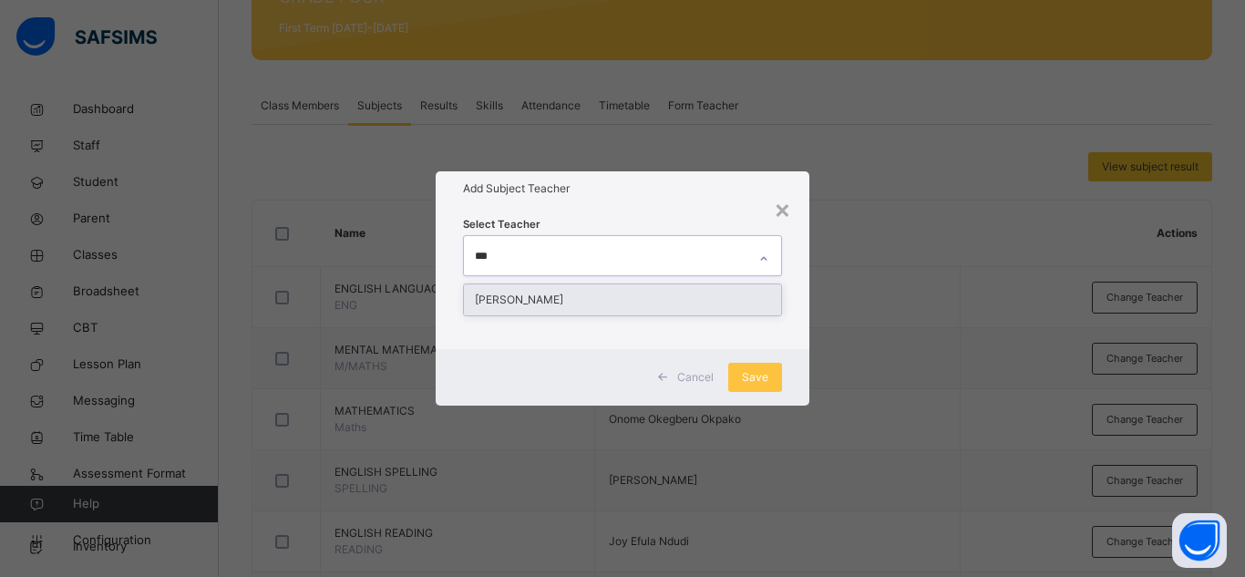
click at [593, 305] on div "[PERSON_NAME]" at bounding box center [622, 299] width 317 height 31
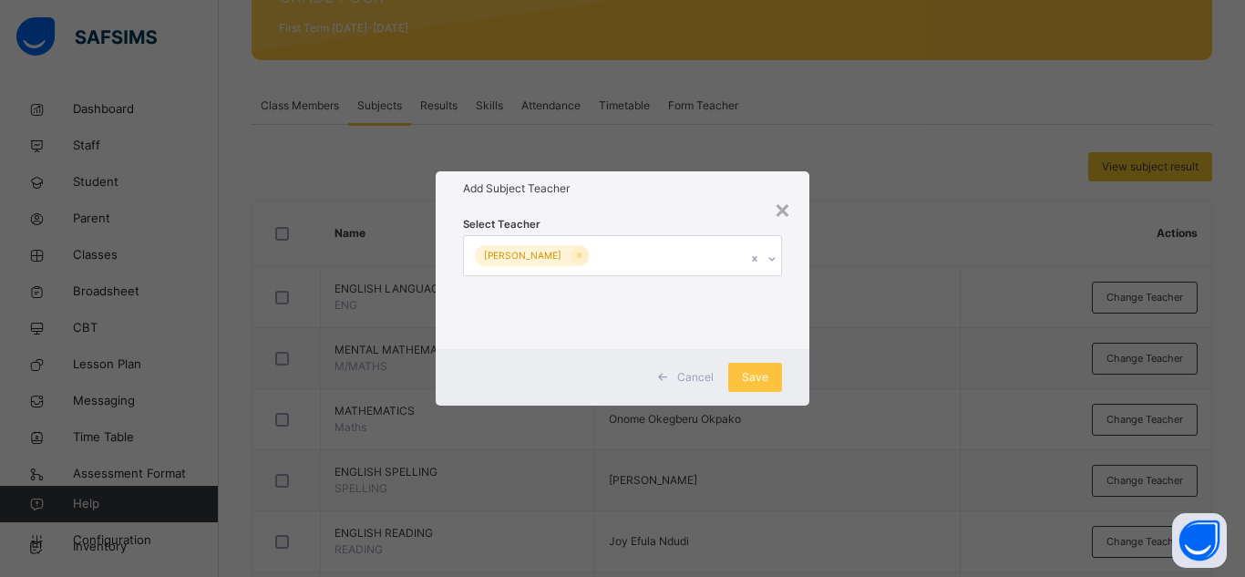
click at [795, 373] on div "Cancel Save" at bounding box center [623, 377] width 374 height 56
click at [763, 381] on span "Save" at bounding box center [755, 377] width 26 height 16
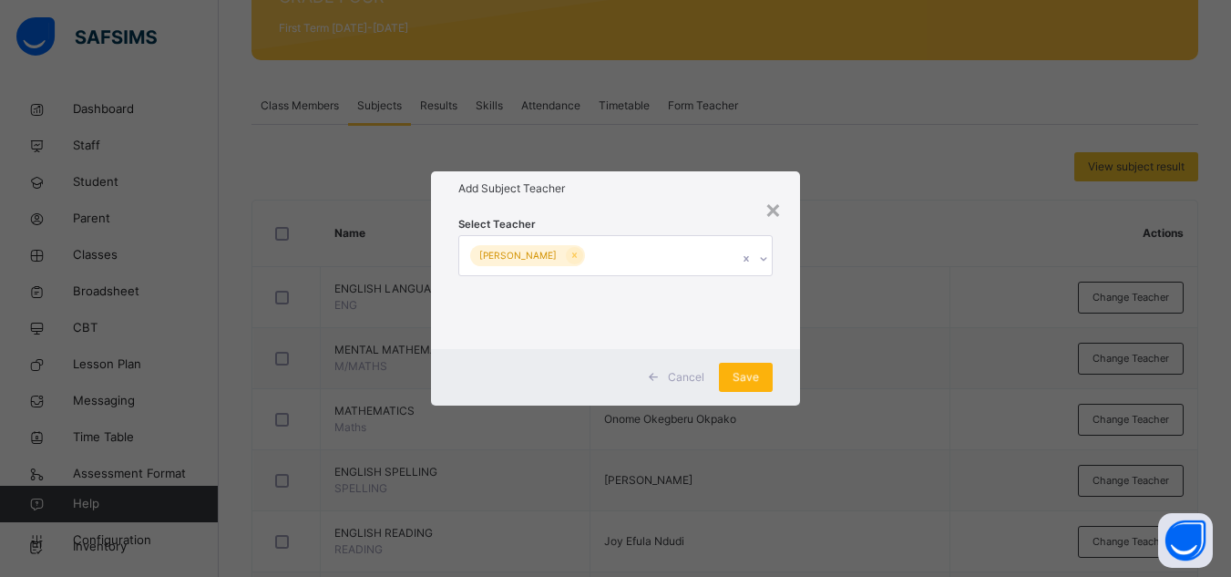
click at [749, 377] on span "Save" at bounding box center [746, 377] width 26 height 16
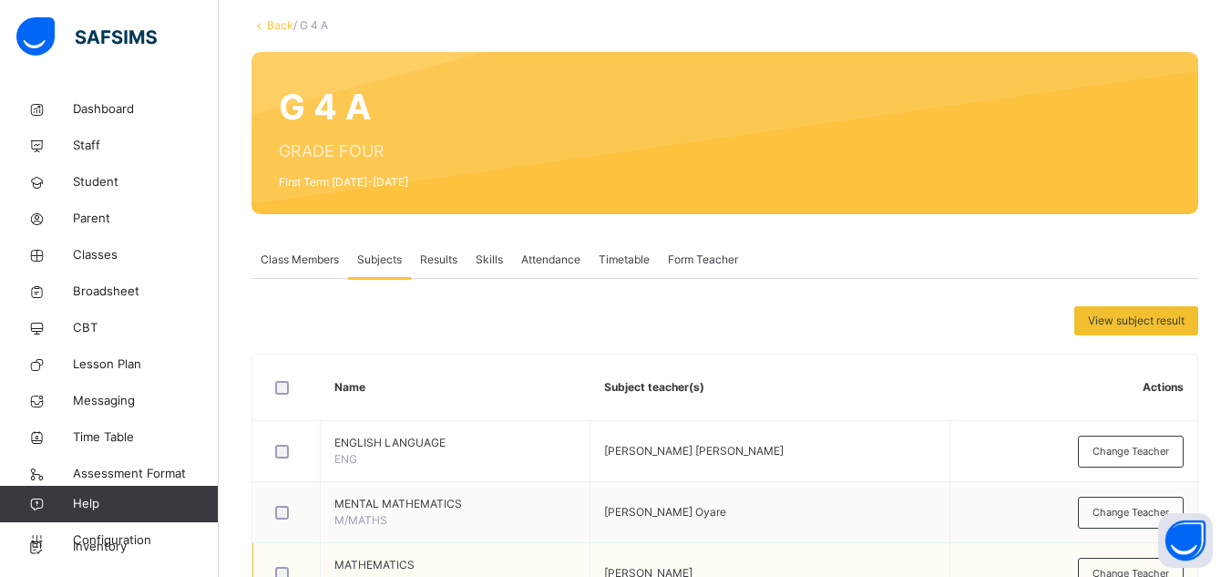
scroll to position [56, 0]
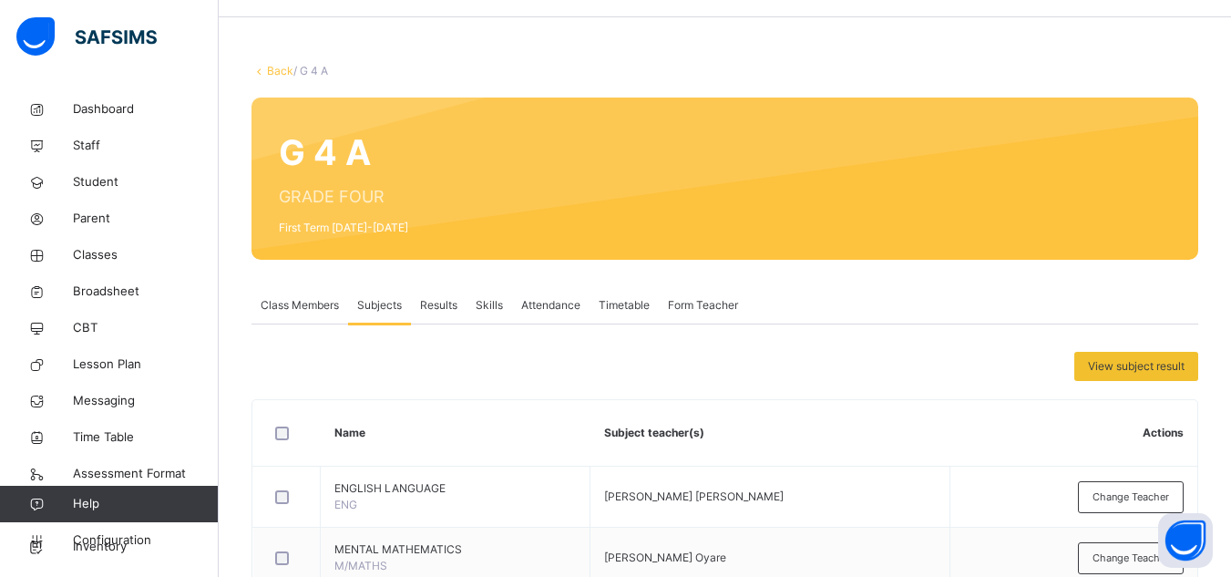
click at [281, 68] on link "Back" at bounding box center [280, 71] width 26 height 14
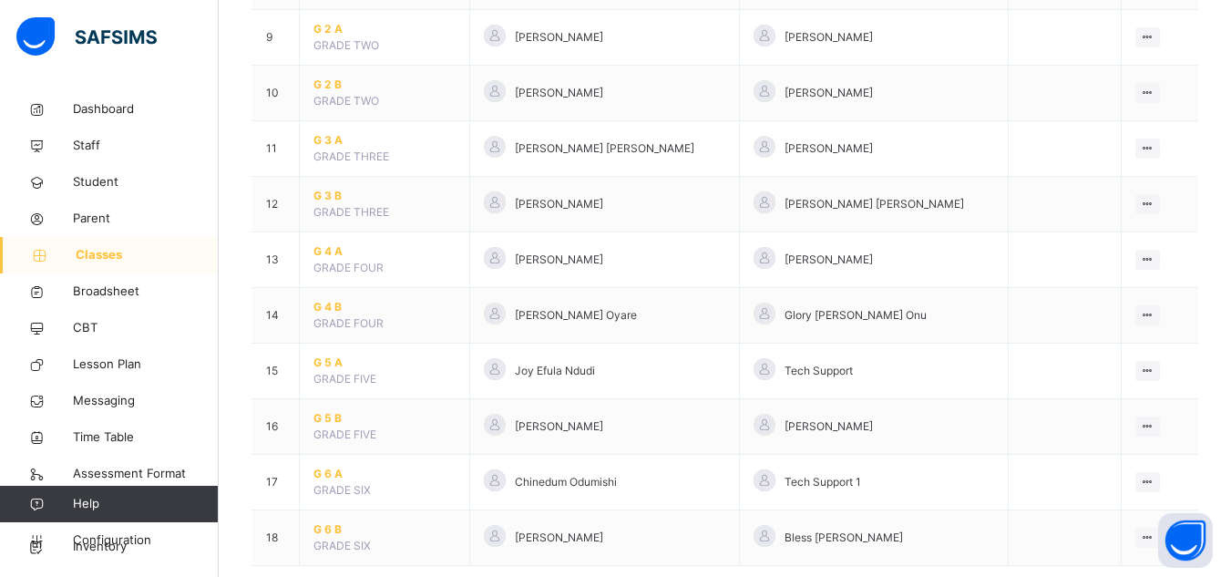
scroll to position [656, 0]
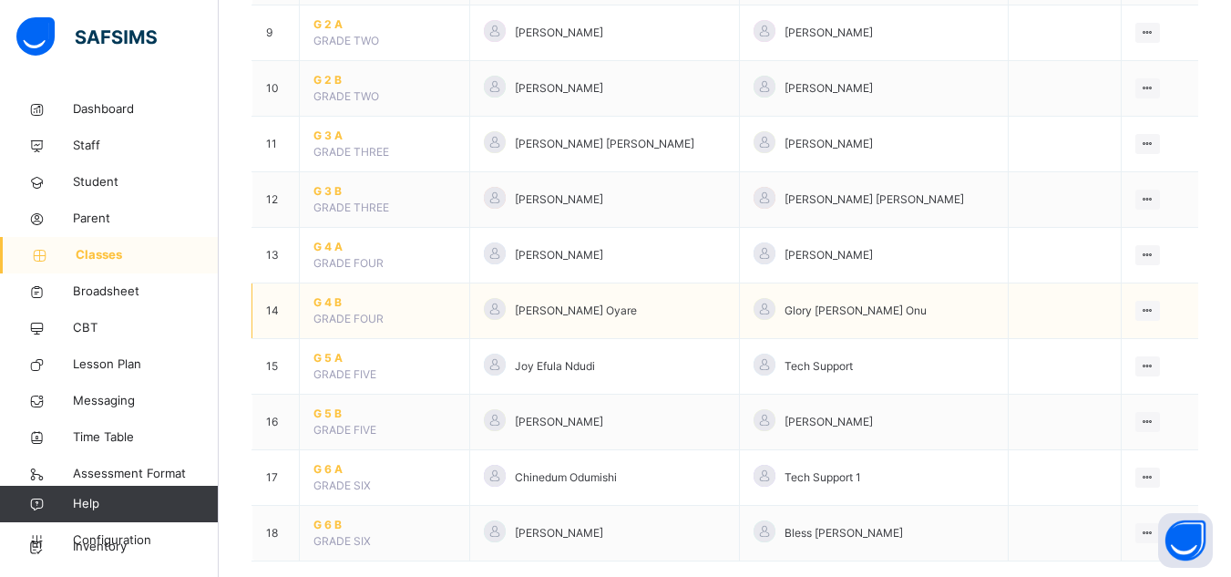
click at [333, 301] on span "G 4 B" at bounding box center [384, 302] width 142 height 16
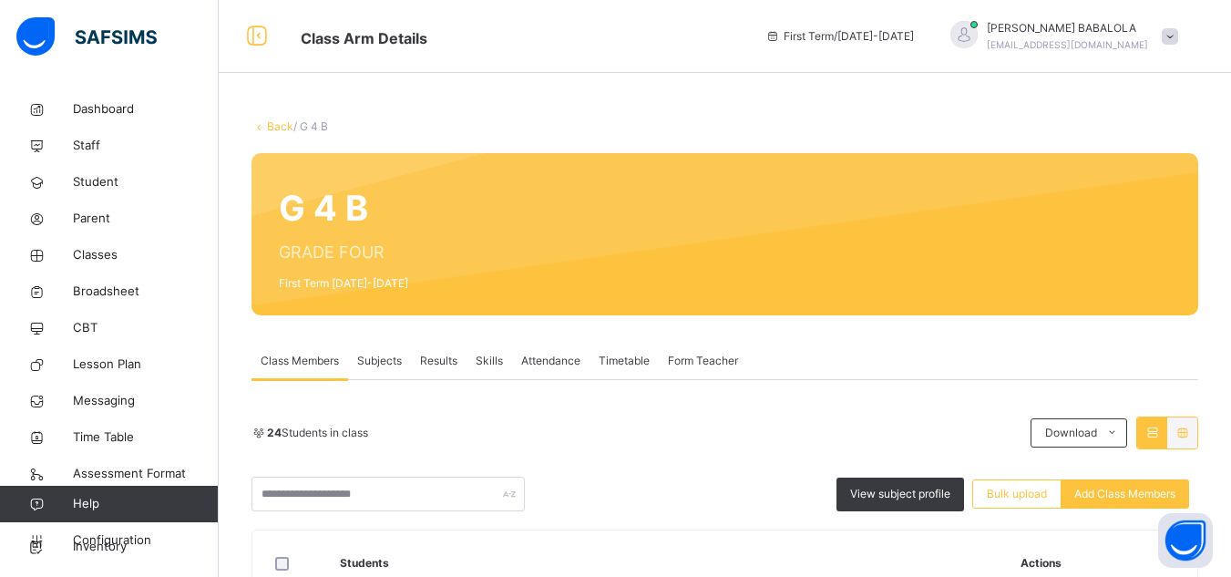
click at [381, 367] on span "Subjects" at bounding box center [379, 361] width 45 height 16
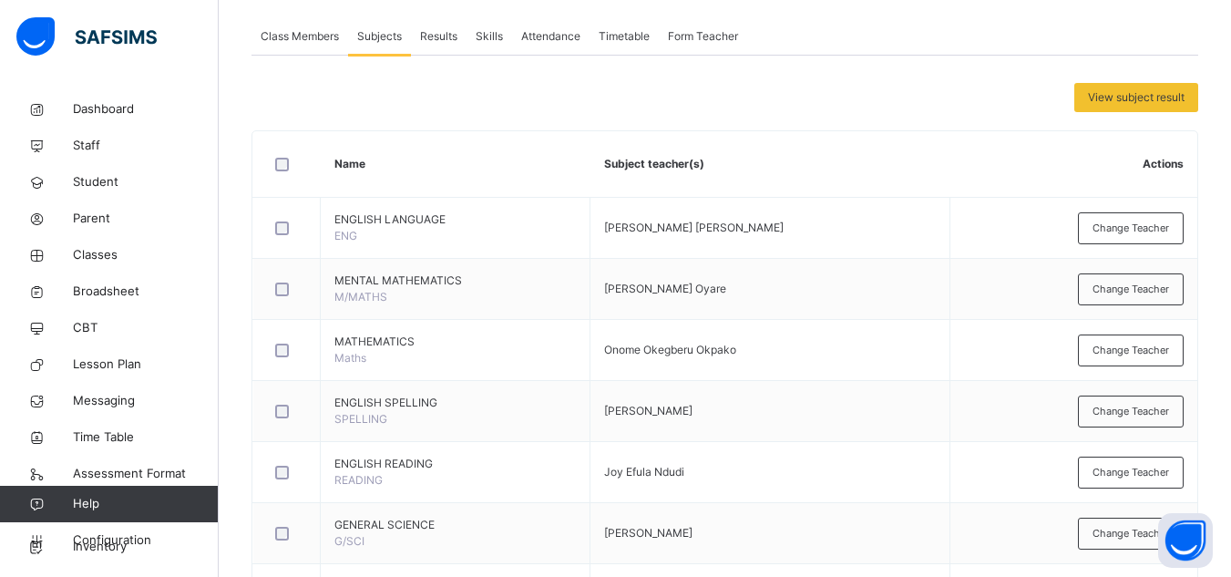
scroll to position [328, 0]
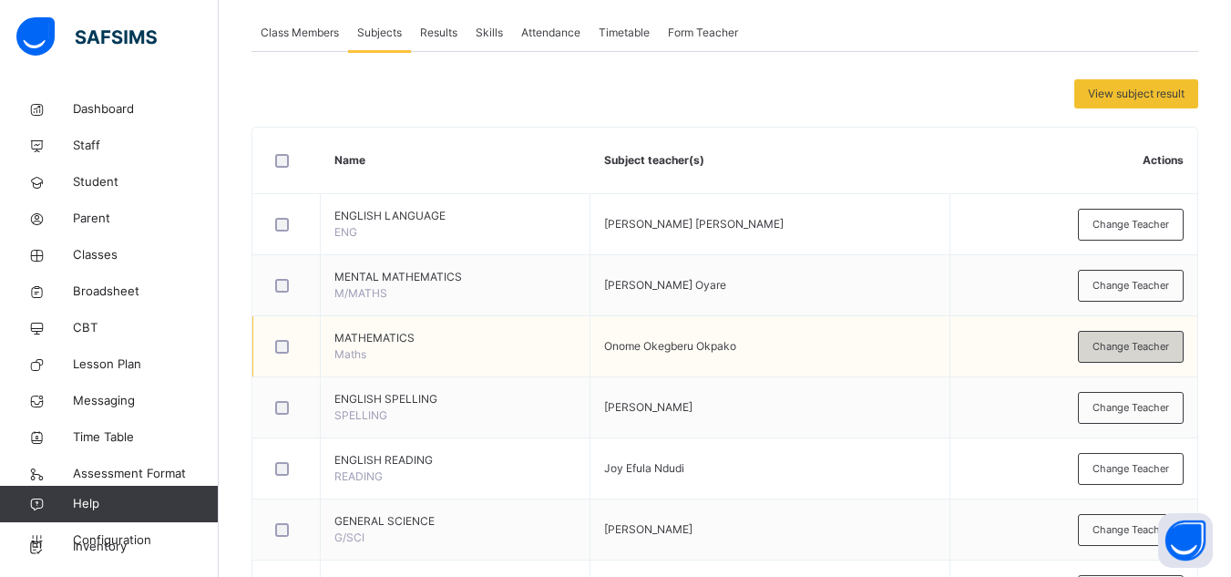
click at [1123, 345] on span "Change Teacher" at bounding box center [1130, 346] width 77 height 15
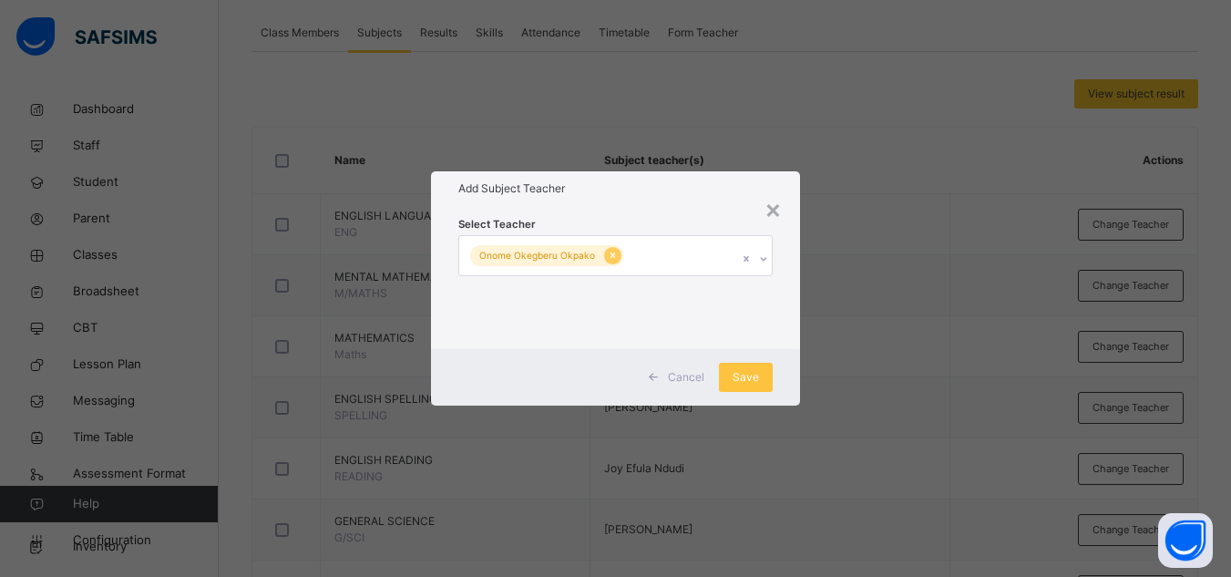
click at [610, 257] on icon at bounding box center [612, 255] width 5 height 5
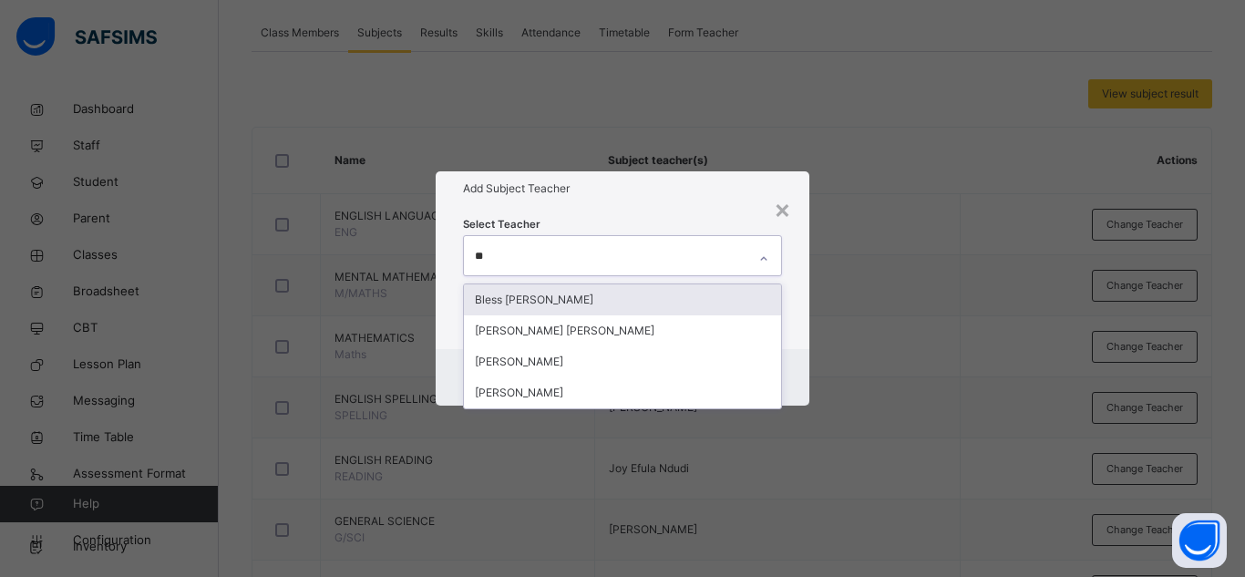
type input "***"
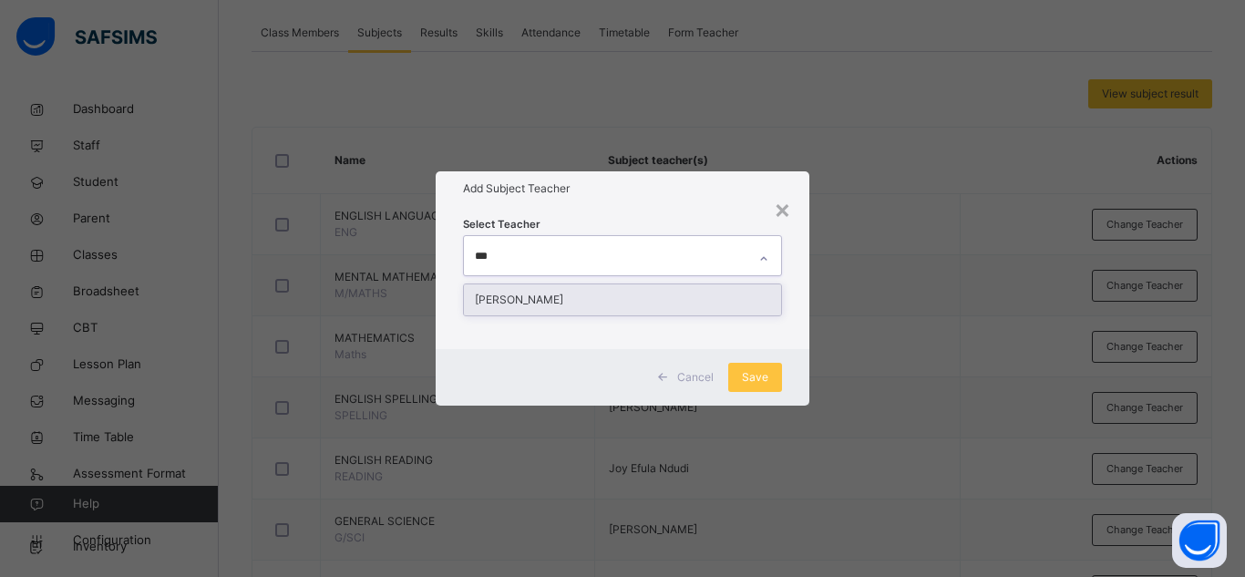
click at [590, 302] on div "[PERSON_NAME]" at bounding box center [622, 299] width 317 height 31
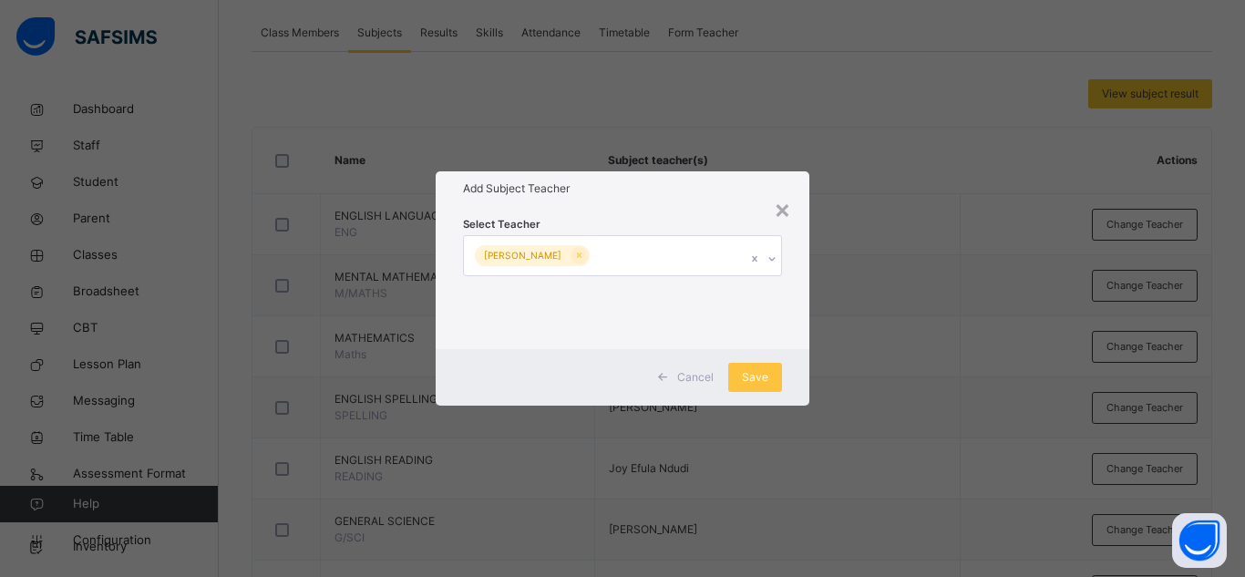
click at [784, 362] on div "Cancel Save" at bounding box center [623, 377] width 374 height 56
click at [764, 374] on span "Save" at bounding box center [755, 377] width 26 height 16
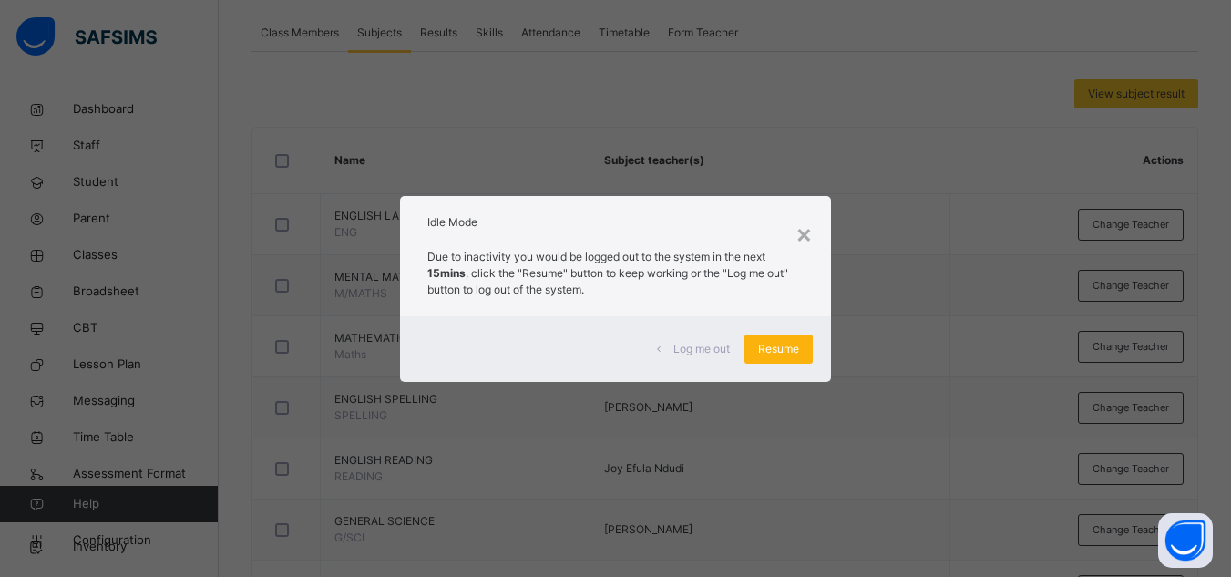
click at [781, 349] on span "Resume" at bounding box center [778, 349] width 41 height 16
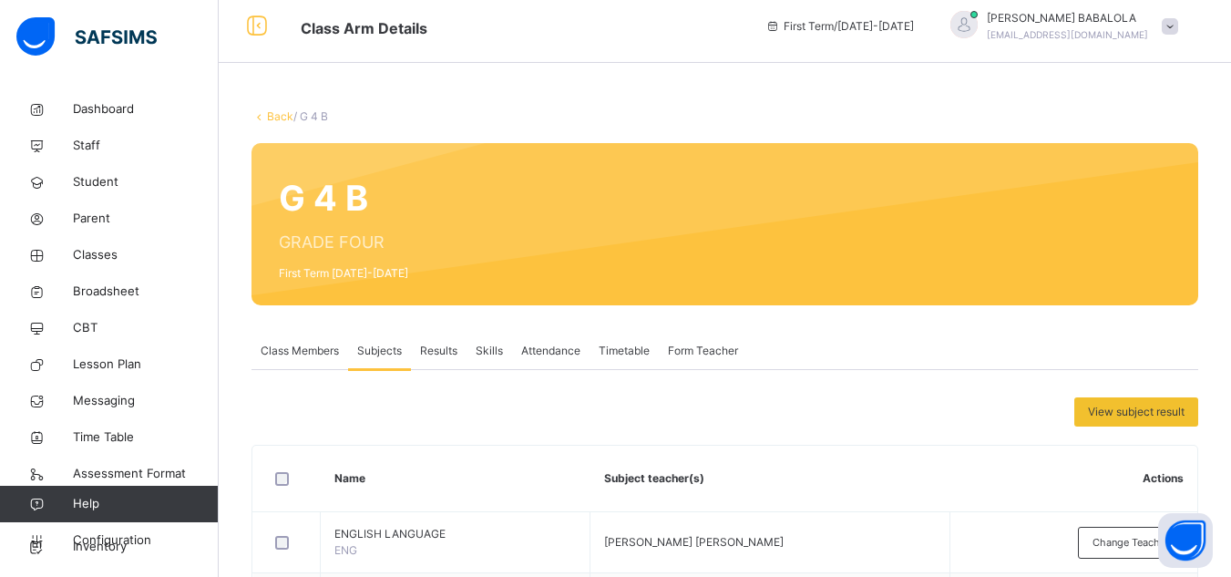
scroll to position [0, 0]
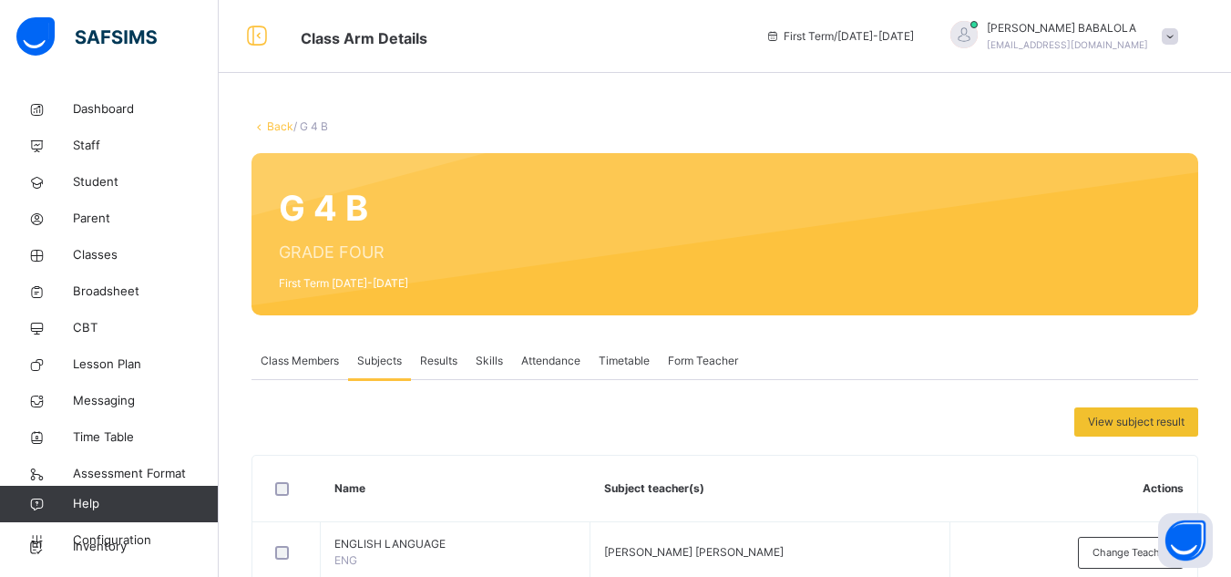
click at [285, 128] on link "Back" at bounding box center [280, 126] width 26 height 14
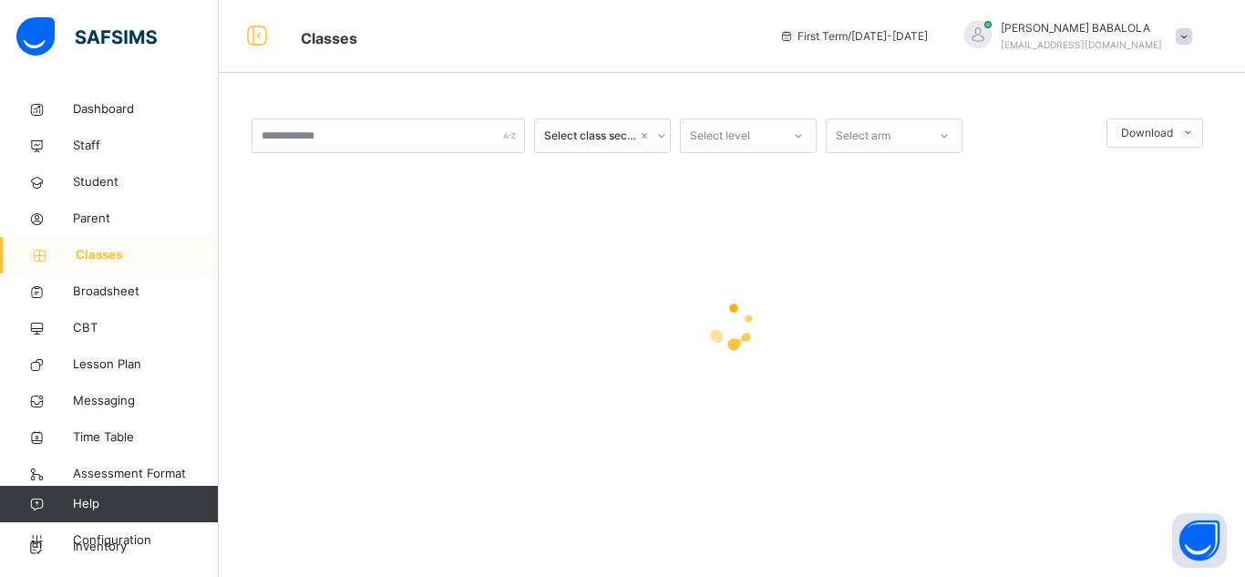
click at [347, 98] on div "Select class section Select level Select arm Download Pdf Report Excel Report ×…" at bounding box center [732, 309] width 1026 height 436
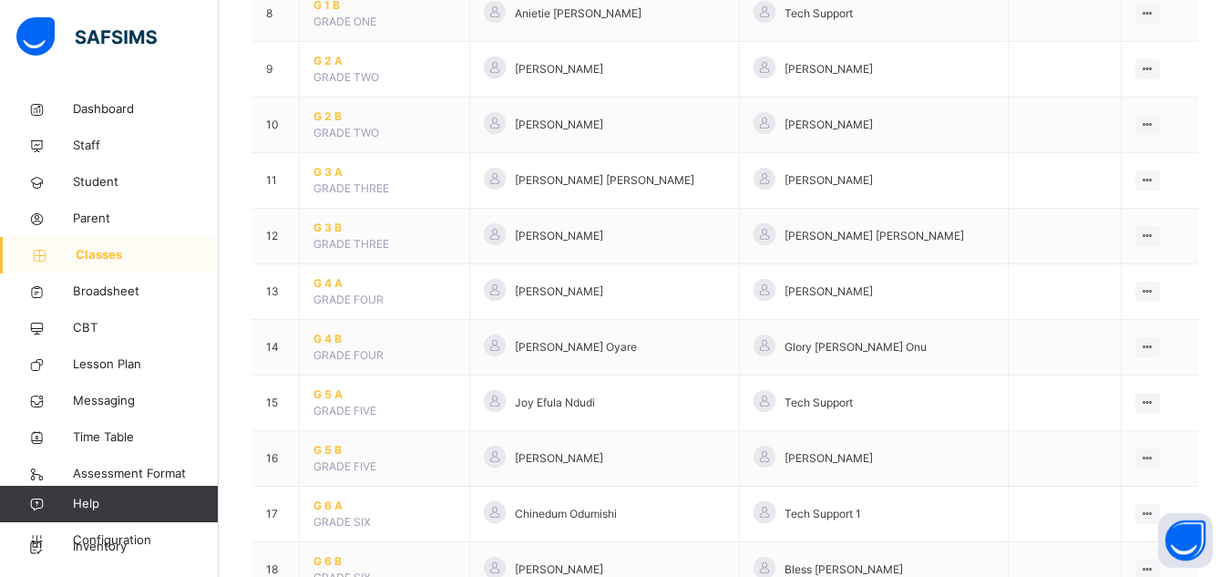
scroll to position [656, 0]
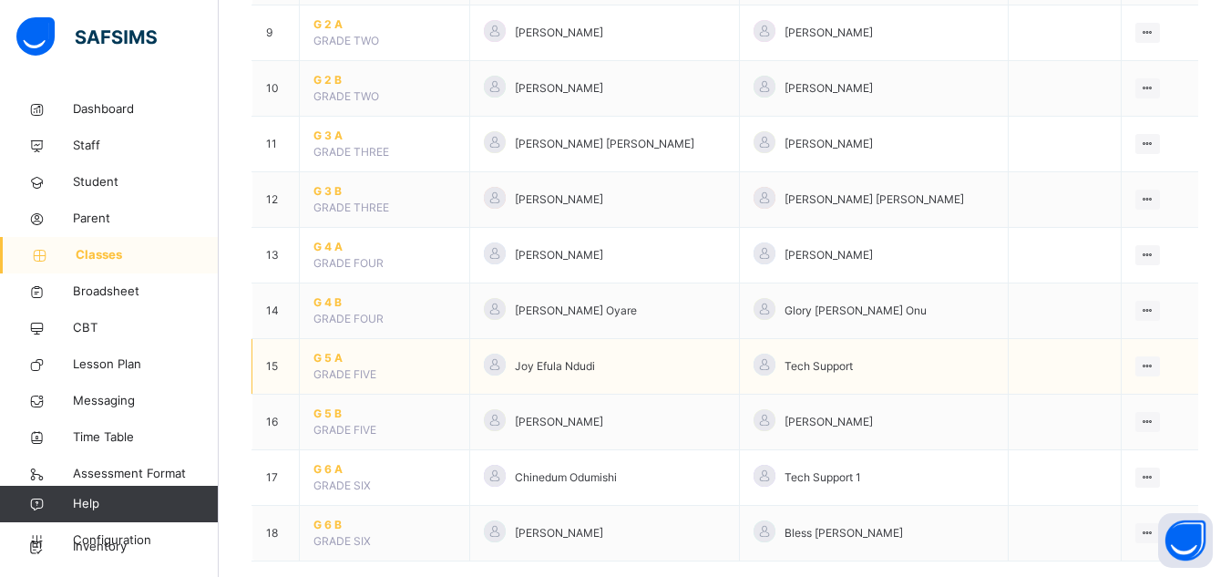
click at [329, 357] on span "G 5 A" at bounding box center [384, 358] width 142 height 16
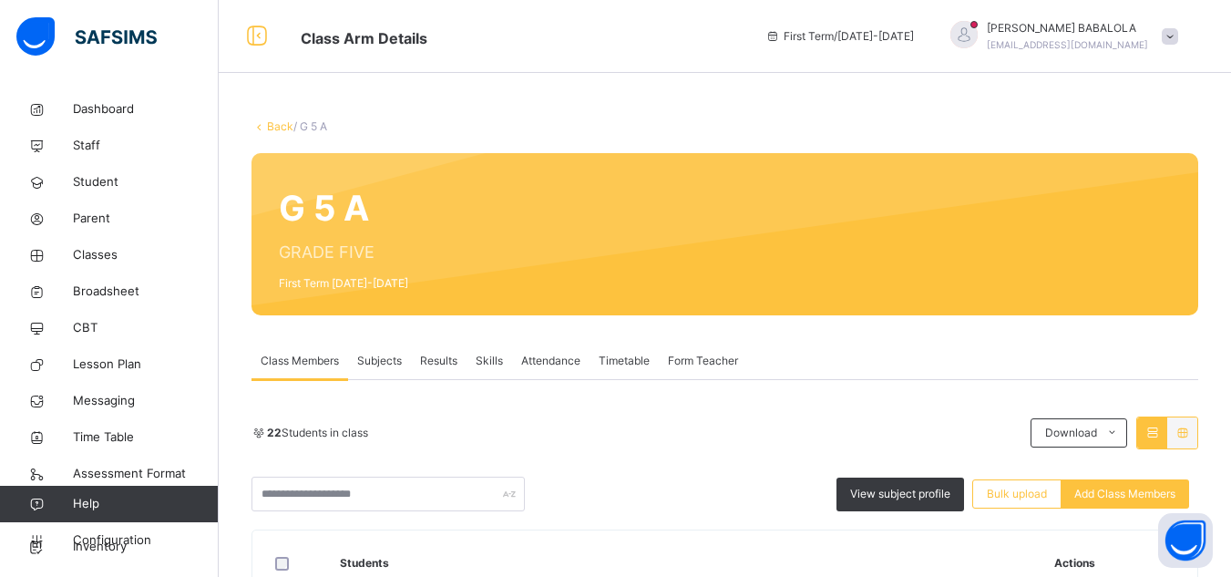
click at [381, 364] on span "Subjects" at bounding box center [379, 361] width 45 height 16
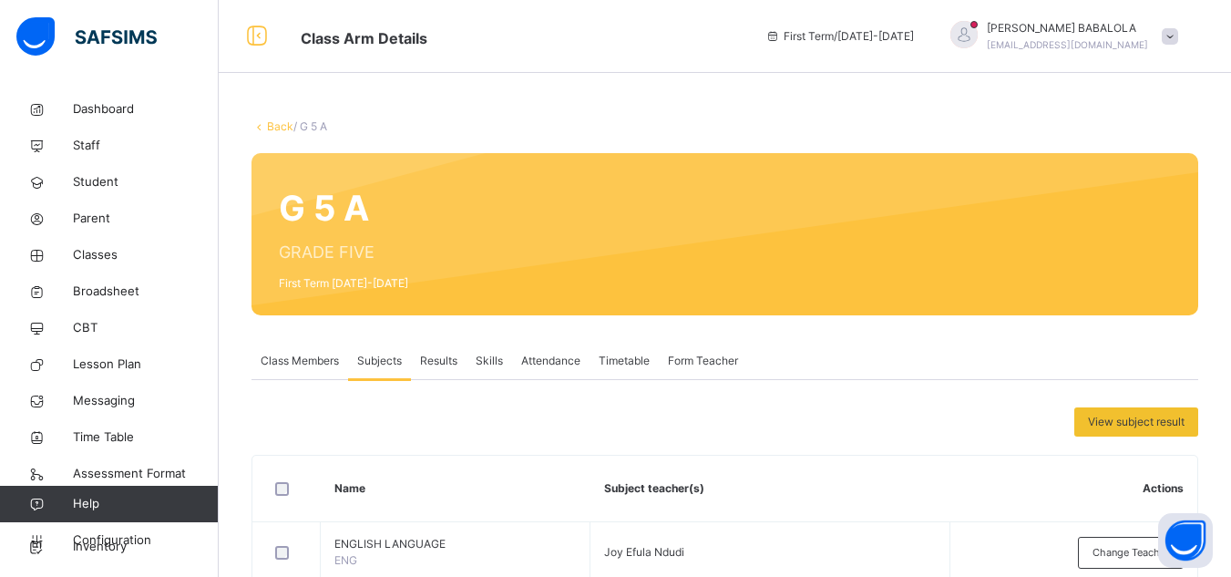
click at [276, 128] on link "Back" at bounding box center [280, 126] width 26 height 14
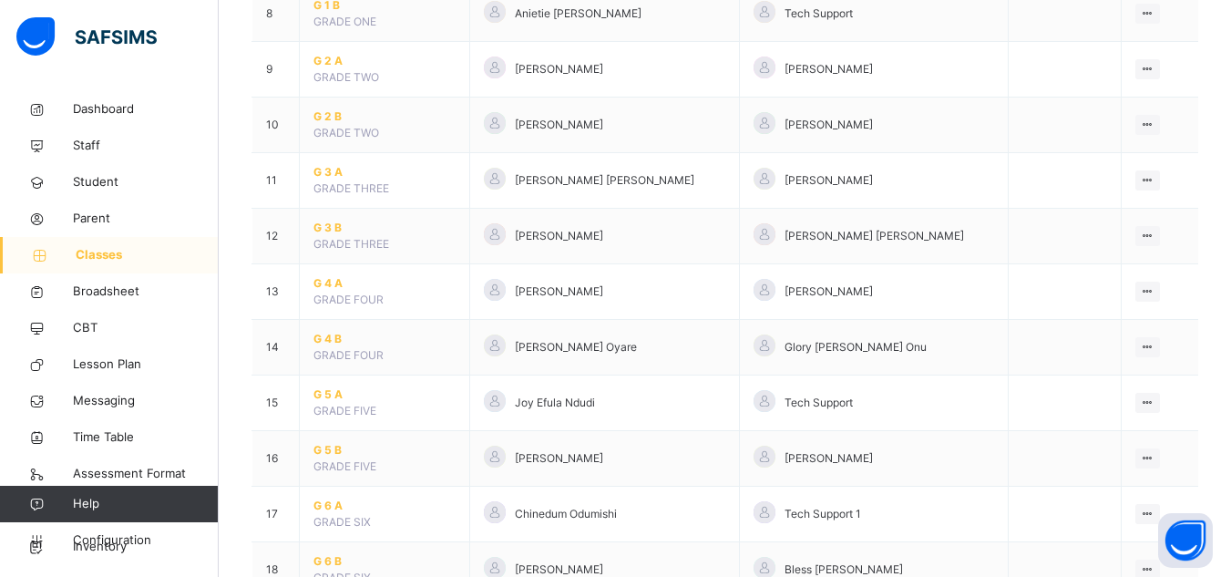
scroll to position [686, 0]
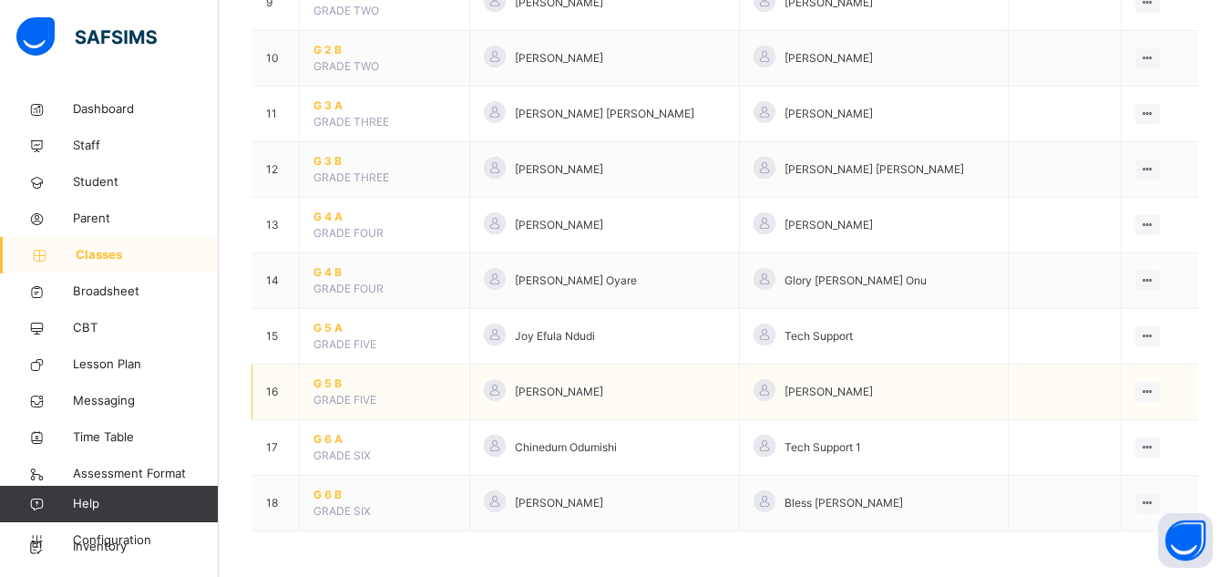
click at [328, 383] on span "G 5 B" at bounding box center [384, 383] width 142 height 16
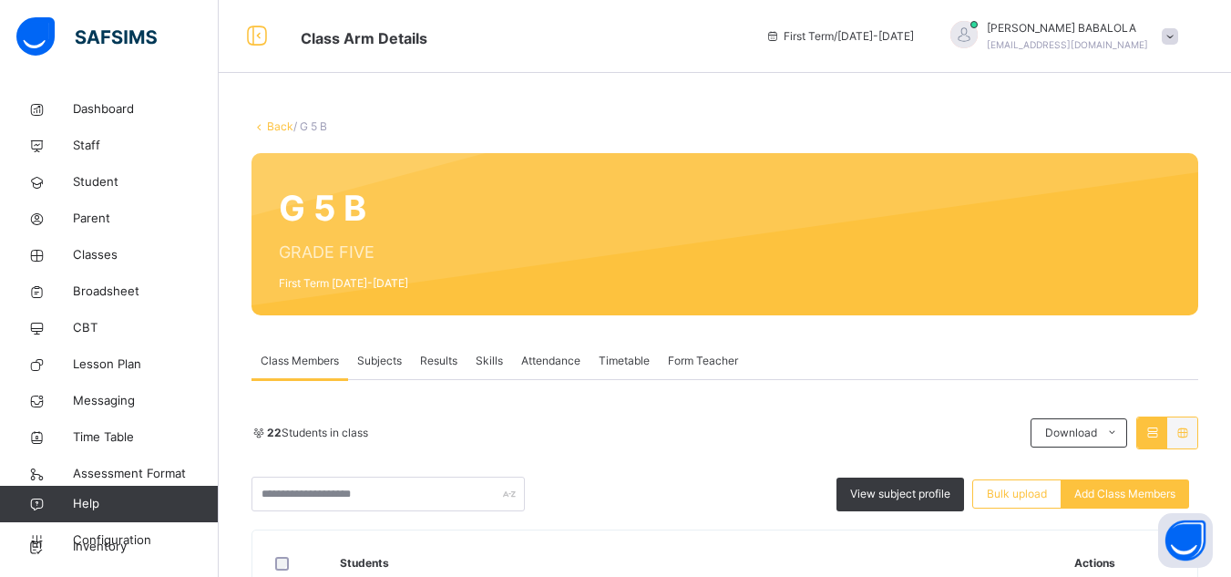
click at [373, 362] on span "Subjects" at bounding box center [379, 361] width 45 height 16
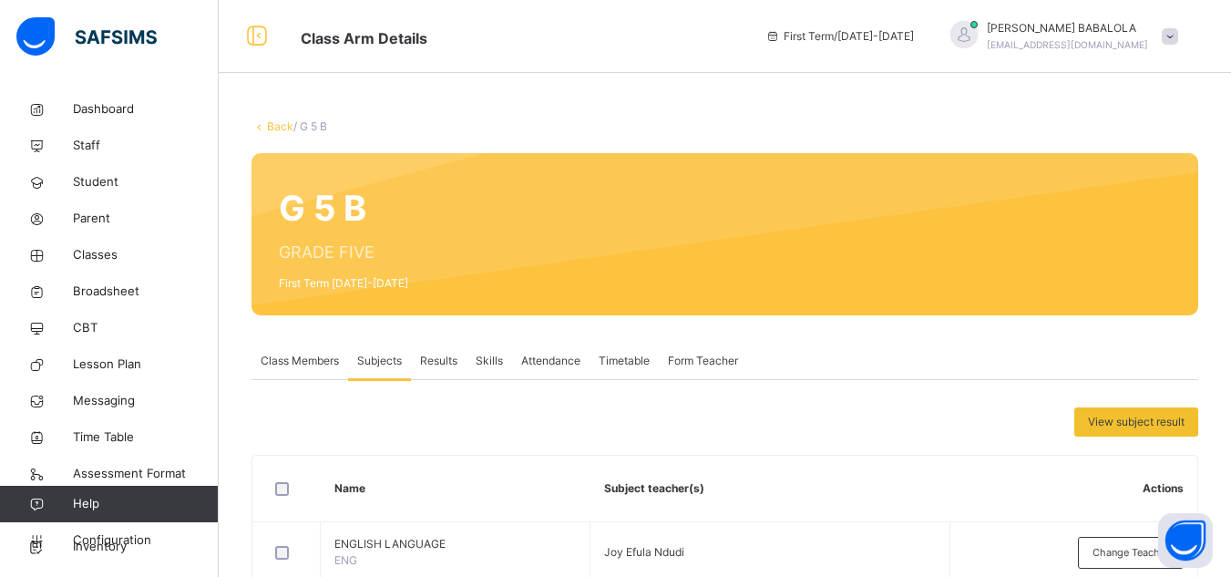
click at [311, 364] on span "Class Members" at bounding box center [300, 361] width 78 height 16
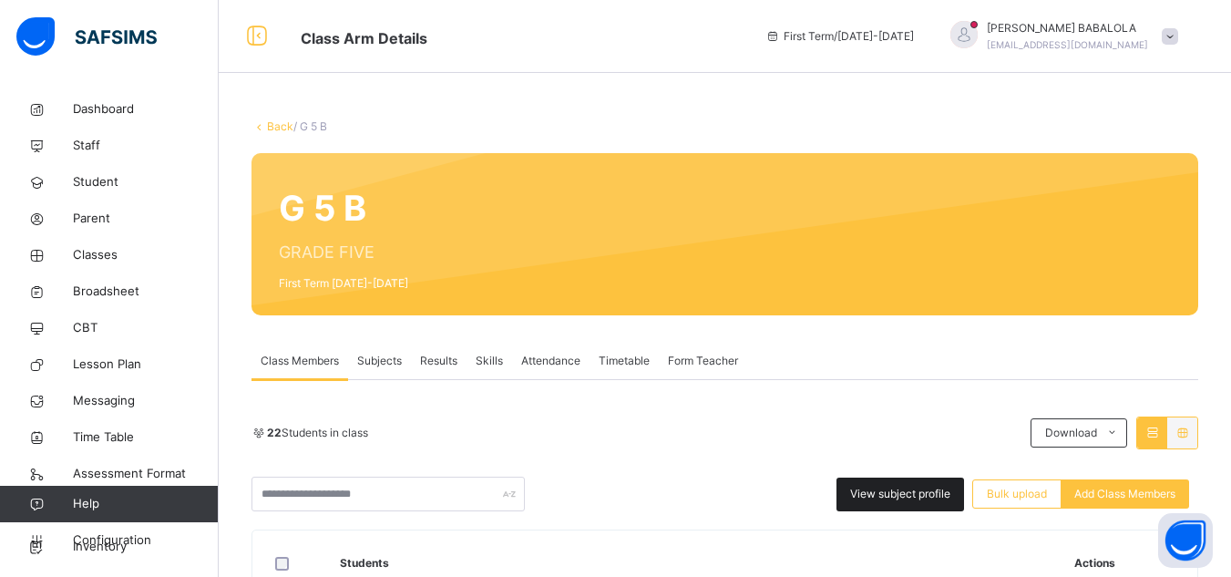
click at [900, 503] on div "View subject profile" at bounding box center [900, 494] width 128 height 34
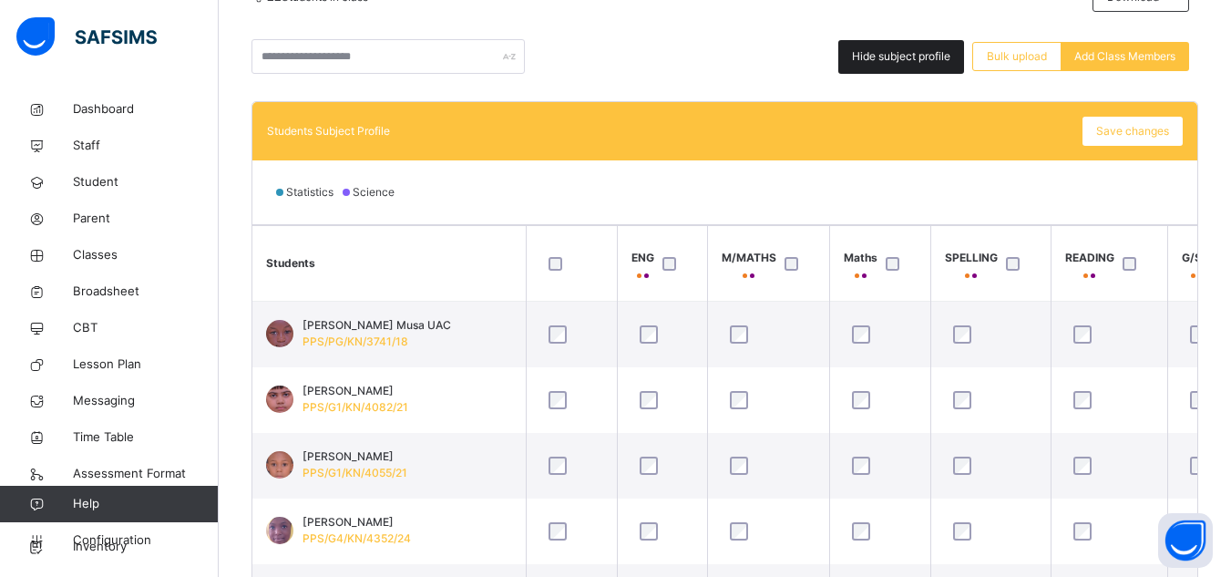
scroll to position [510, 0]
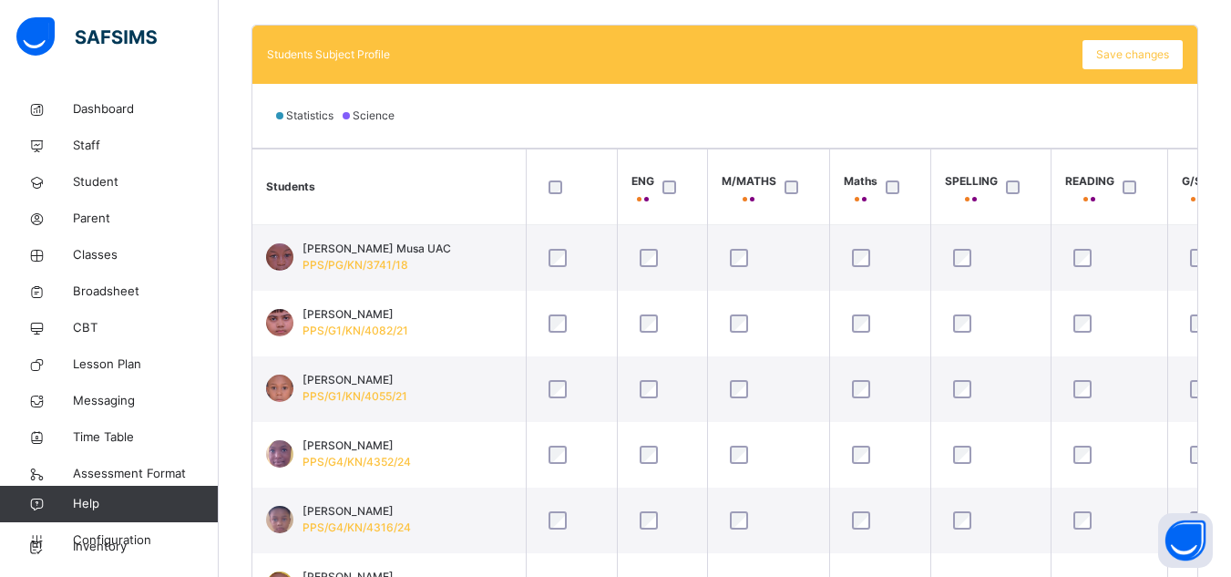
click at [1020, 159] on th "SPELLING" at bounding box center [990, 187] width 120 height 76
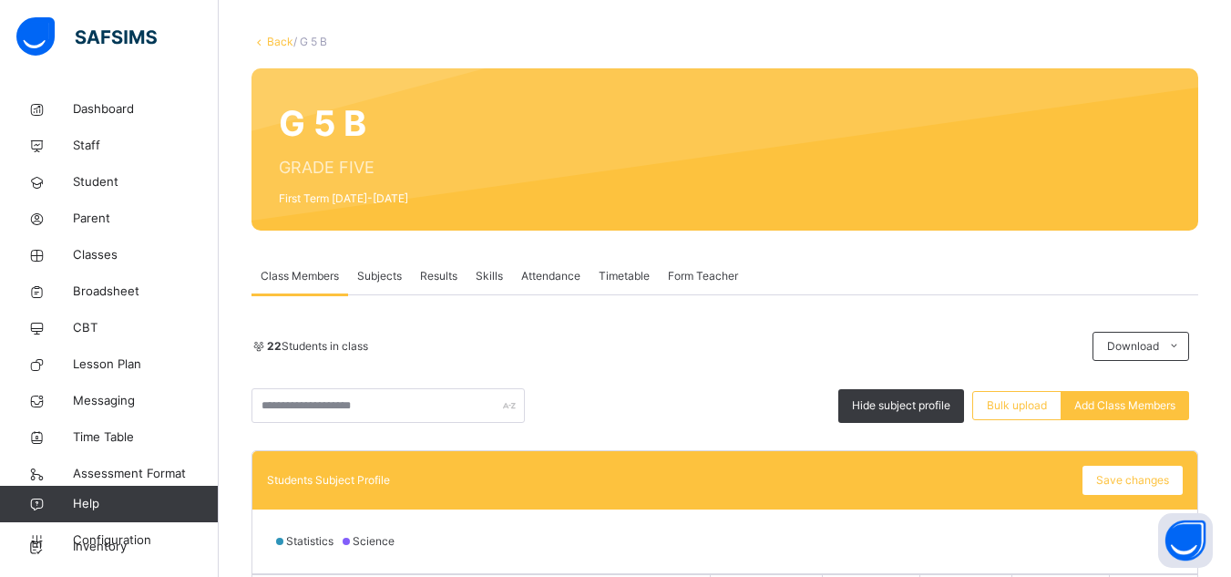
scroll to position [82, 0]
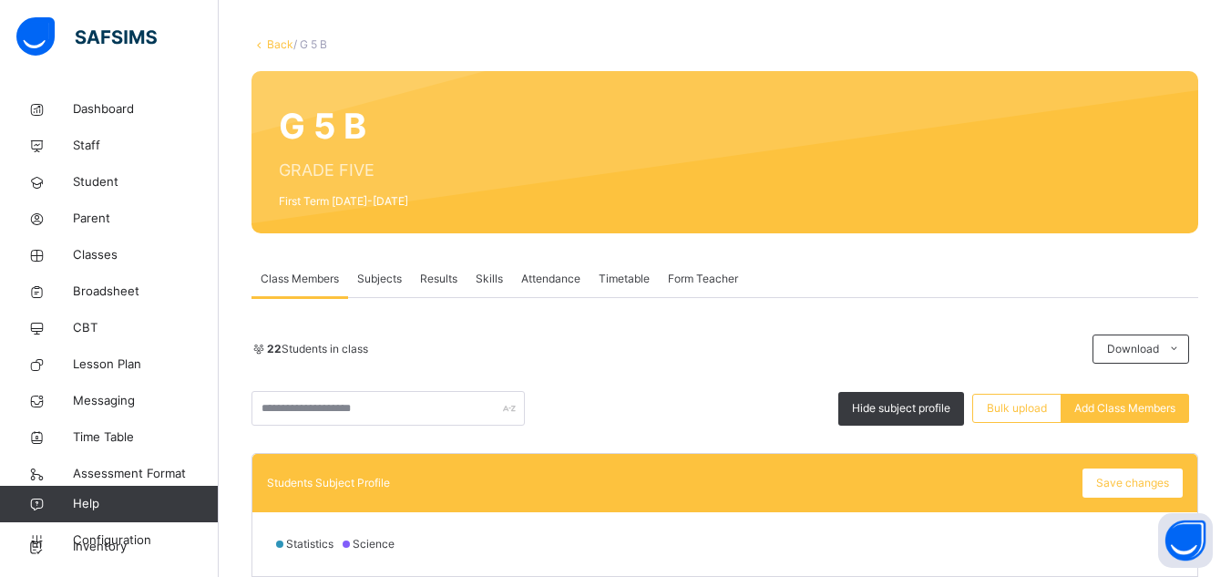
click at [277, 48] on link "Back" at bounding box center [280, 44] width 26 height 14
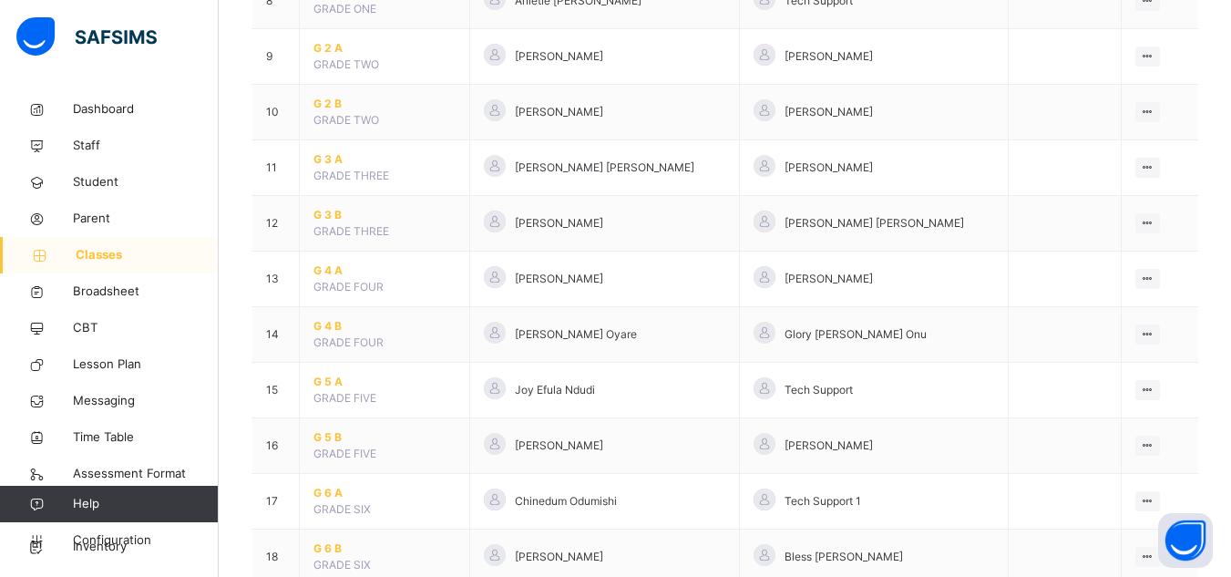
scroll to position [686, 0]
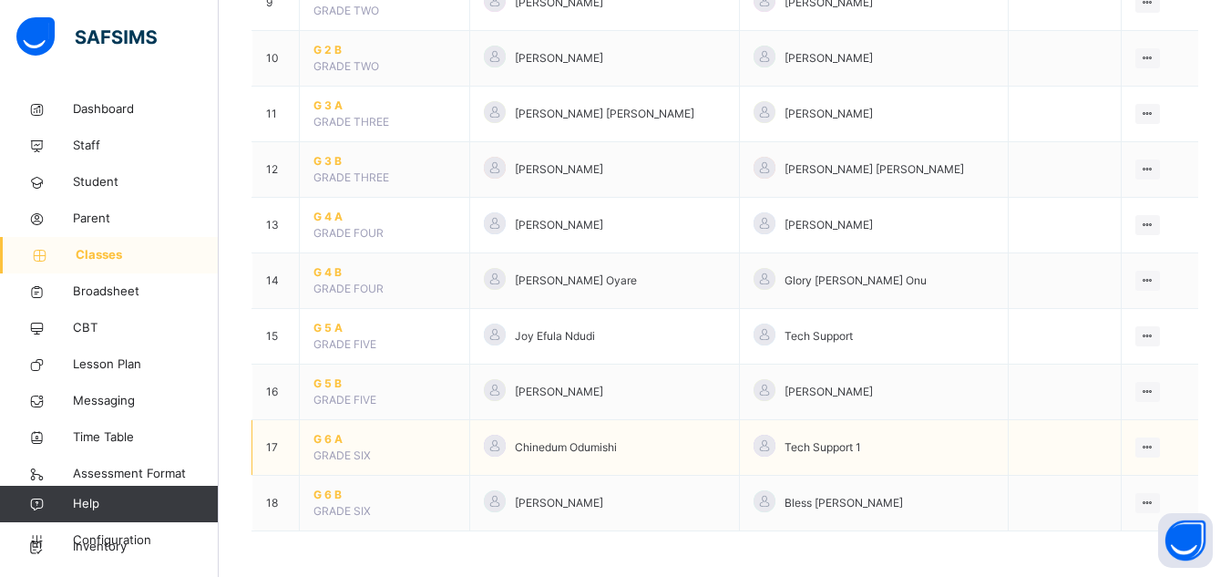
click at [319, 440] on span "G 6 A" at bounding box center [384, 439] width 142 height 16
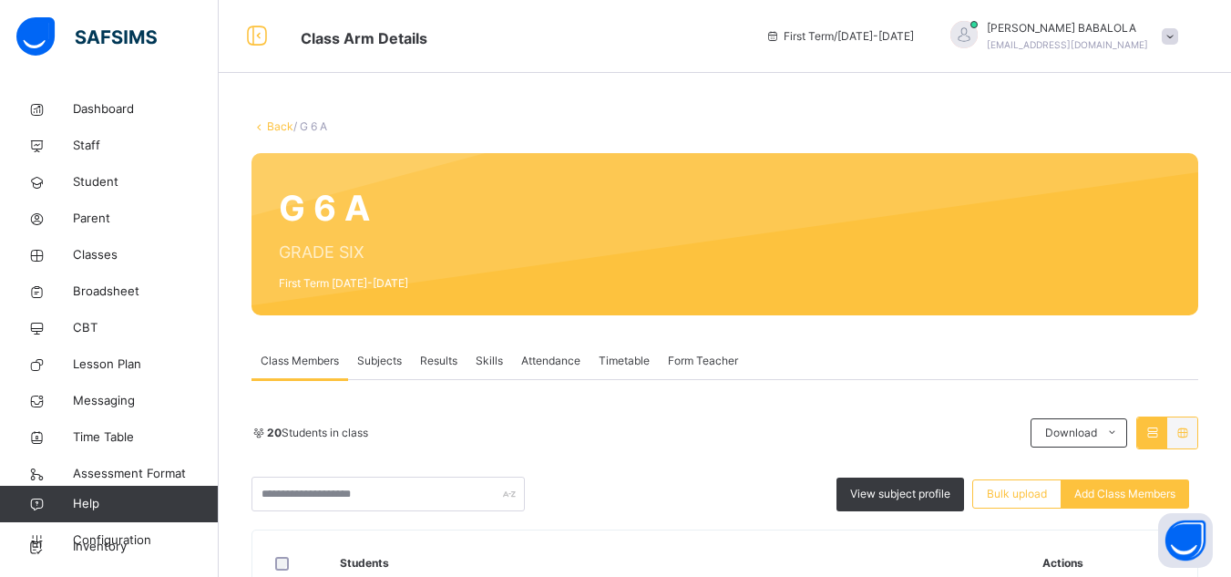
click at [377, 366] on span "Subjects" at bounding box center [379, 361] width 45 height 16
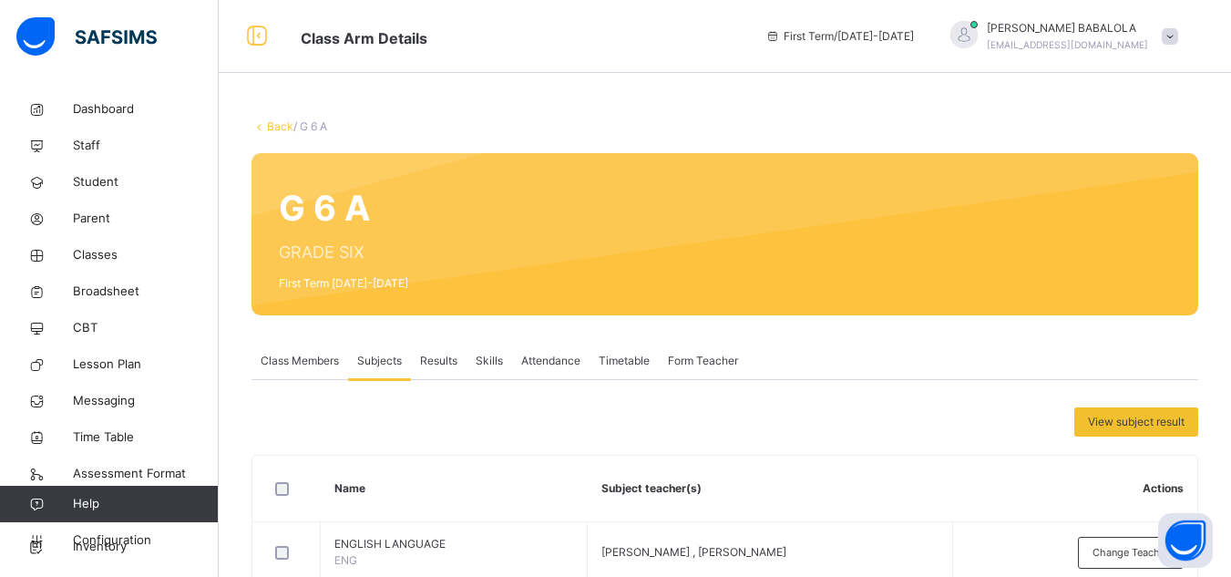
click at [273, 128] on link "Back" at bounding box center [280, 126] width 26 height 14
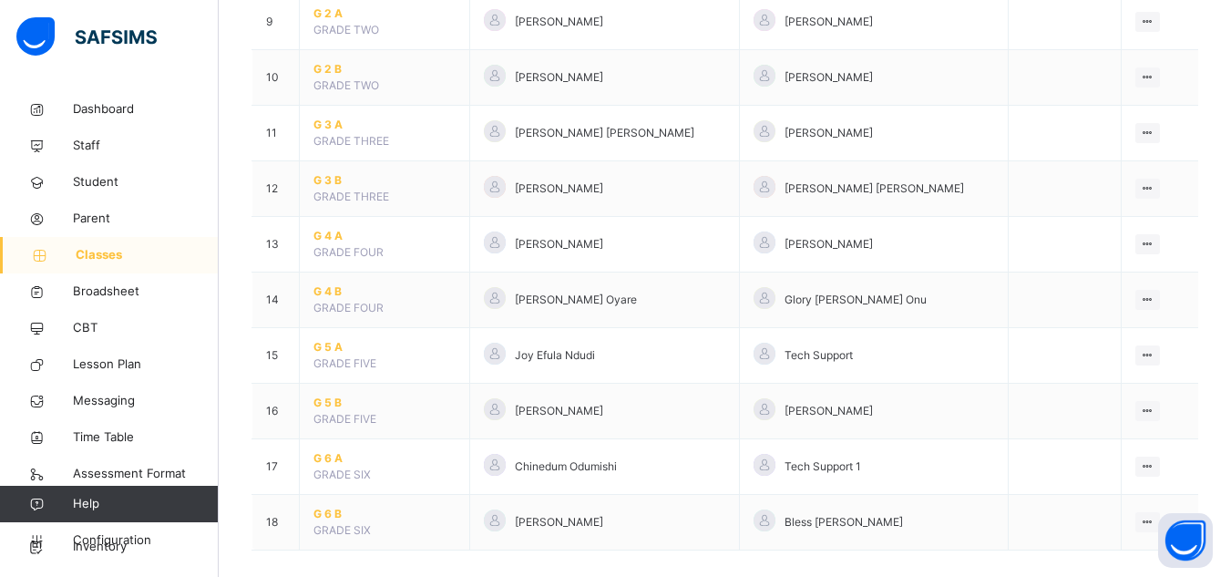
scroll to position [686, 0]
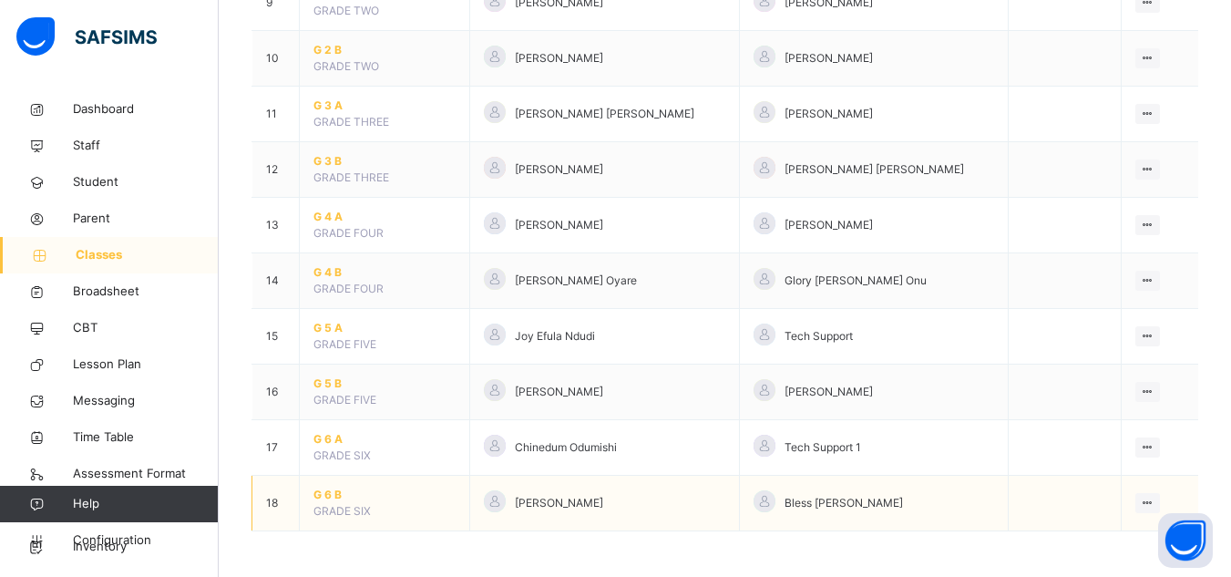
click at [327, 492] on span "G 6 B" at bounding box center [384, 495] width 142 height 16
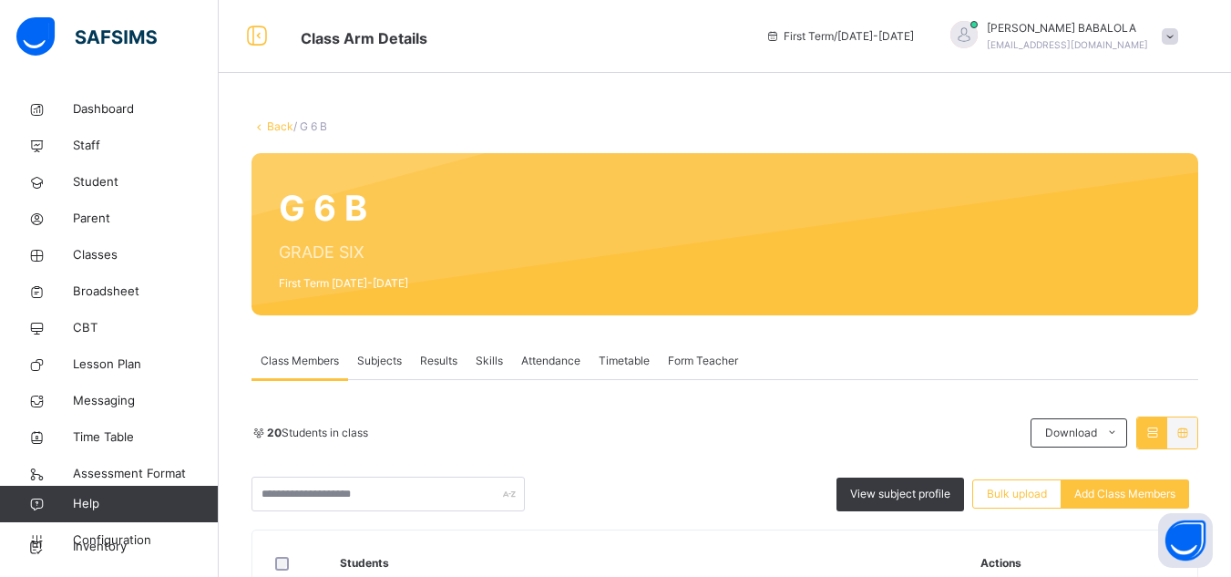
click at [373, 361] on span "Subjects" at bounding box center [379, 361] width 45 height 16
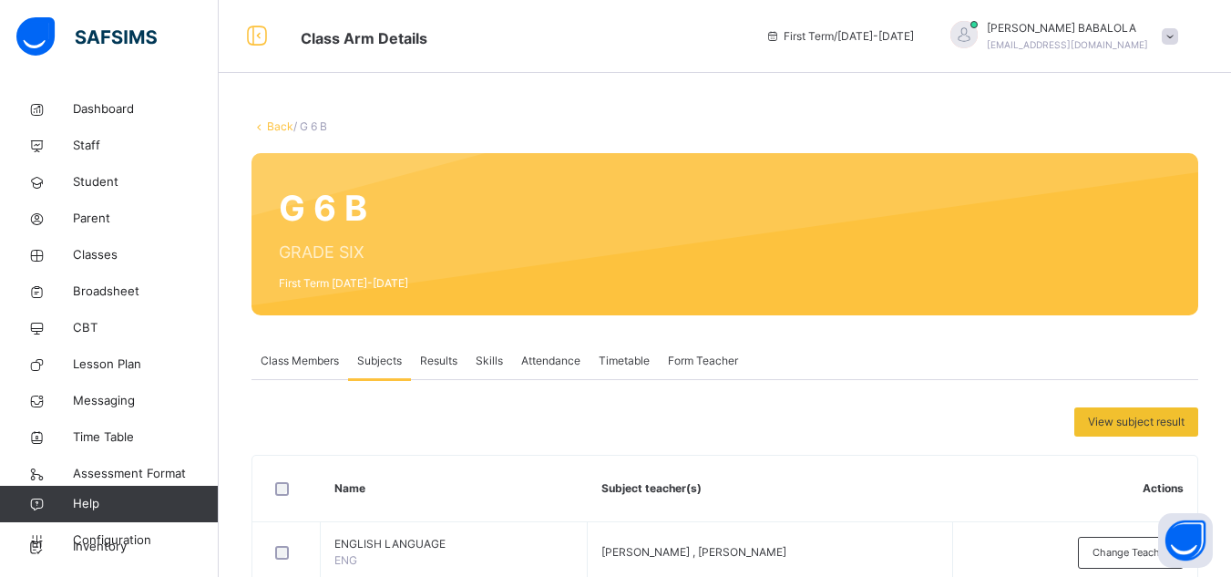
click at [276, 128] on link "Back" at bounding box center [280, 126] width 26 height 14
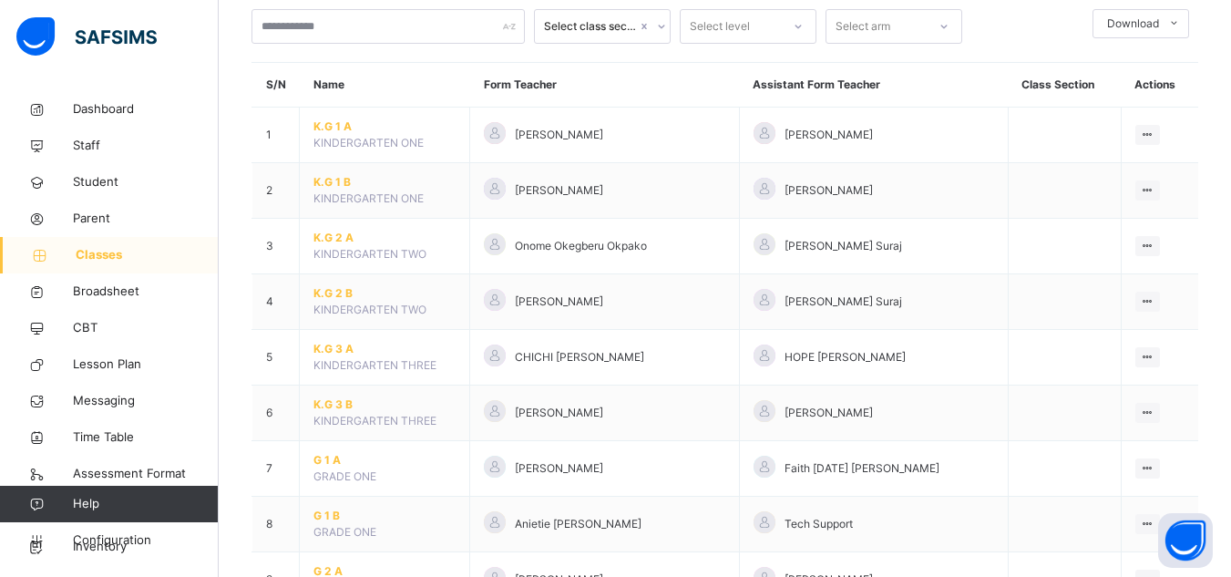
scroll to position [328, 0]
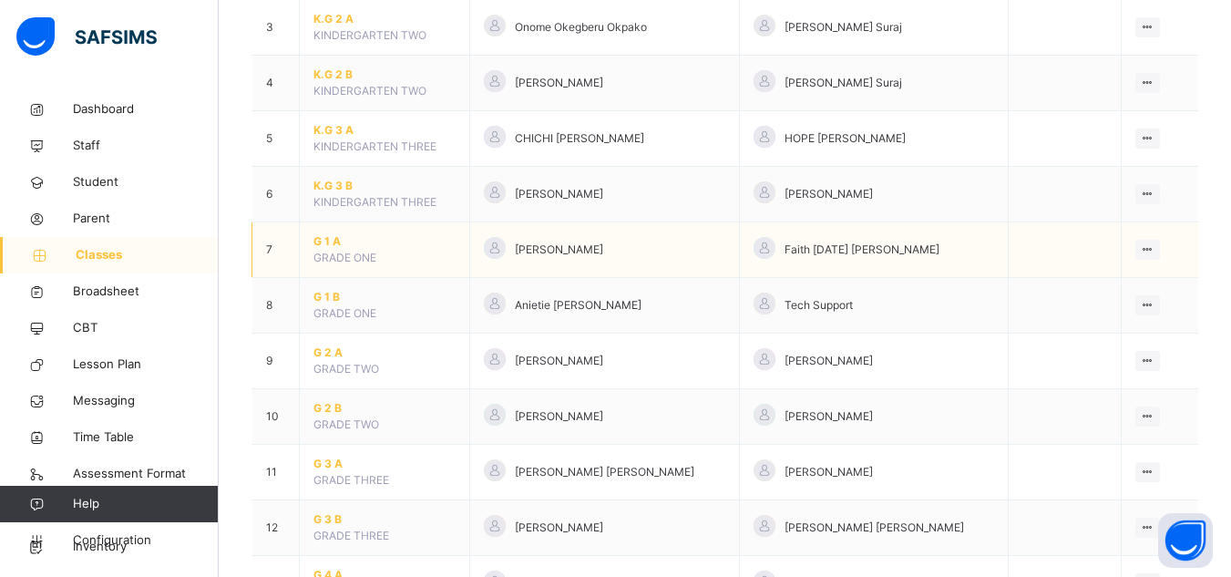
click at [326, 241] on span "G 1 A" at bounding box center [384, 241] width 142 height 16
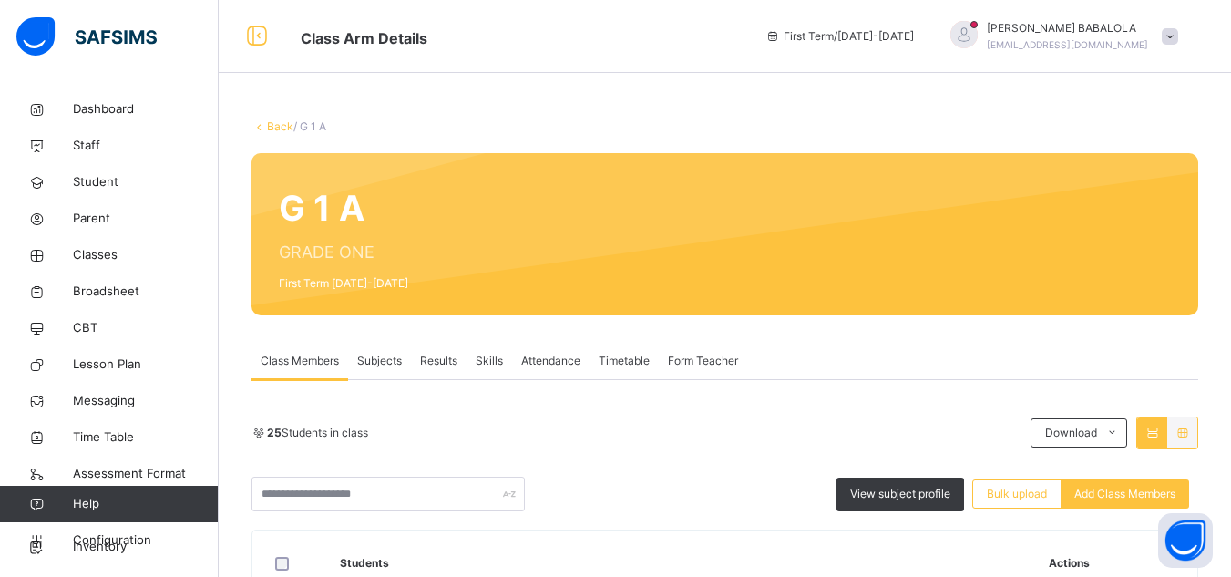
click at [368, 364] on span "Subjects" at bounding box center [379, 361] width 45 height 16
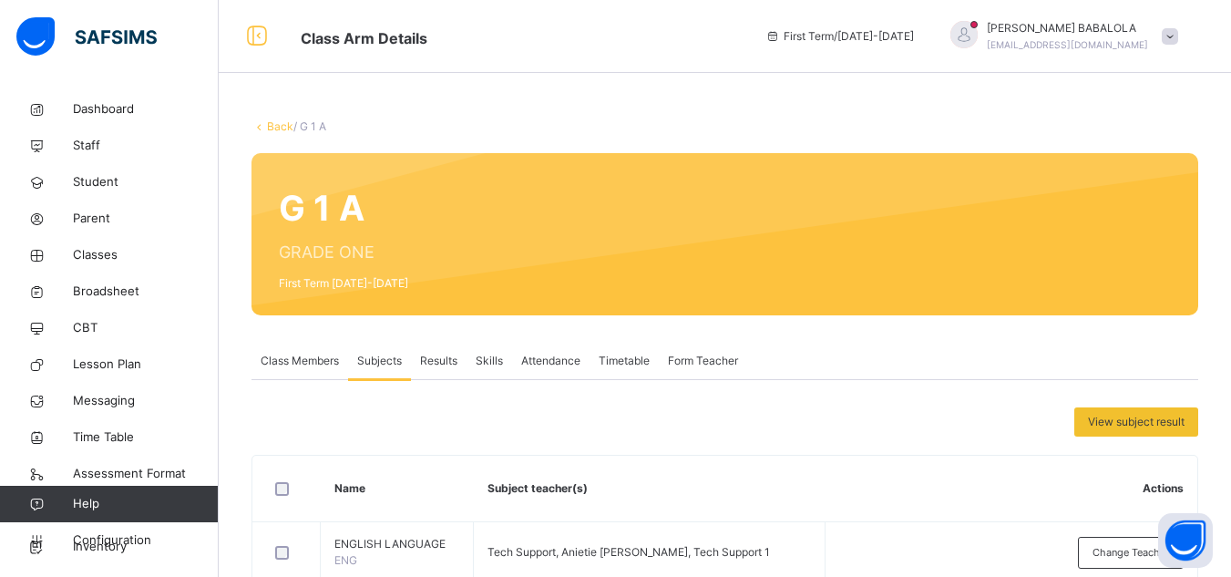
scroll to position [364, 0]
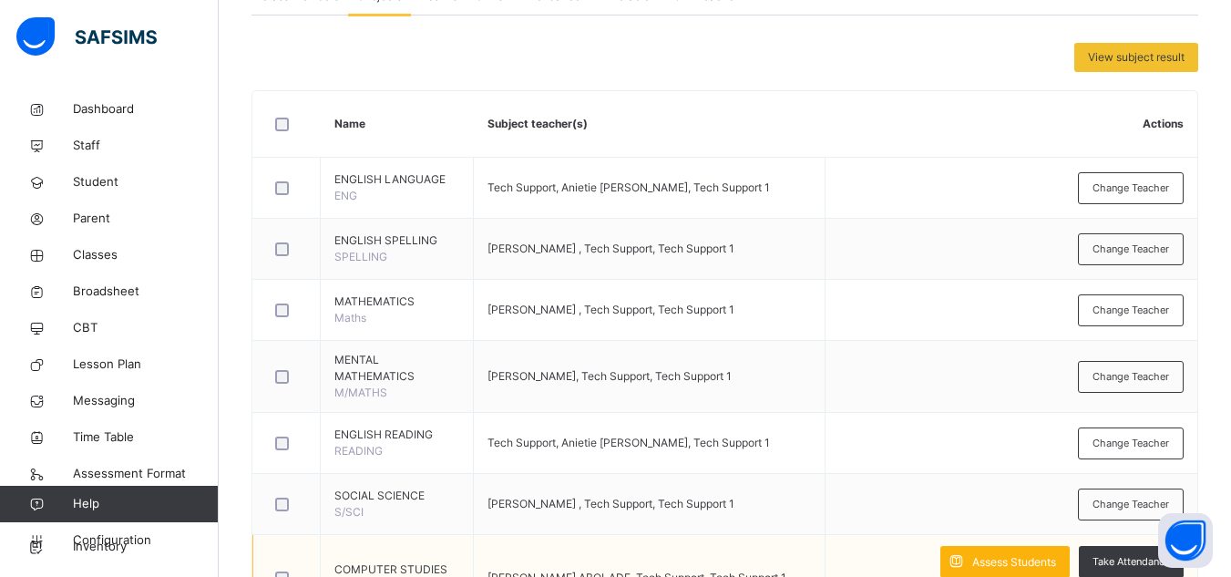
click at [972, 554] on span "Assess Students" at bounding box center [1014, 562] width 84 height 16
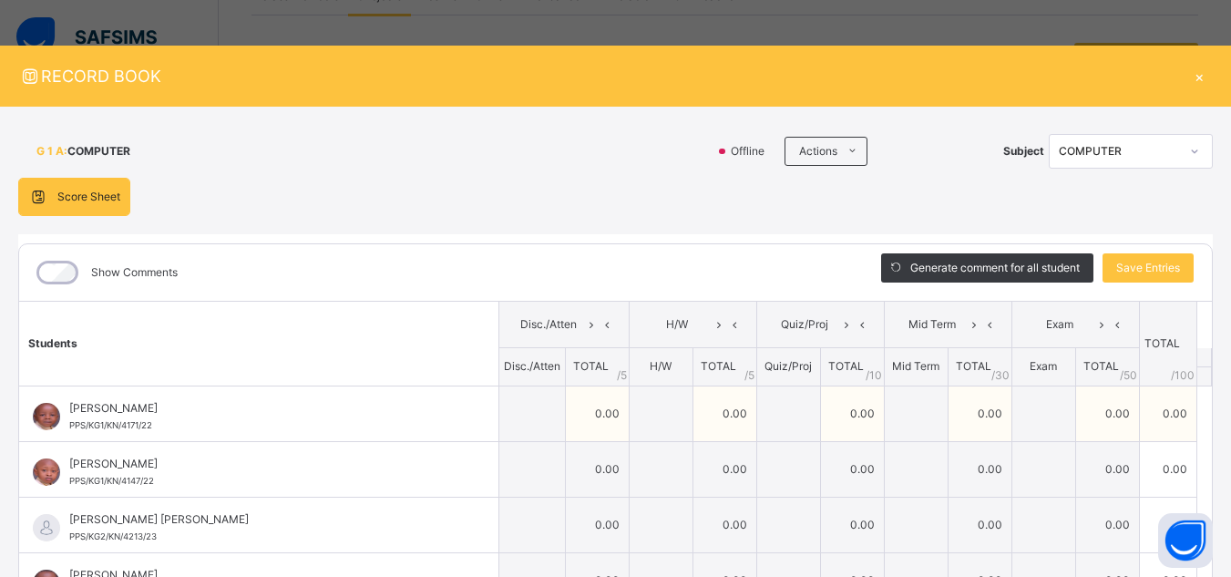
click at [565, 426] on td "0.00" at bounding box center [597, 413] width 64 height 56
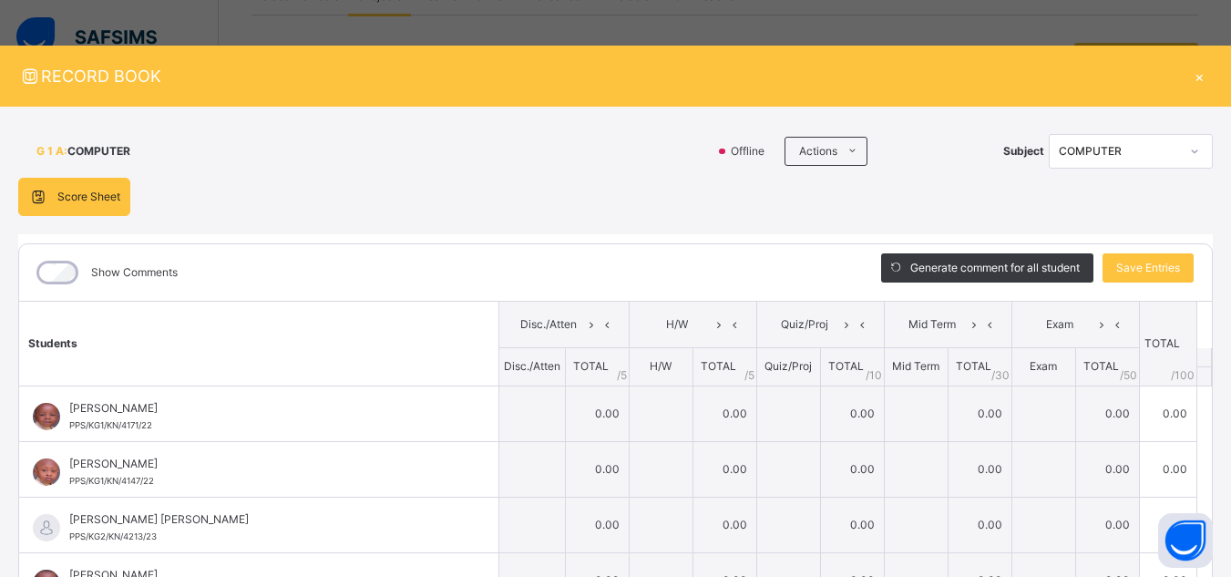
click at [1188, 81] on div "×" at bounding box center [1198, 76] width 27 height 25
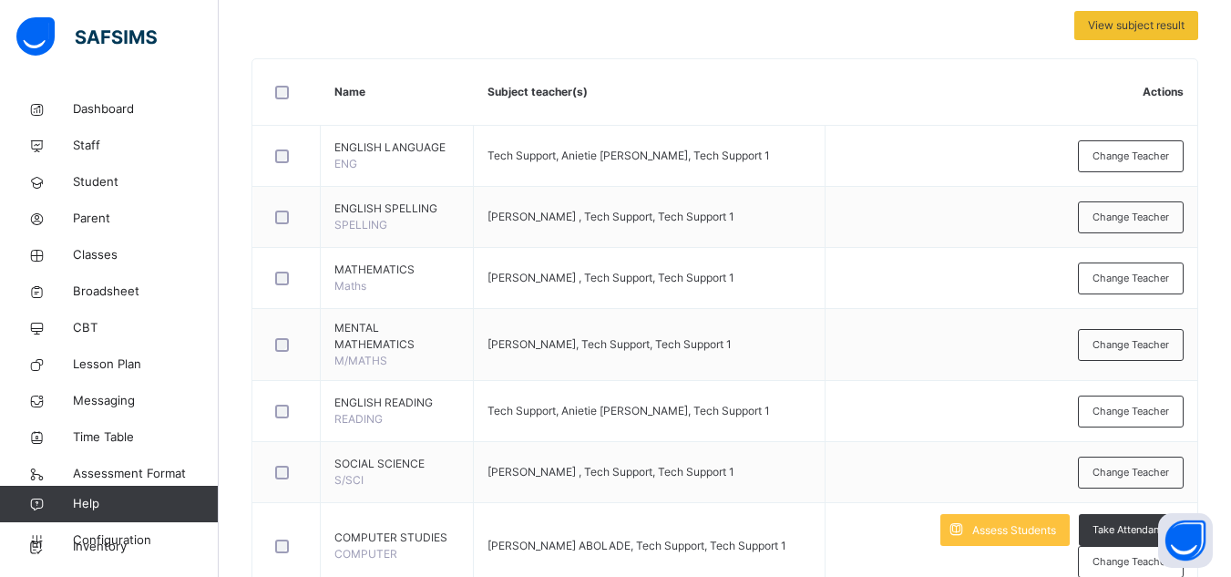
scroll to position [401, 0]
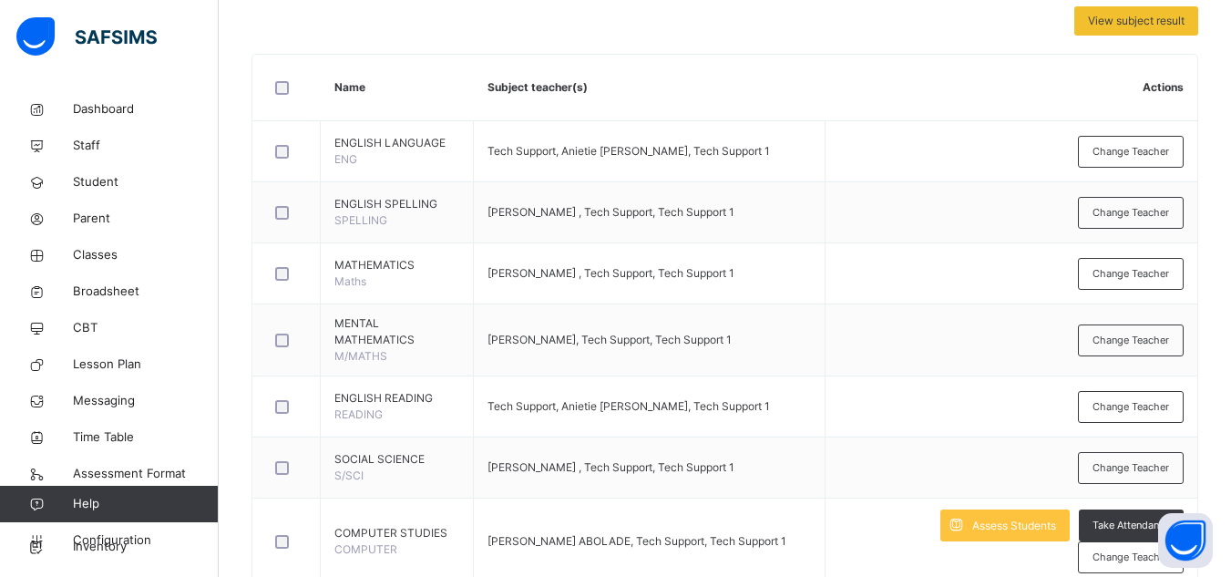
click at [163, 567] on div "Dashboard Staff Student Parent Classes Broadsheet CBT Lesson Plan Messaging Tim…" at bounding box center [109, 325] width 219 height 504
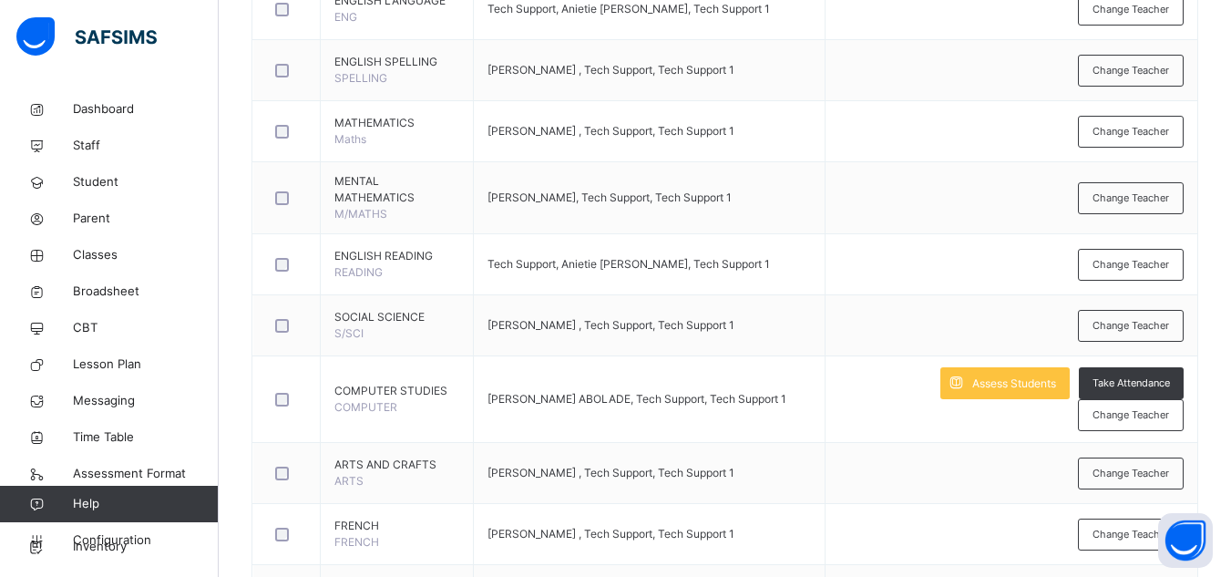
scroll to position [547, 0]
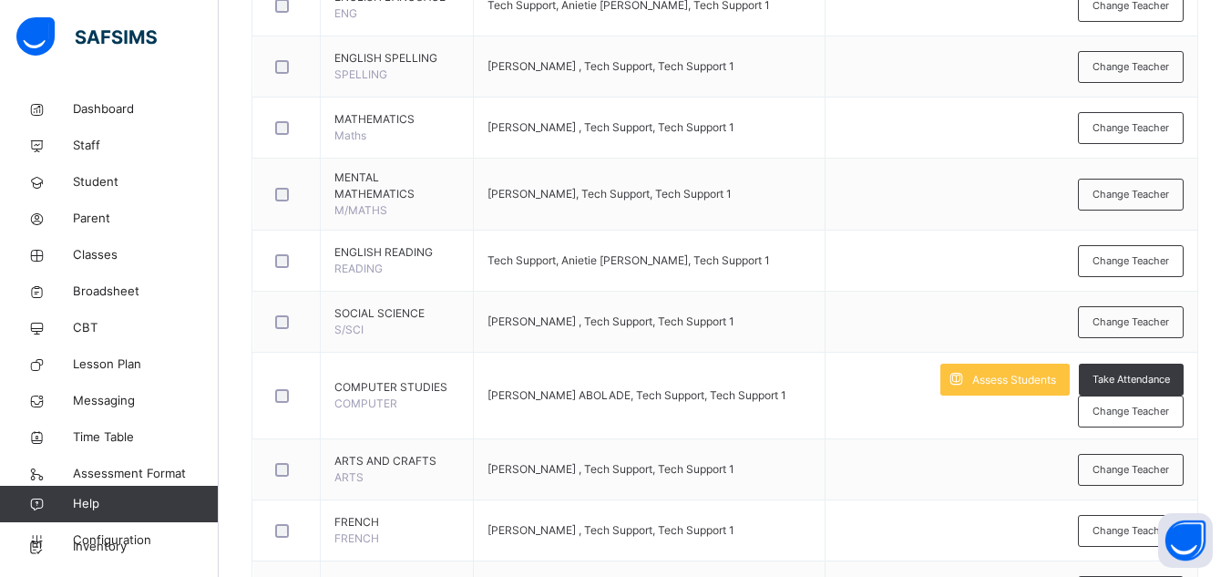
click at [207, 66] on div at bounding box center [108, 36] width 219 height 73
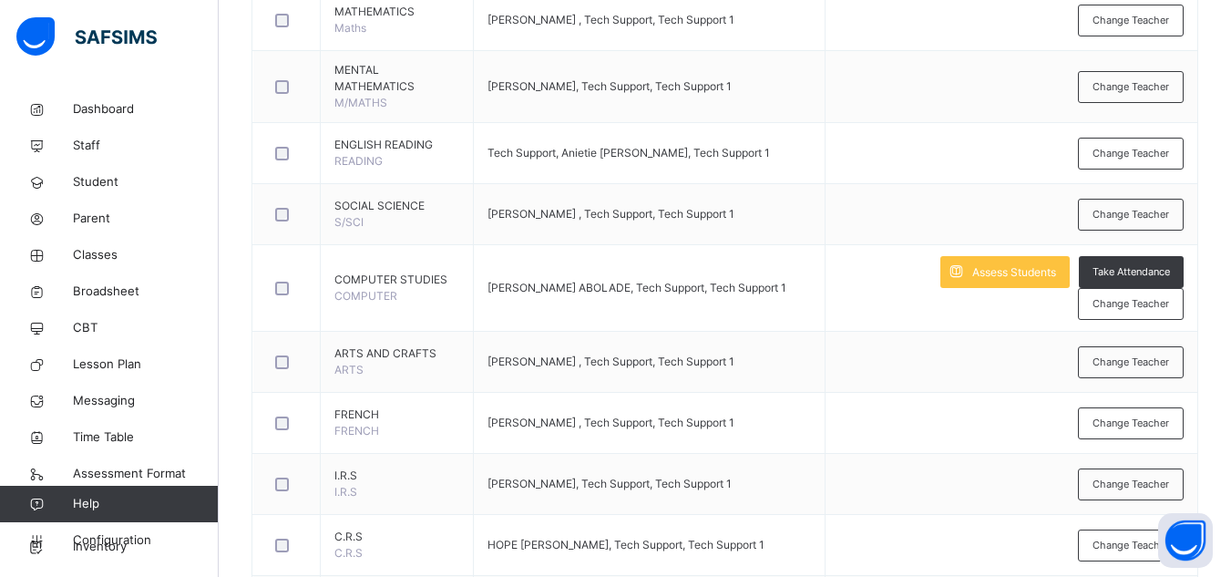
scroll to position [656, 0]
click at [162, 543] on span "Configuration" at bounding box center [145, 540] width 145 height 18
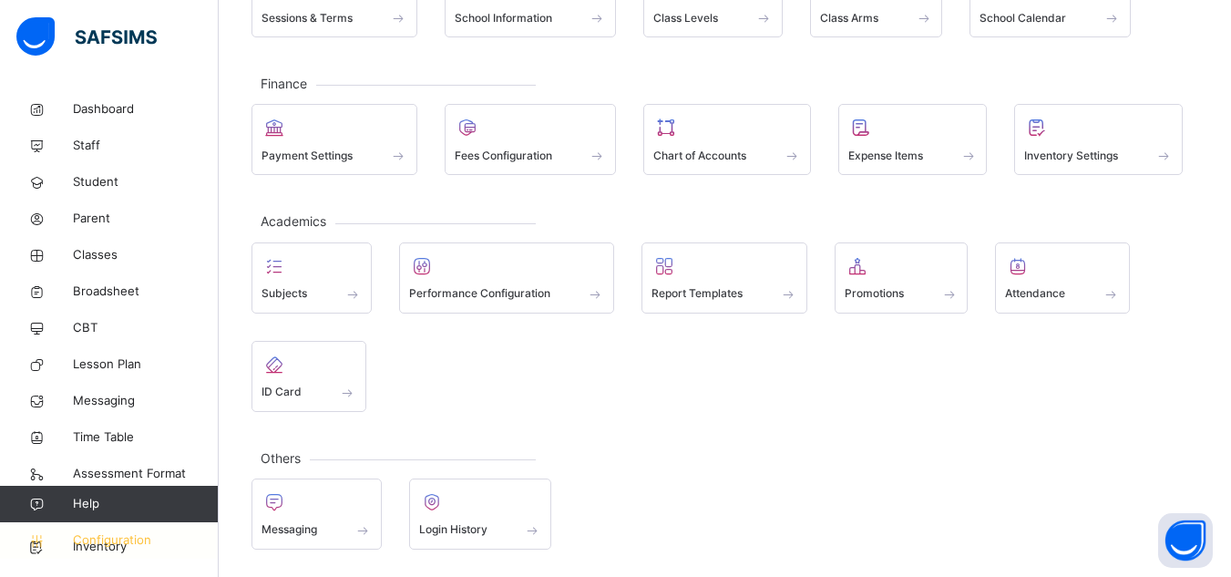
scroll to position [182, 0]
click at [485, 77] on div "General Sessions & Terms School Information Class Levels Class Arms School Cale…" at bounding box center [725, 243] width 1012 height 668
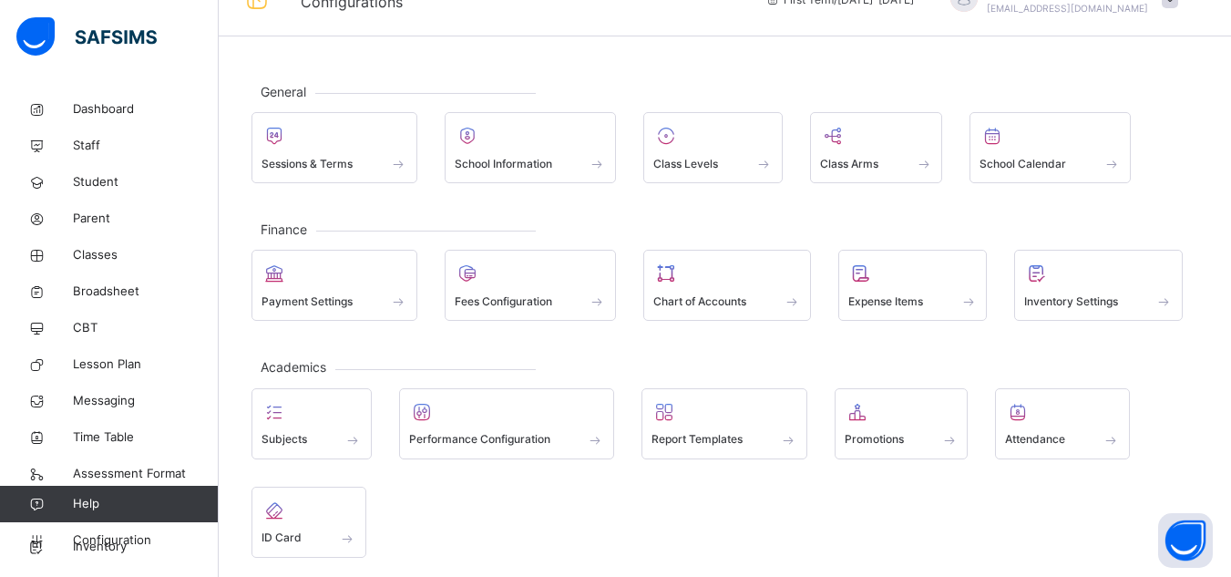
scroll to position [0, 0]
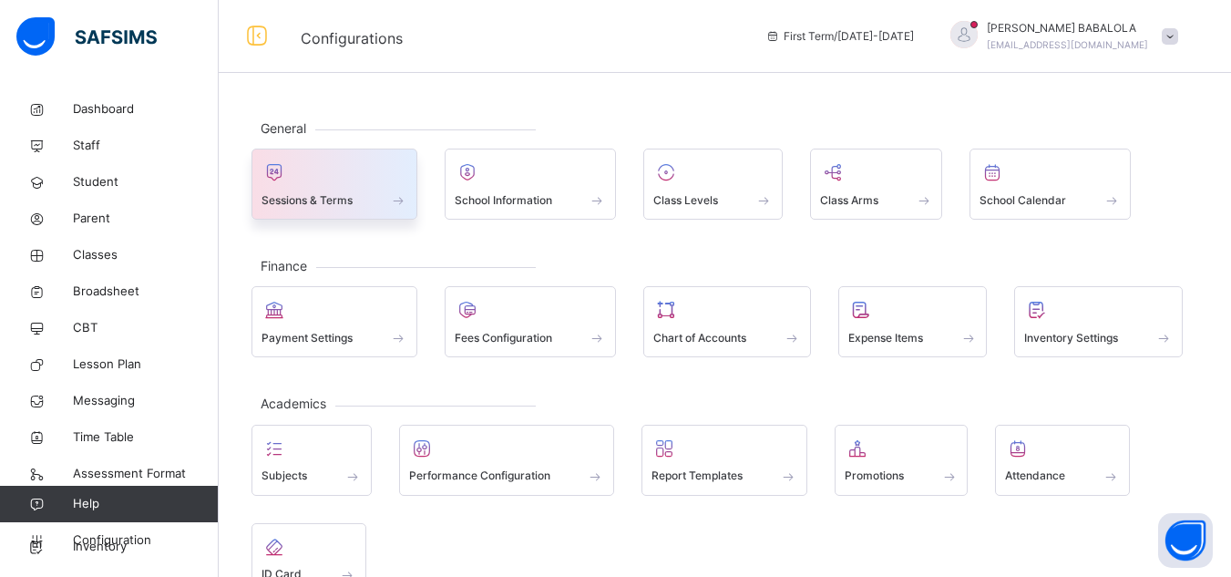
click at [350, 190] on span at bounding box center [335, 188] width 146 height 5
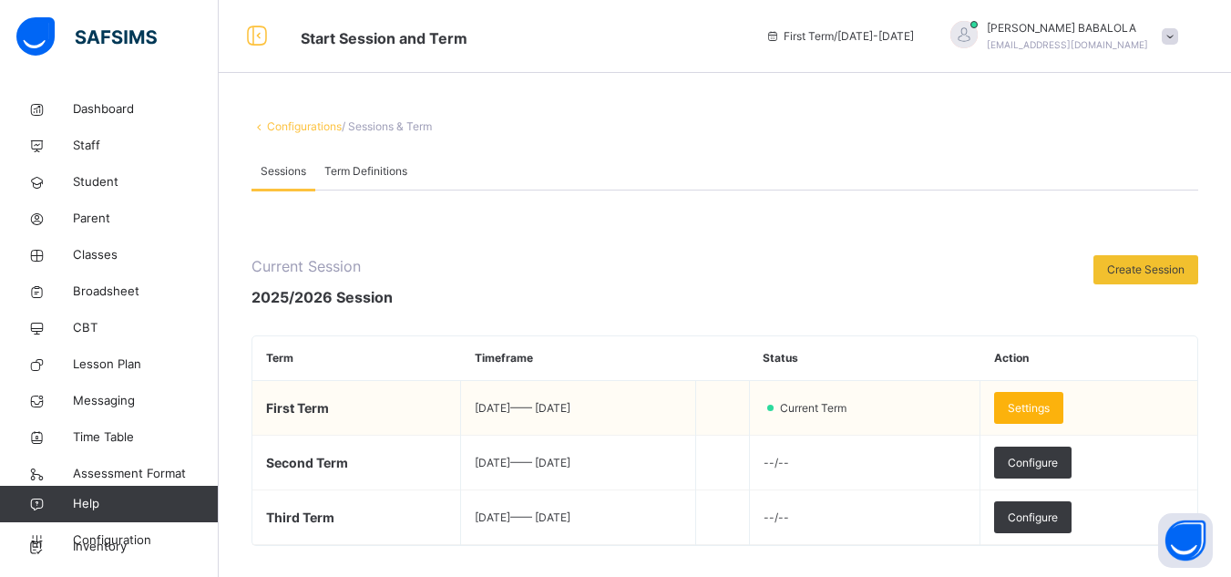
click at [1050, 409] on span "Settings" at bounding box center [1029, 408] width 42 height 16
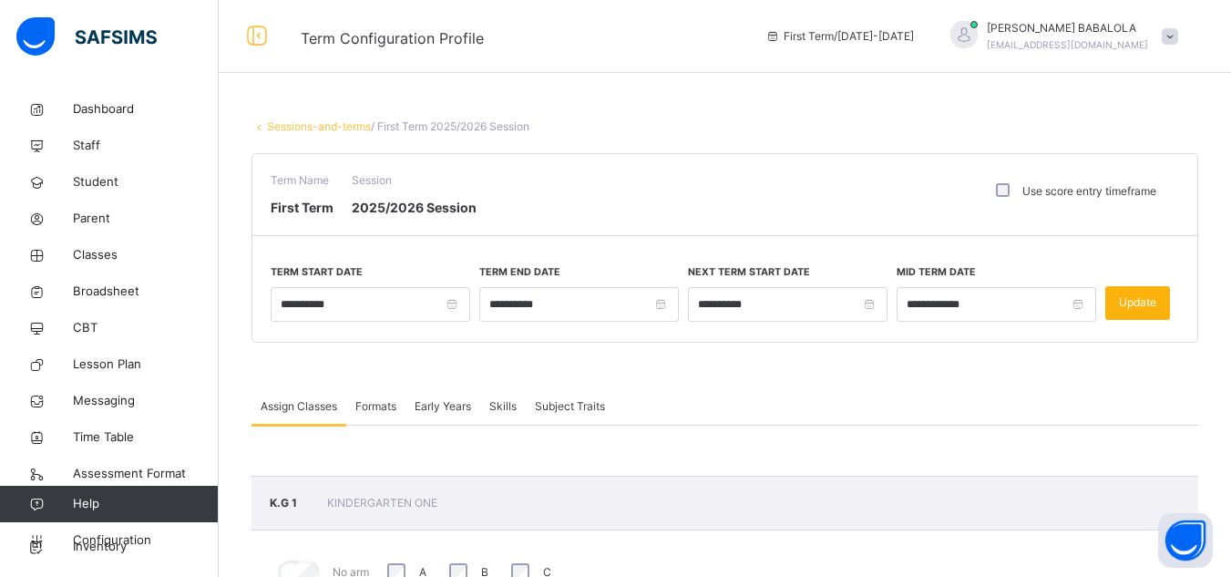
click at [1154, 300] on span "Update" at bounding box center [1137, 302] width 37 height 16
click at [1139, 302] on div "Update" at bounding box center [1137, 303] width 65 height 34
click at [116, 254] on span "Classes" at bounding box center [146, 255] width 146 height 18
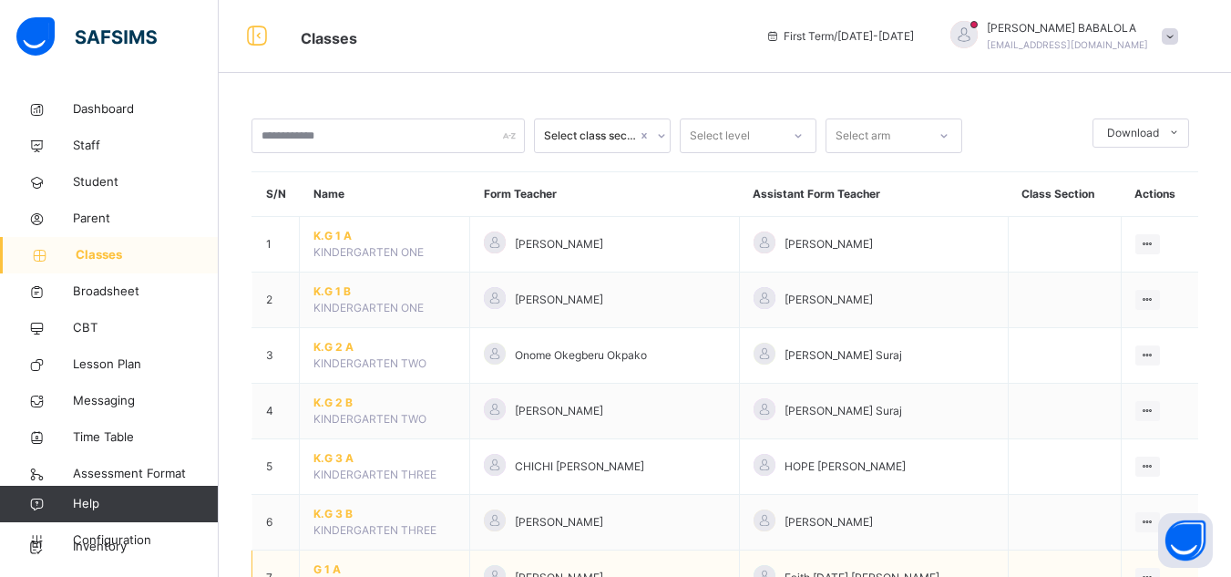
click at [332, 566] on span "G 1 A" at bounding box center [384, 569] width 142 height 16
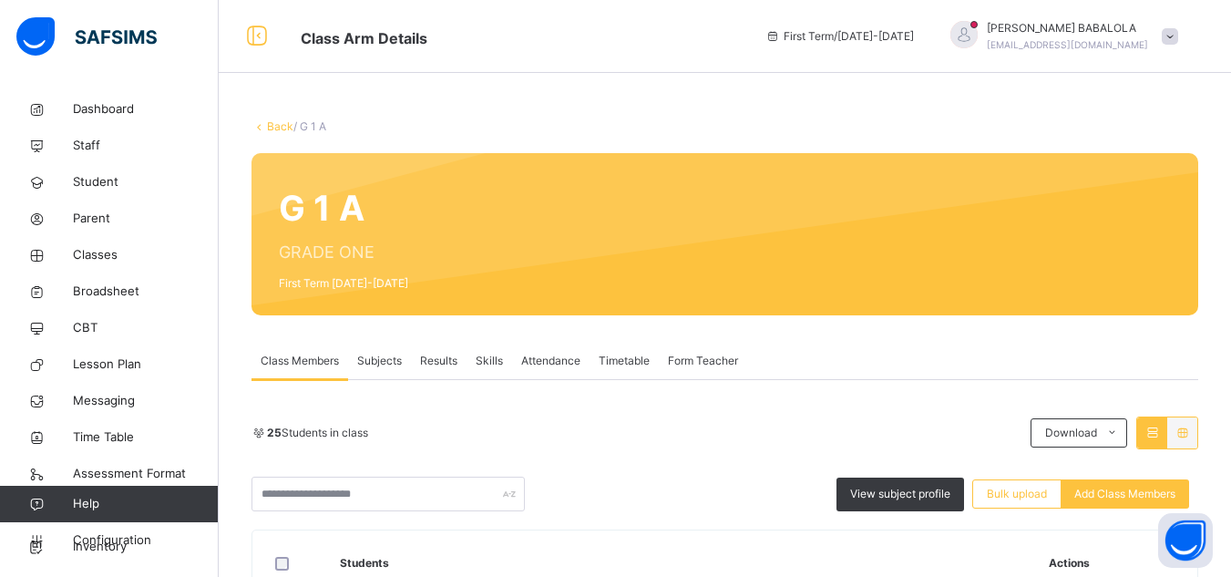
click at [366, 358] on span "Subjects" at bounding box center [379, 361] width 45 height 16
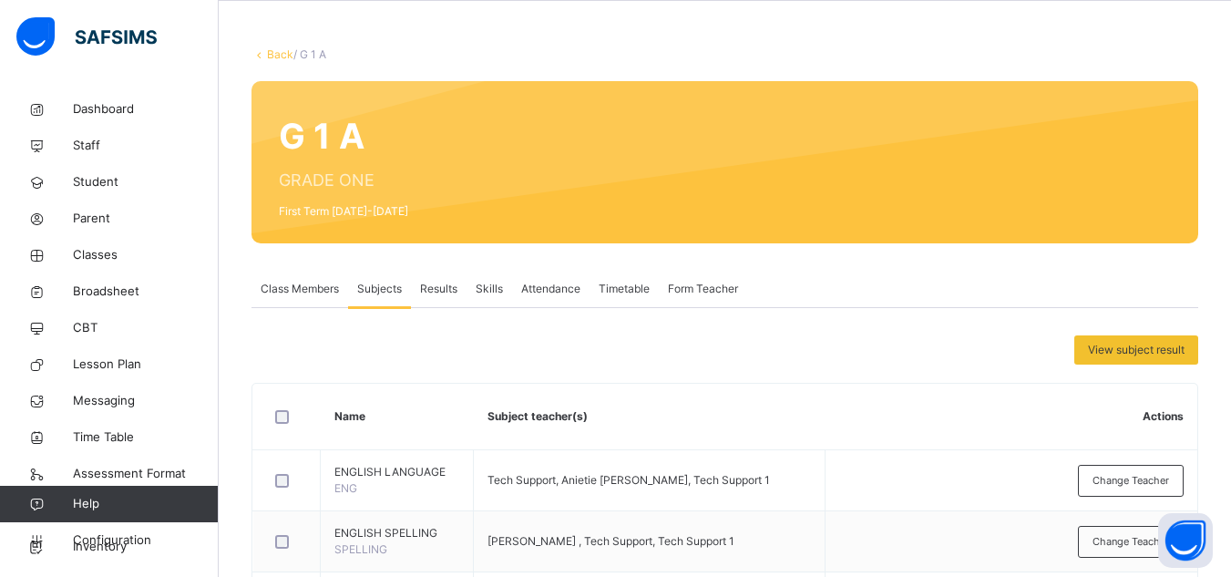
scroll to position [364, 0]
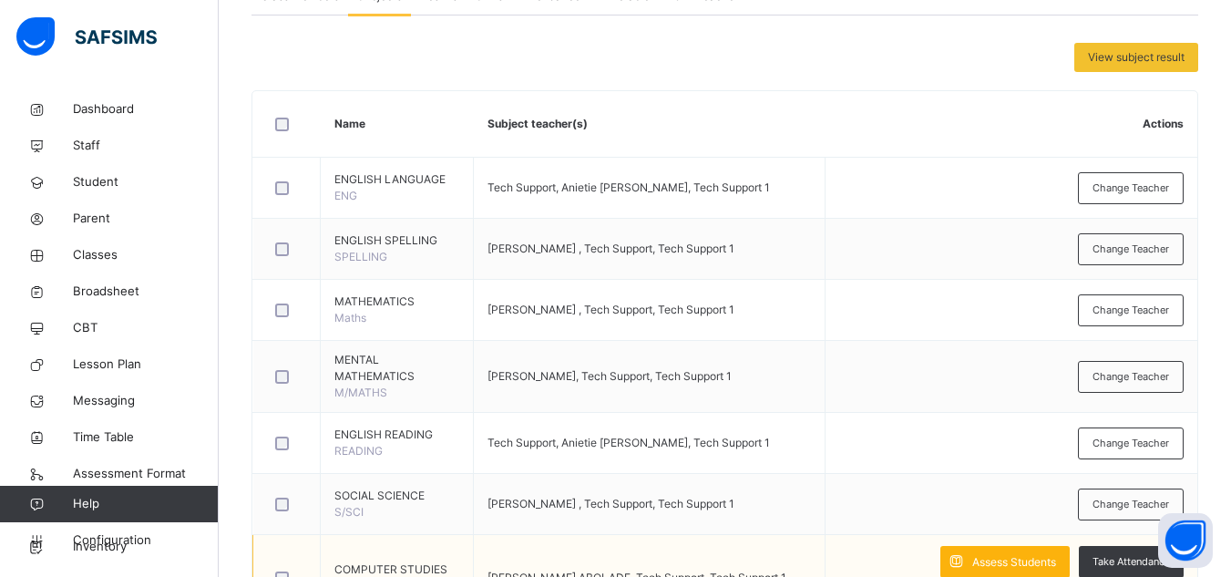
click at [972, 560] on span "Assess Students" at bounding box center [1014, 562] width 84 height 16
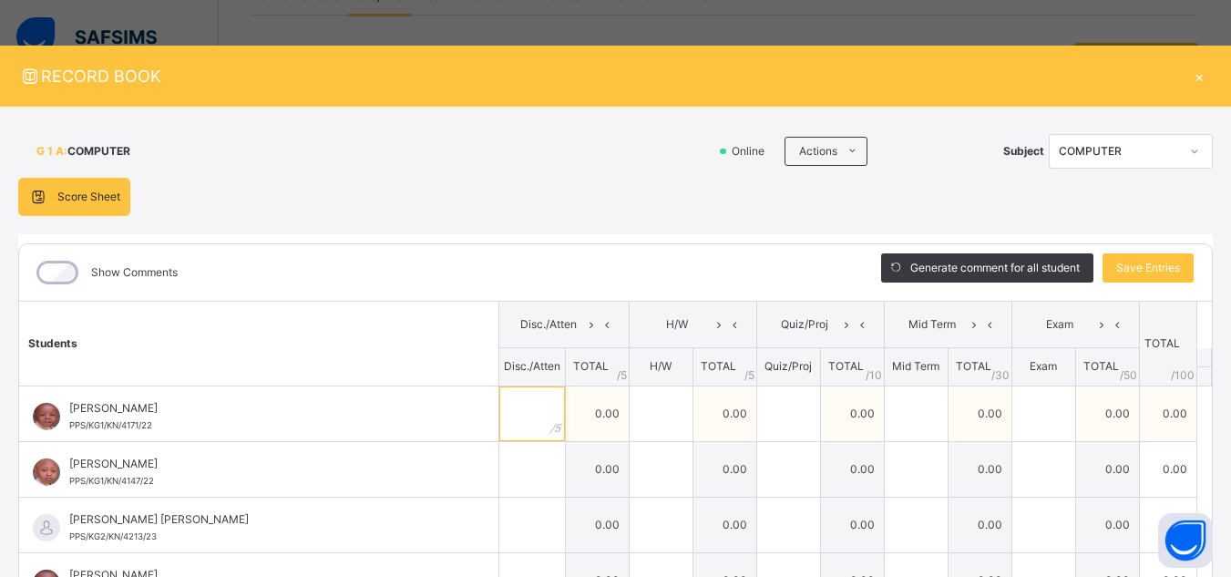
click at [499, 429] on input "text" at bounding box center [532, 413] width 66 height 55
click at [759, 398] on input "text" at bounding box center [788, 413] width 63 height 55
click at [904, 414] on div at bounding box center [916, 413] width 63 height 55
click at [1030, 408] on div at bounding box center [1043, 413] width 63 height 55
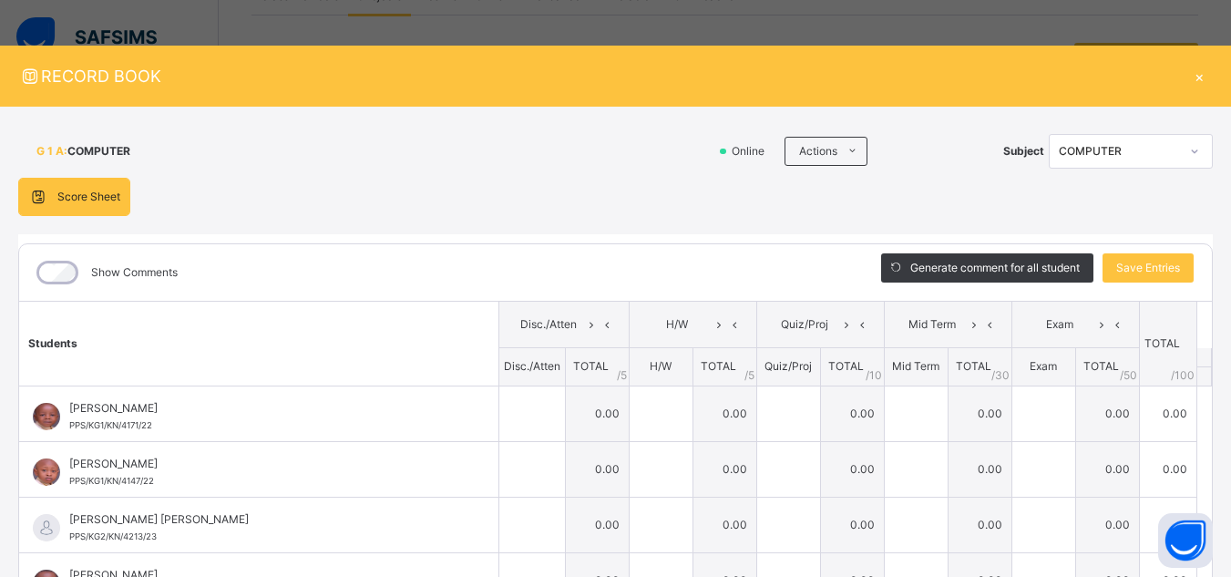
click at [1190, 77] on div "×" at bounding box center [1198, 76] width 27 height 25
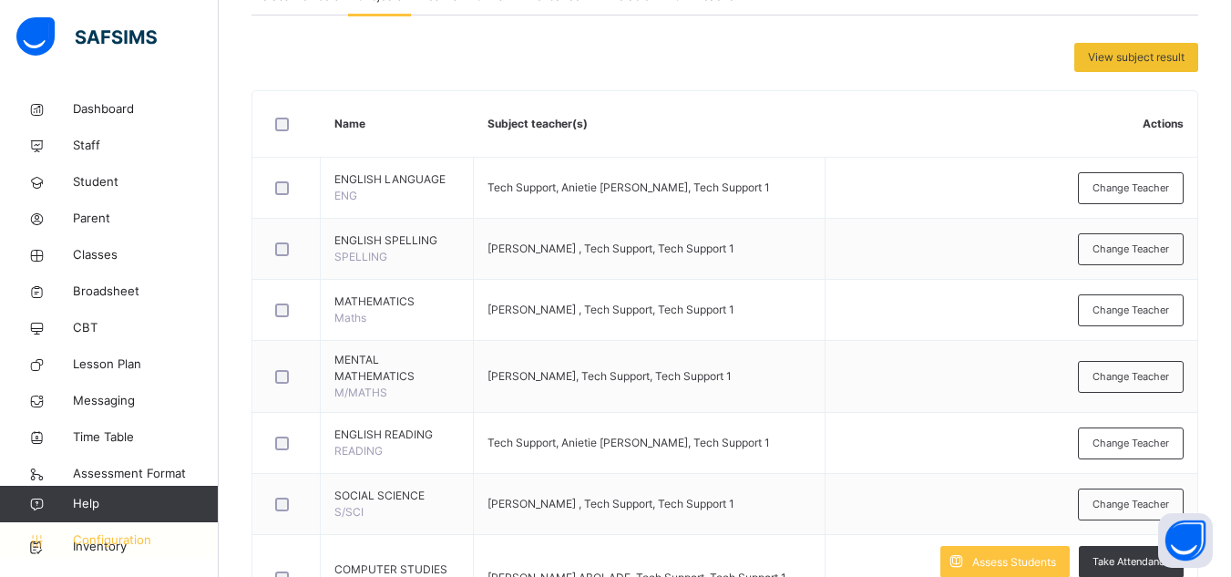
click at [140, 540] on span "Configuration" at bounding box center [145, 540] width 145 height 18
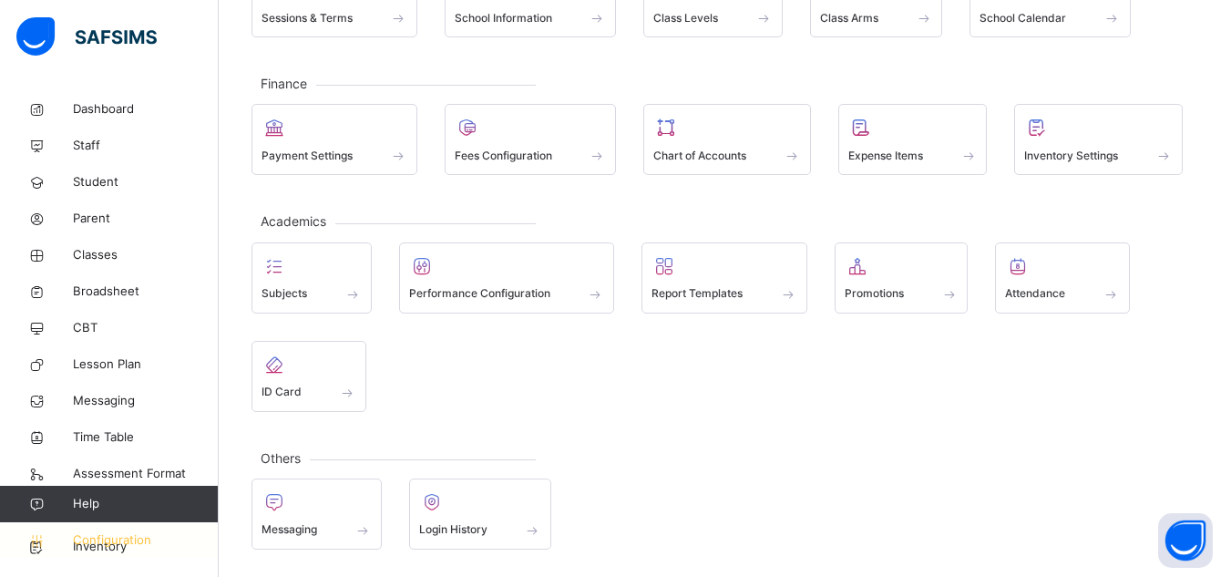
scroll to position [182, 0]
click at [123, 477] on span "Assessment Format" at bounding box center [146, 474] width 146 height 18
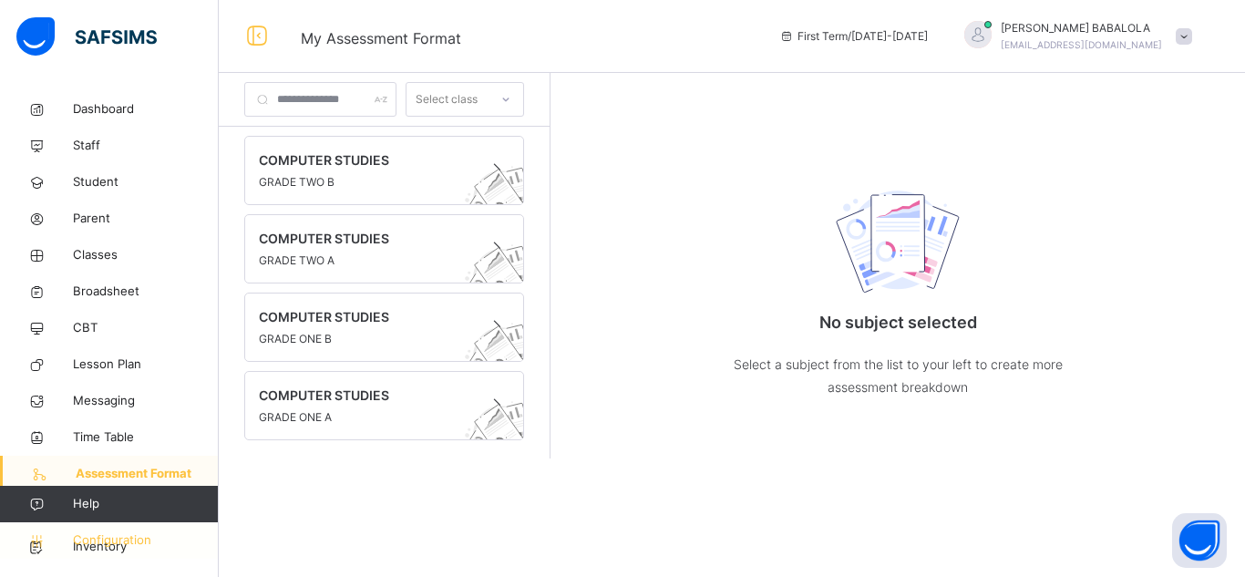
click at [110, 536] on span "Configuration" at bounding box center [145, 540] width 145 height 18
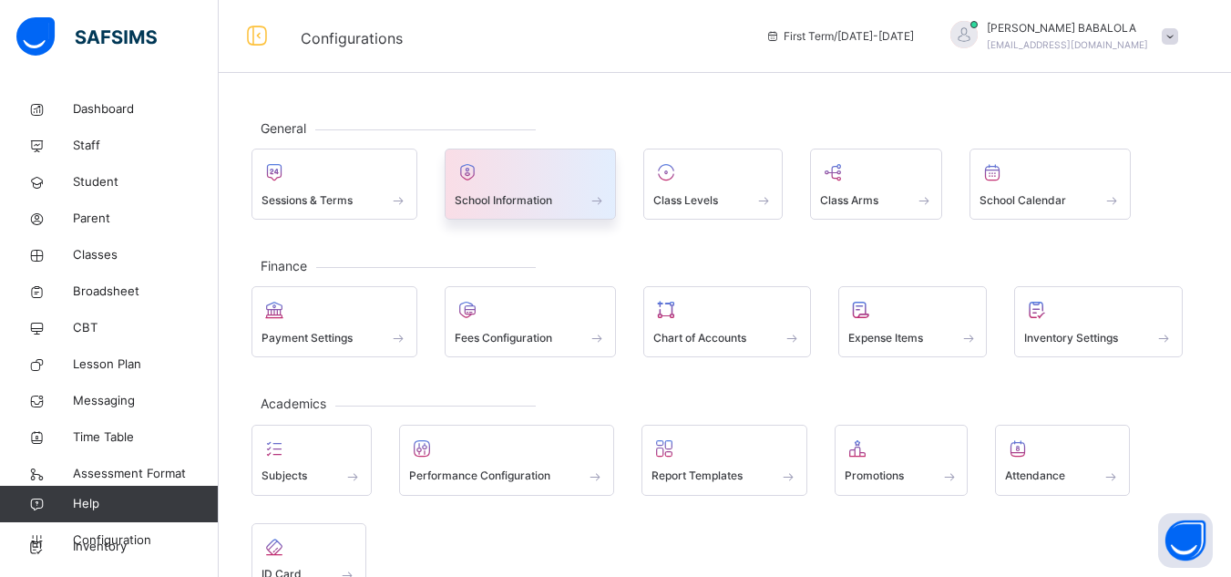
click at [495, 208] on span "School Information" at bounding box center [503, 200] width 97 height 16
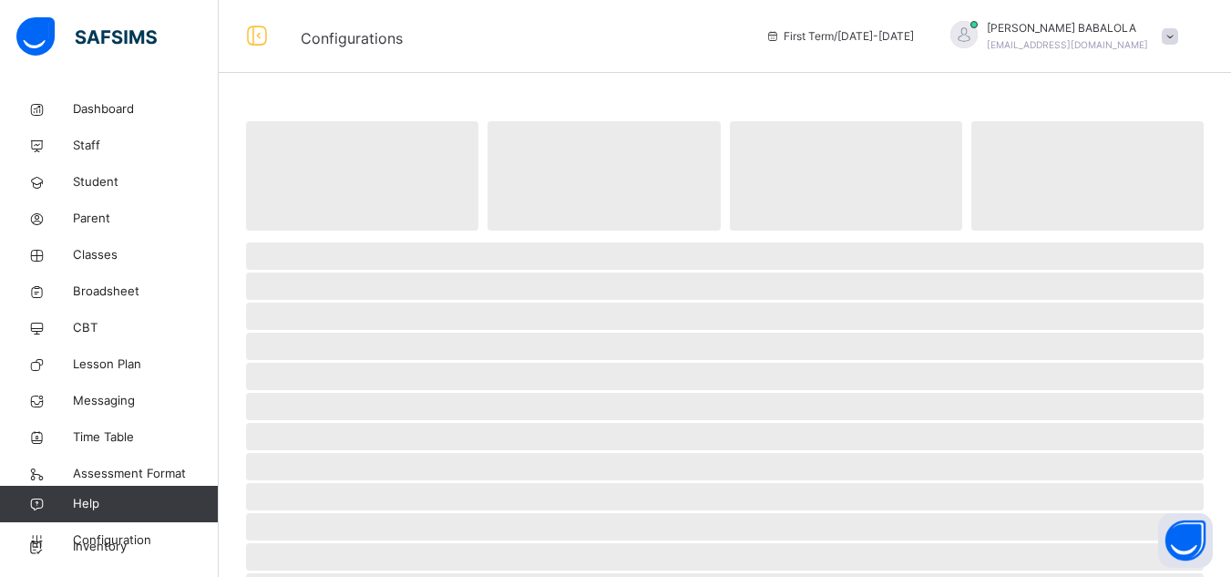
select select "**"
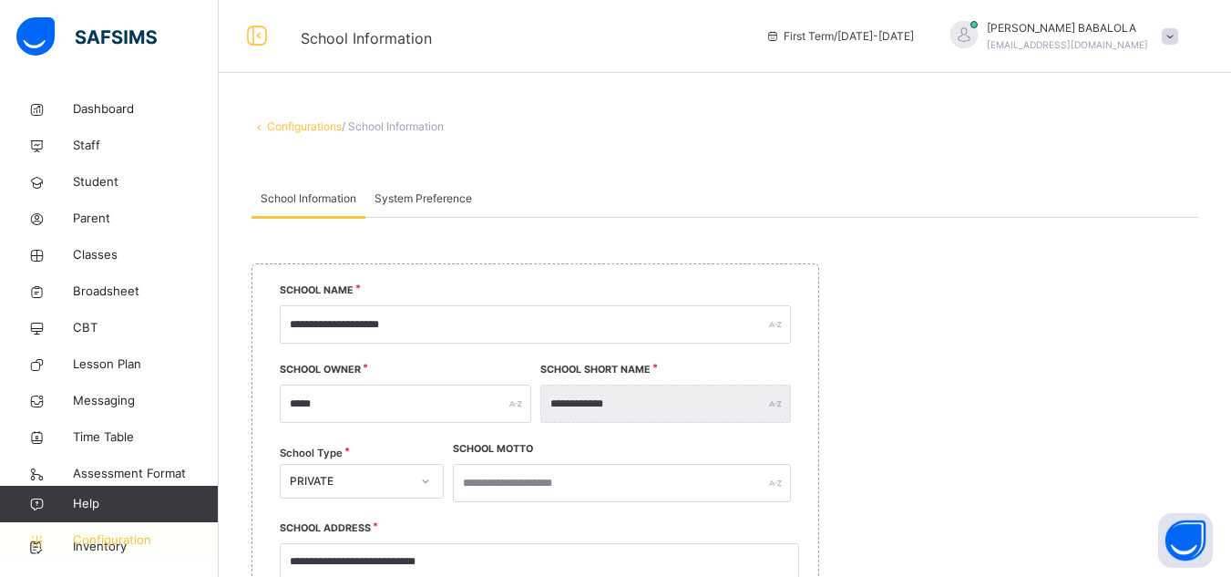
click at [143, 537] on span "Configuration" at bounding box center [145, 540] width 145 height 18
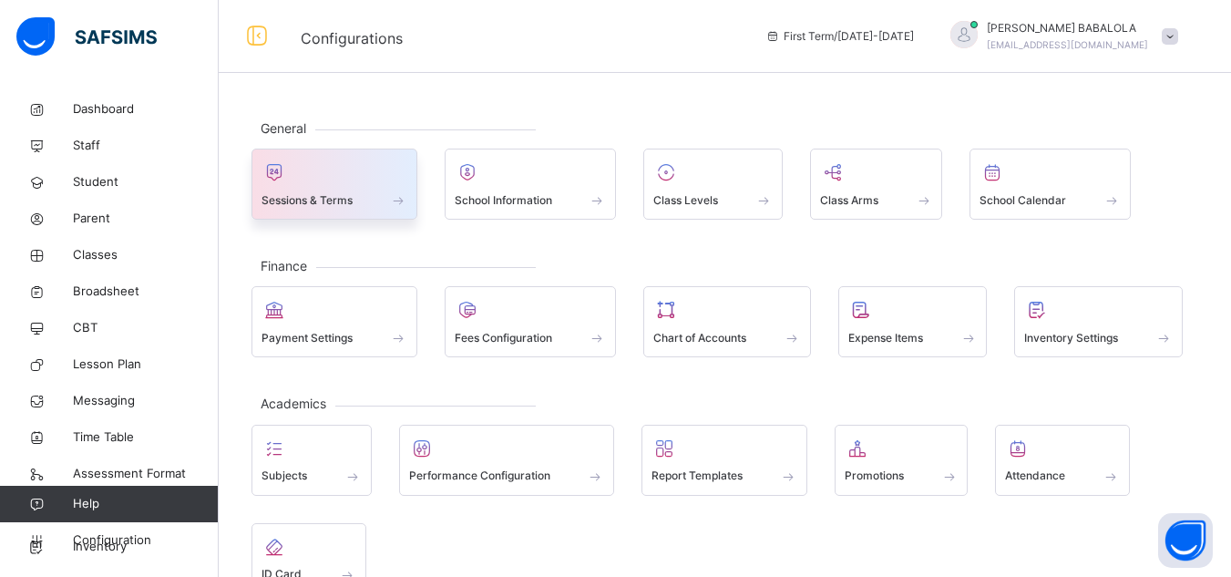
click at [386, 192] on div "Sessions & Terms" at bounding box center [335, 199] width 146 height 19
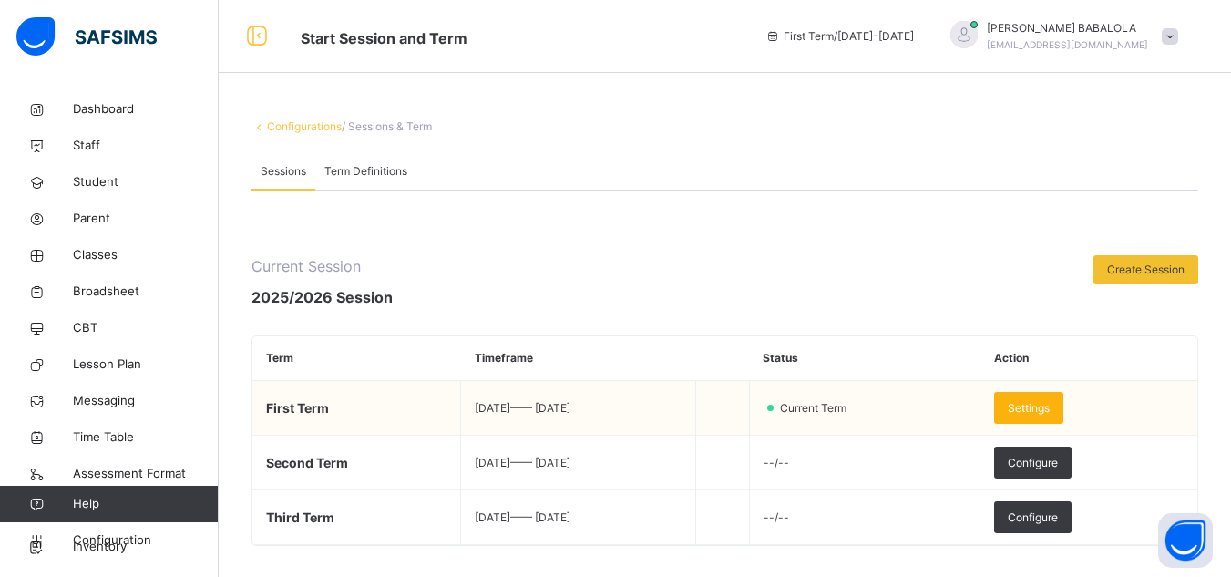
click at [1050, 413] on span "Settings" at bounding box center [1029, 408] width 42 height 16
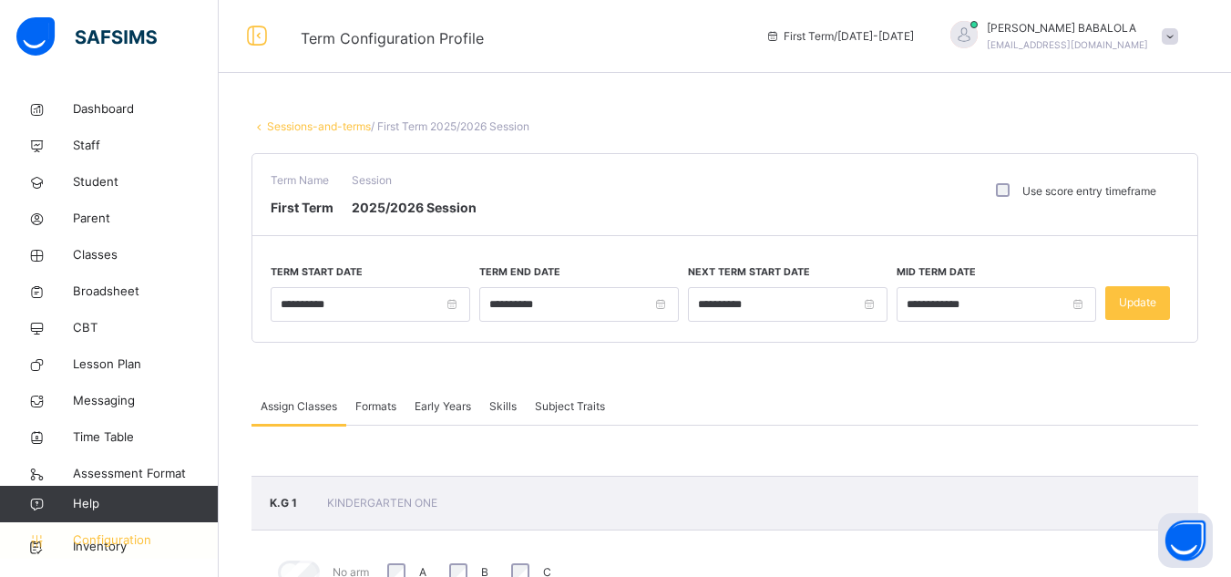
click at [107, 535] on span "Configuration" at bounding box center [145, 540] width 145 height 18
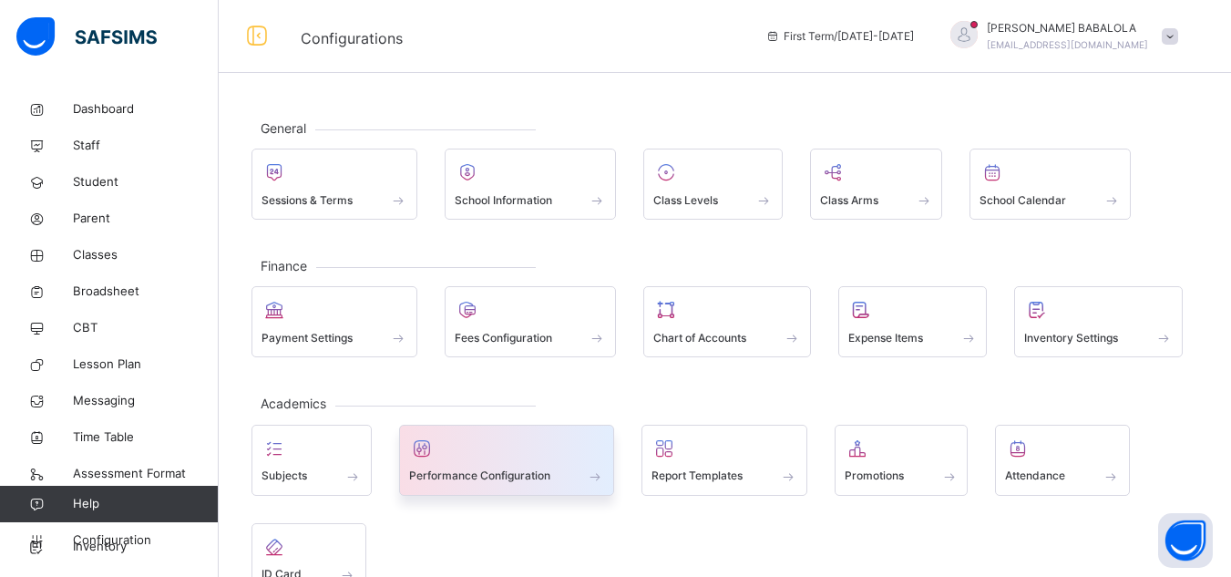
click at [483, 477] on span "Performance Configuration" at bounding box center [479, 475] width 141 height 16
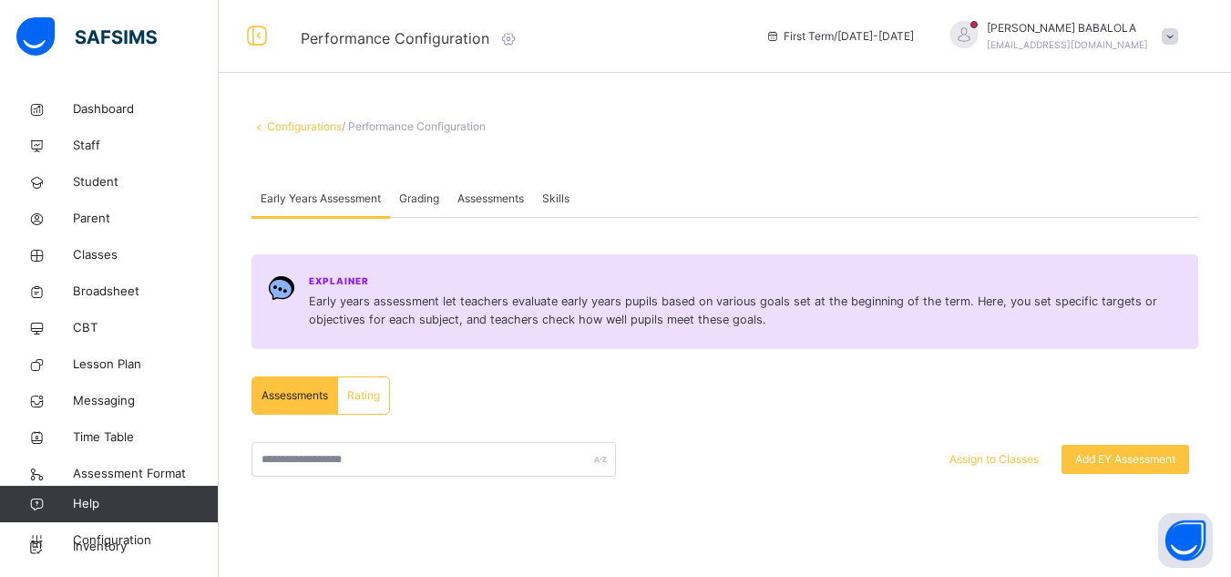
click at [504, 197] on span "Assessments" at bounding box center [490, 198] width 67 height 16
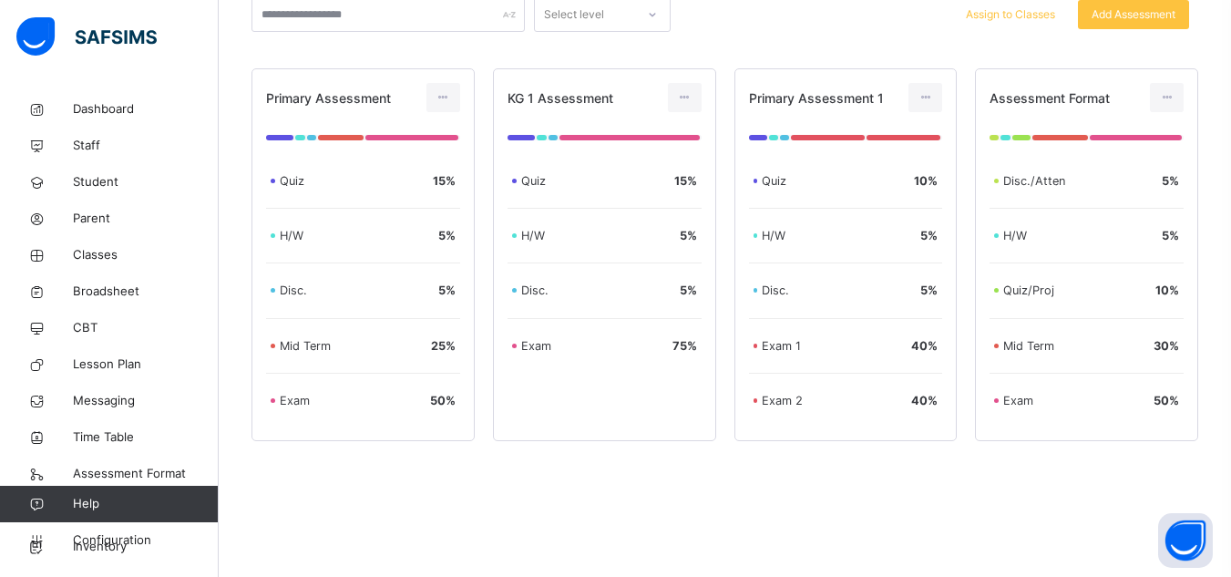
scroll to position [362, 0]
click at [93, 256] on span "Classes" at bounding box center [146, 255] width 146 height 18
